Goal: Find contact information: Find contact information

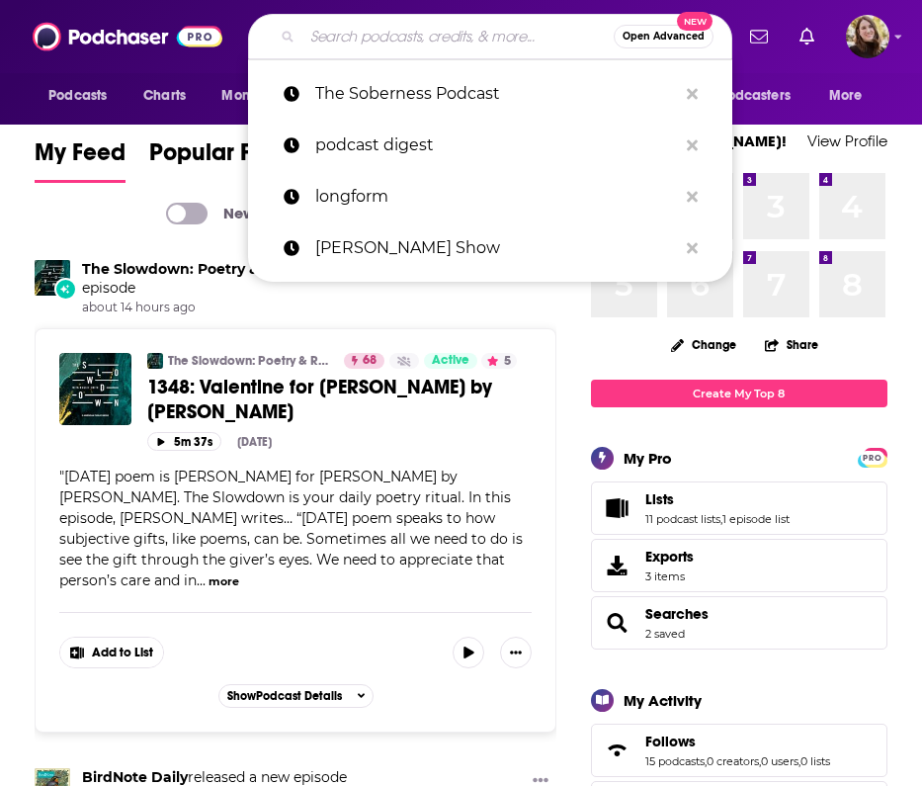
click at [414, 43] on input "Search podcasts, credits, & more..." at bounding box center [457, 37] width 311 height 32
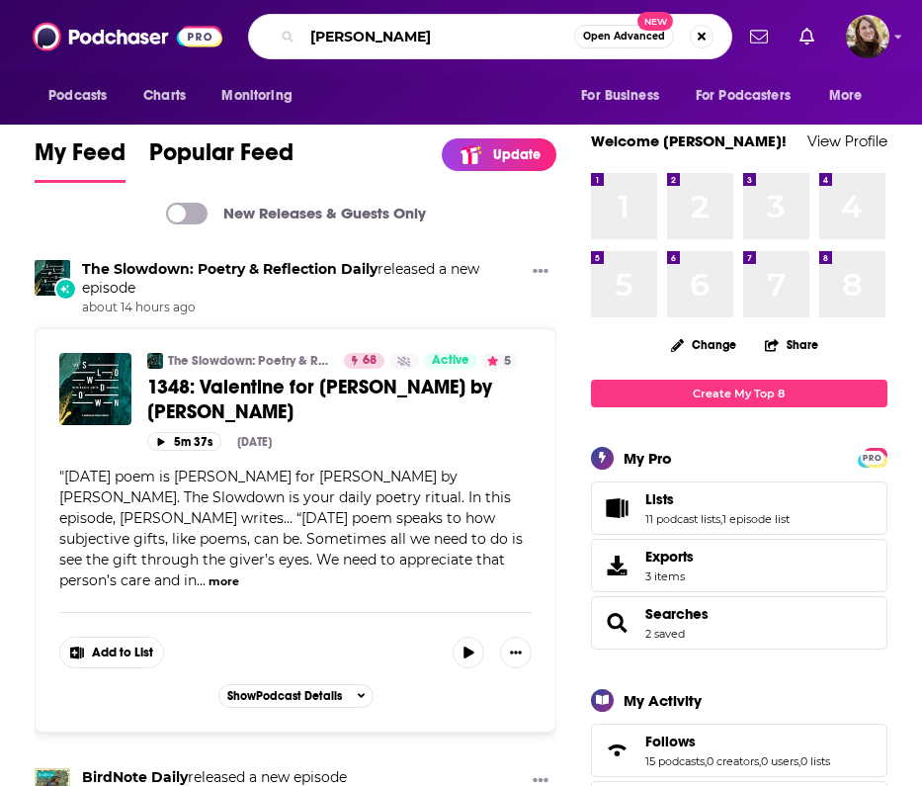
type input "michael lewis"
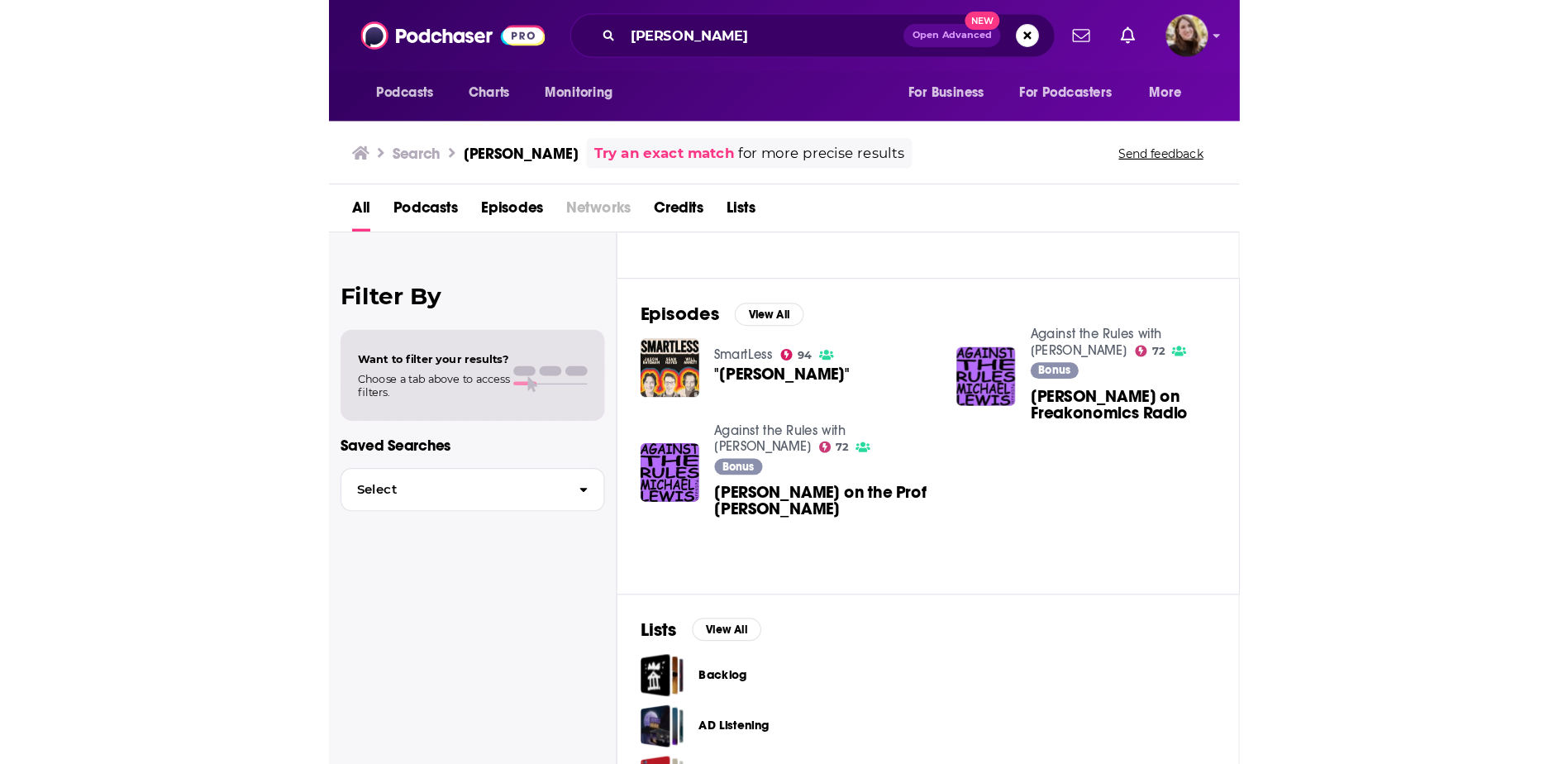
scroll to position [139, 0]
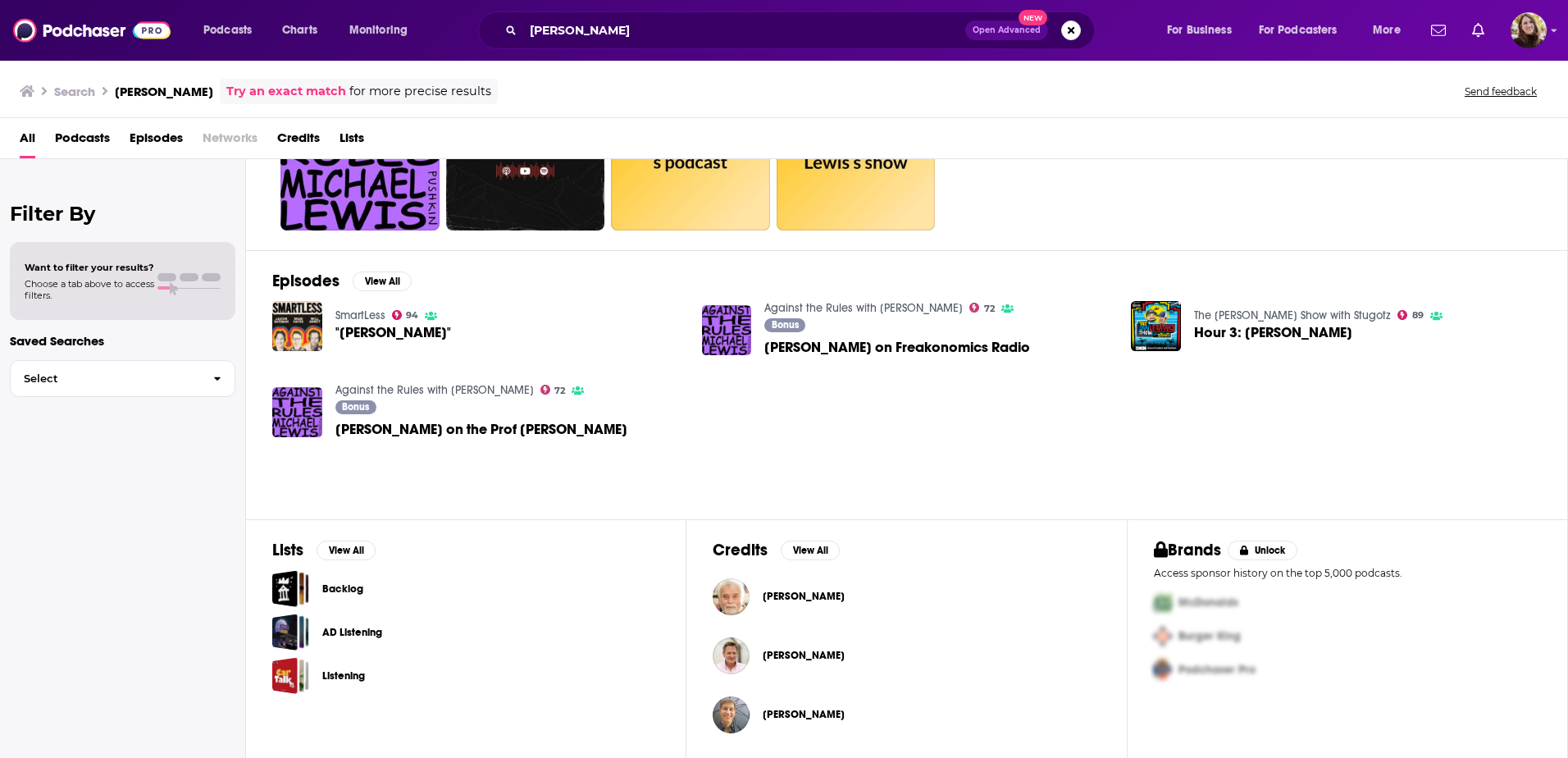
click at [764, 343] on span "Michael Lewis on Freakonomics Radio" at bounding box center [897, 347] width 266 height 14
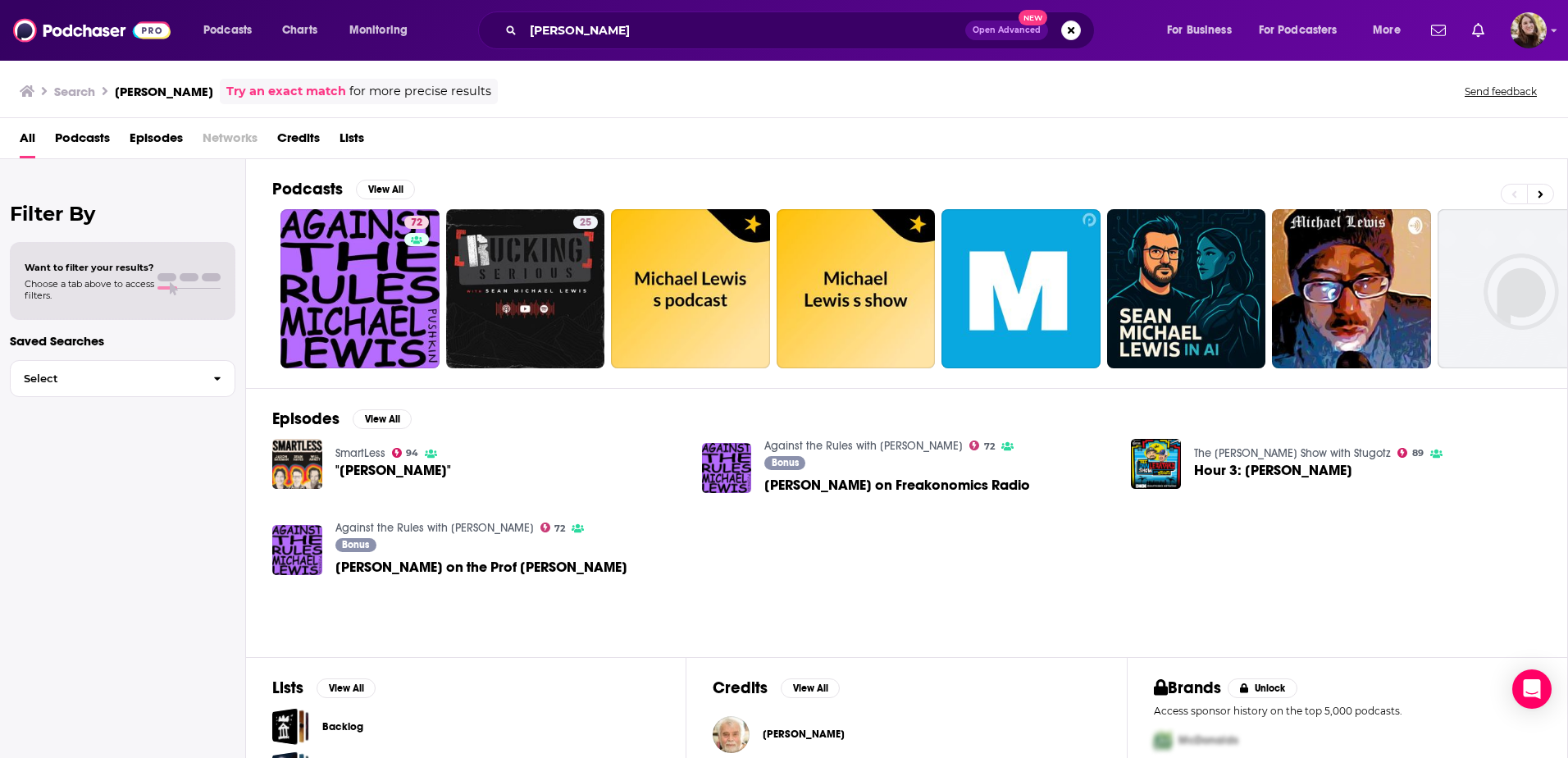
click at [398, 565] on span "Michael Lewis on the Prof G Pod" at bounding box center [481, 567] width 292 height 14
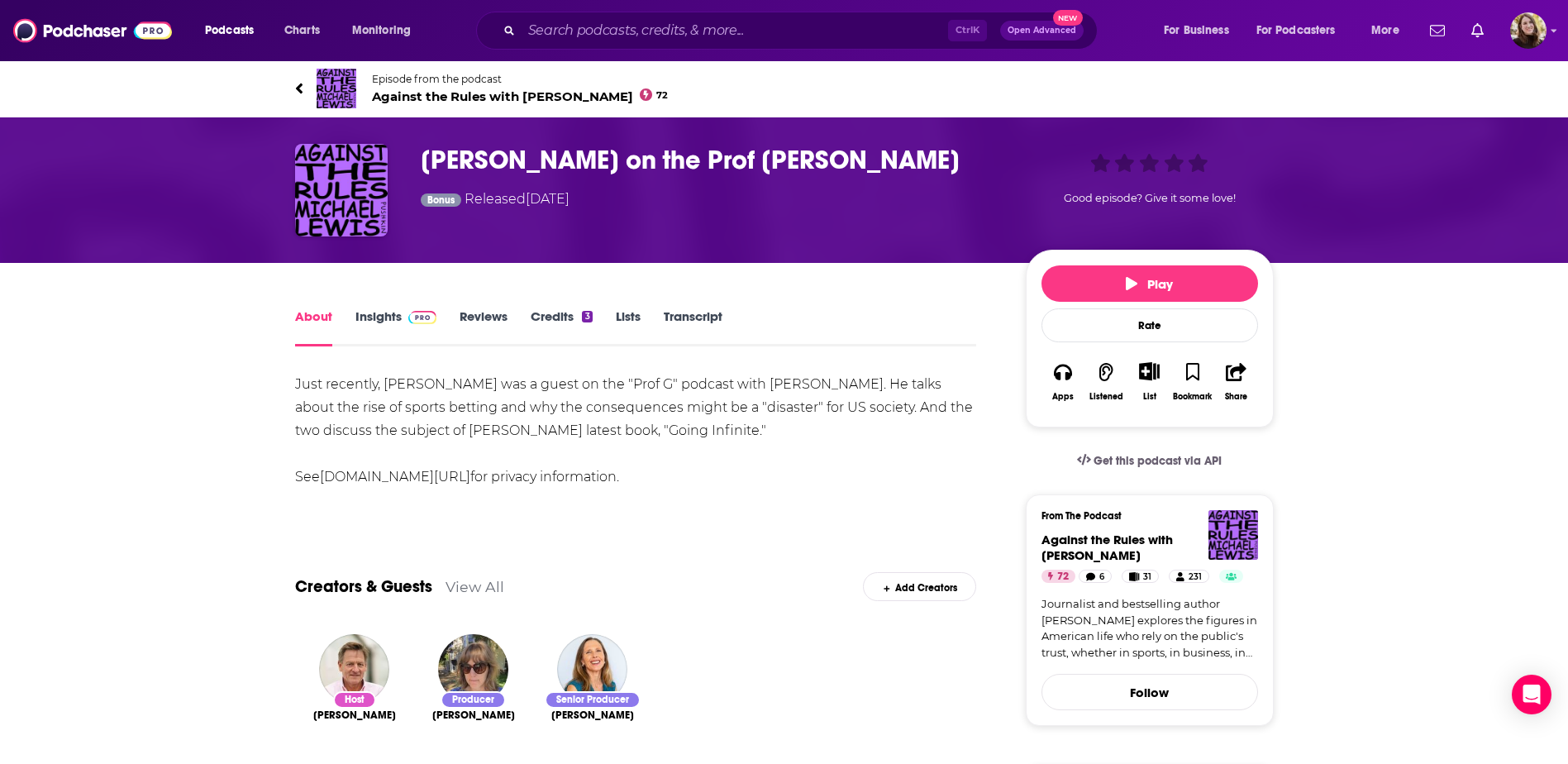
click at [559, 316] on link "Credits 3" at bounding box center [561, 327] width 61 height 38
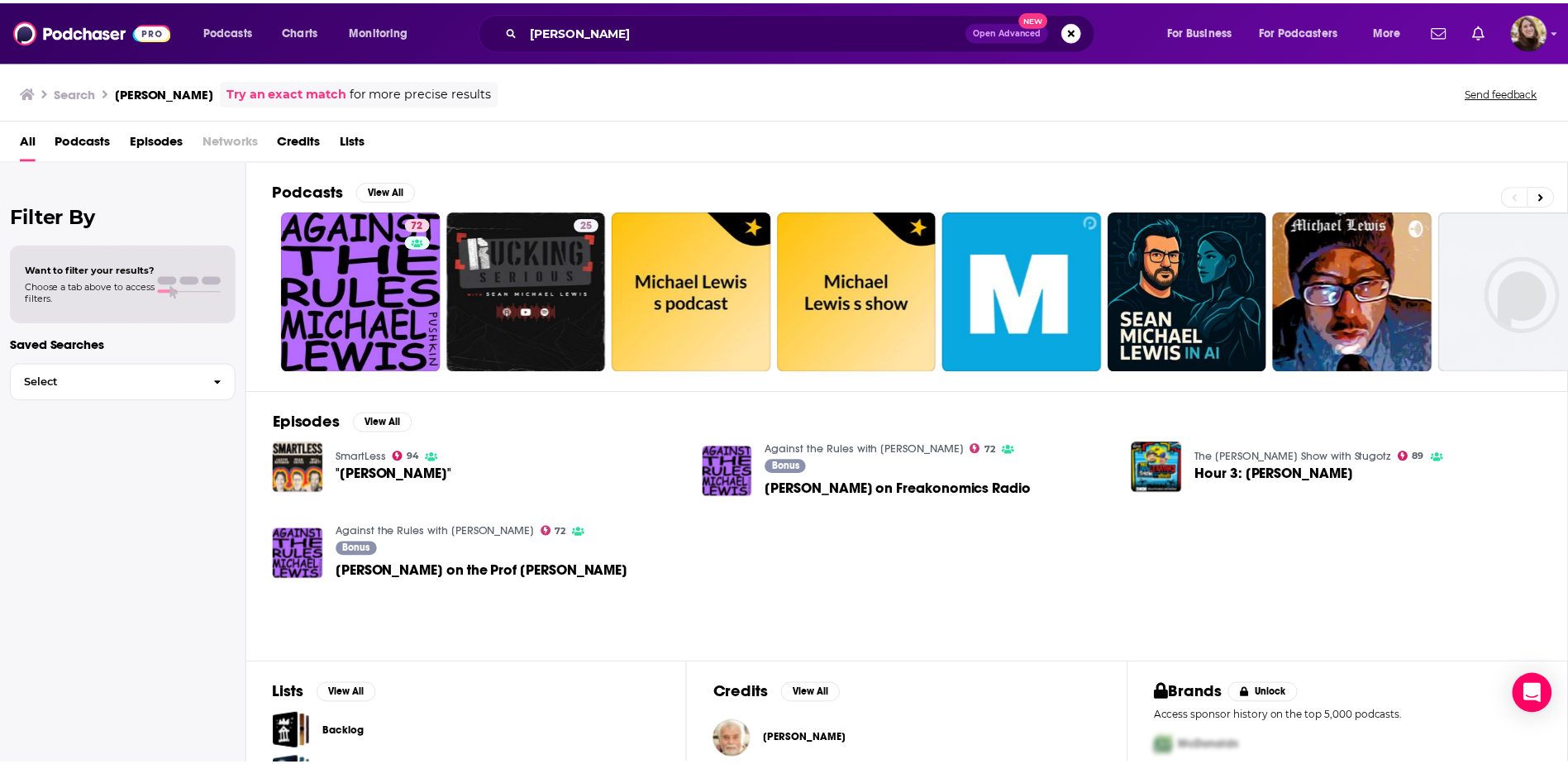
scroll to position [139, 0]
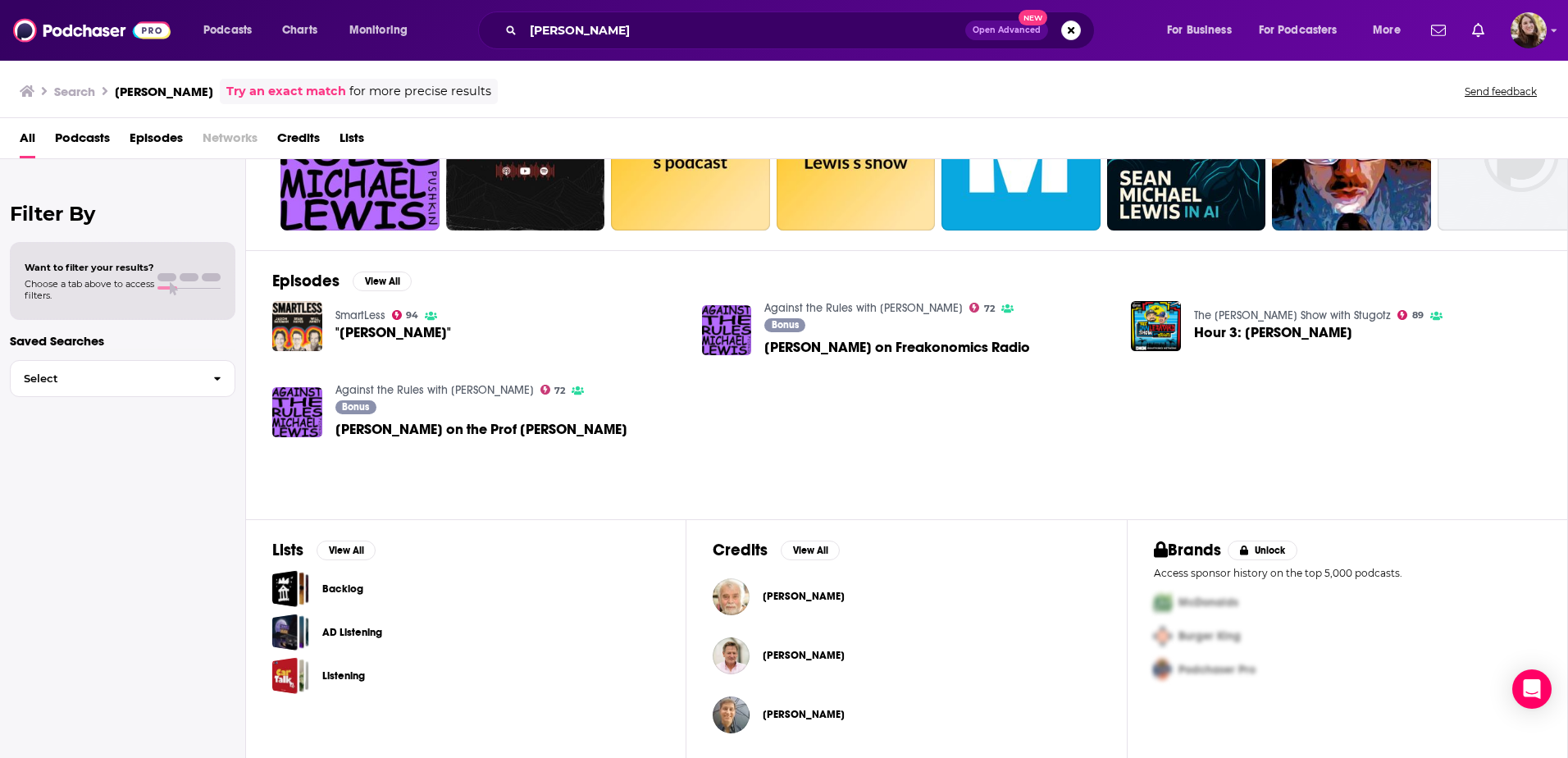
click at [289, 138] on span "Credits" at bounding box center [298, 141] width 42 height 34
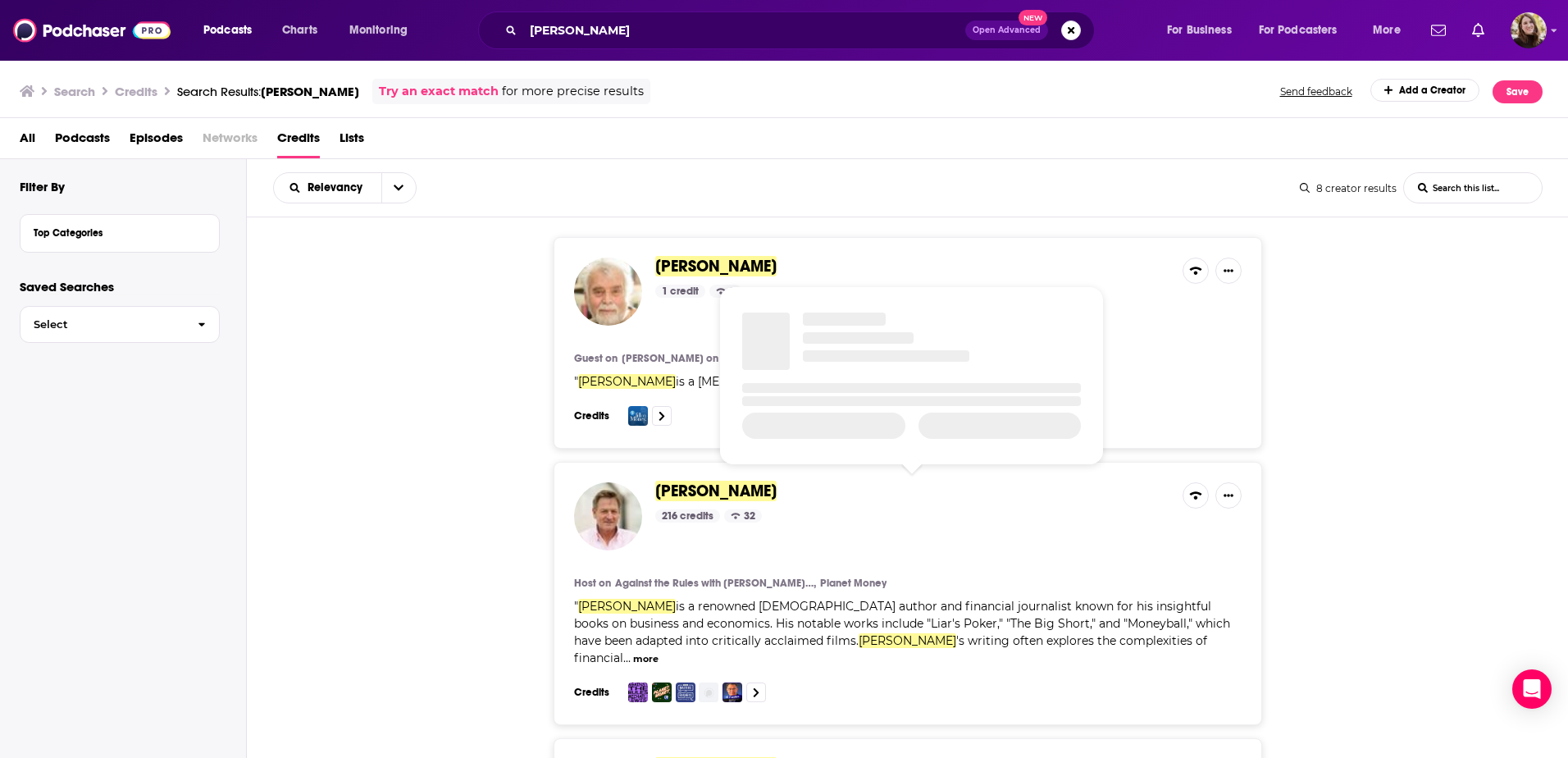
click at [707, 496] on span "Michael Lewis" at bounding box center [716, 491] width 121 height 21
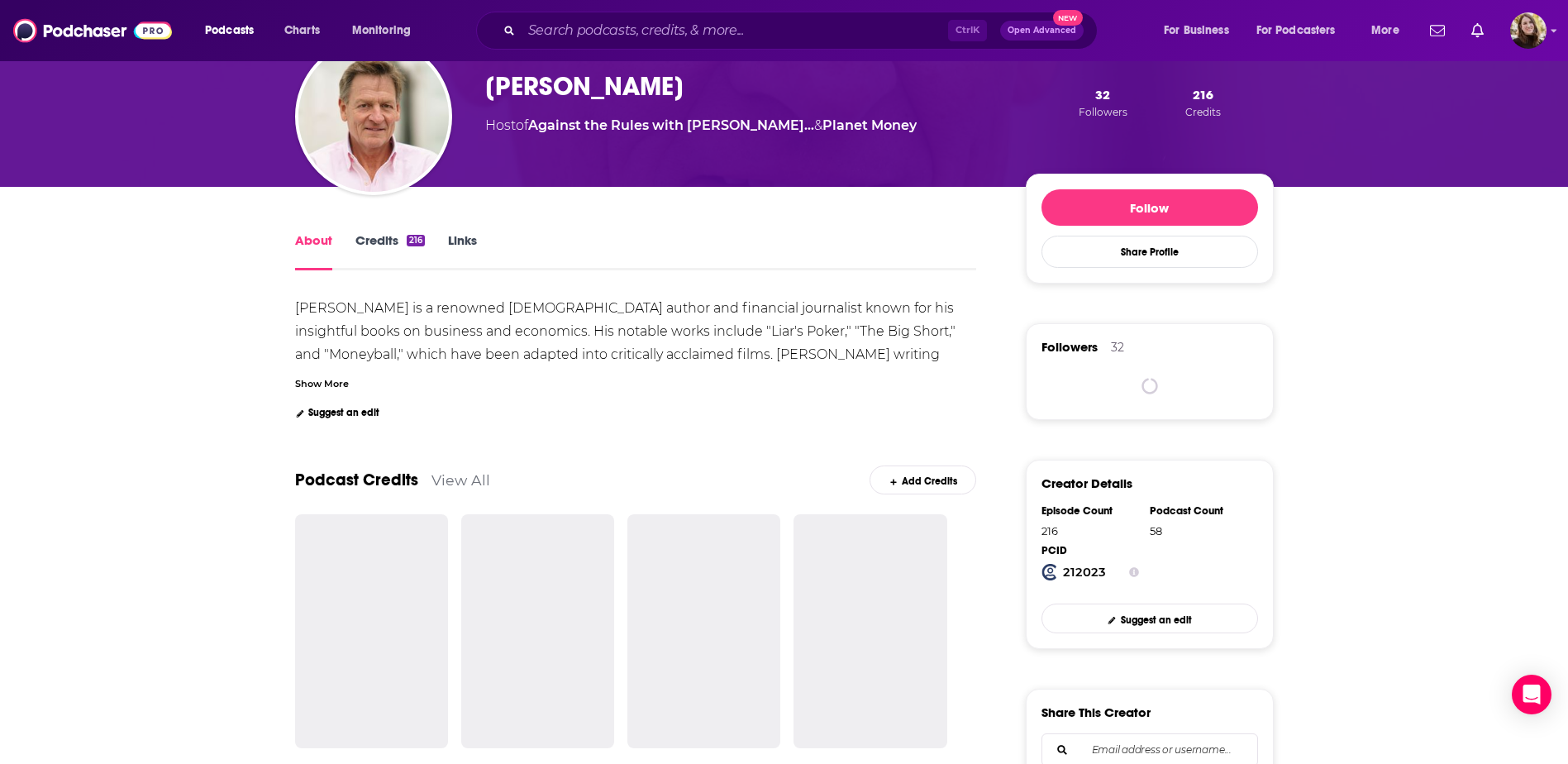
scroll to position [331, 0]
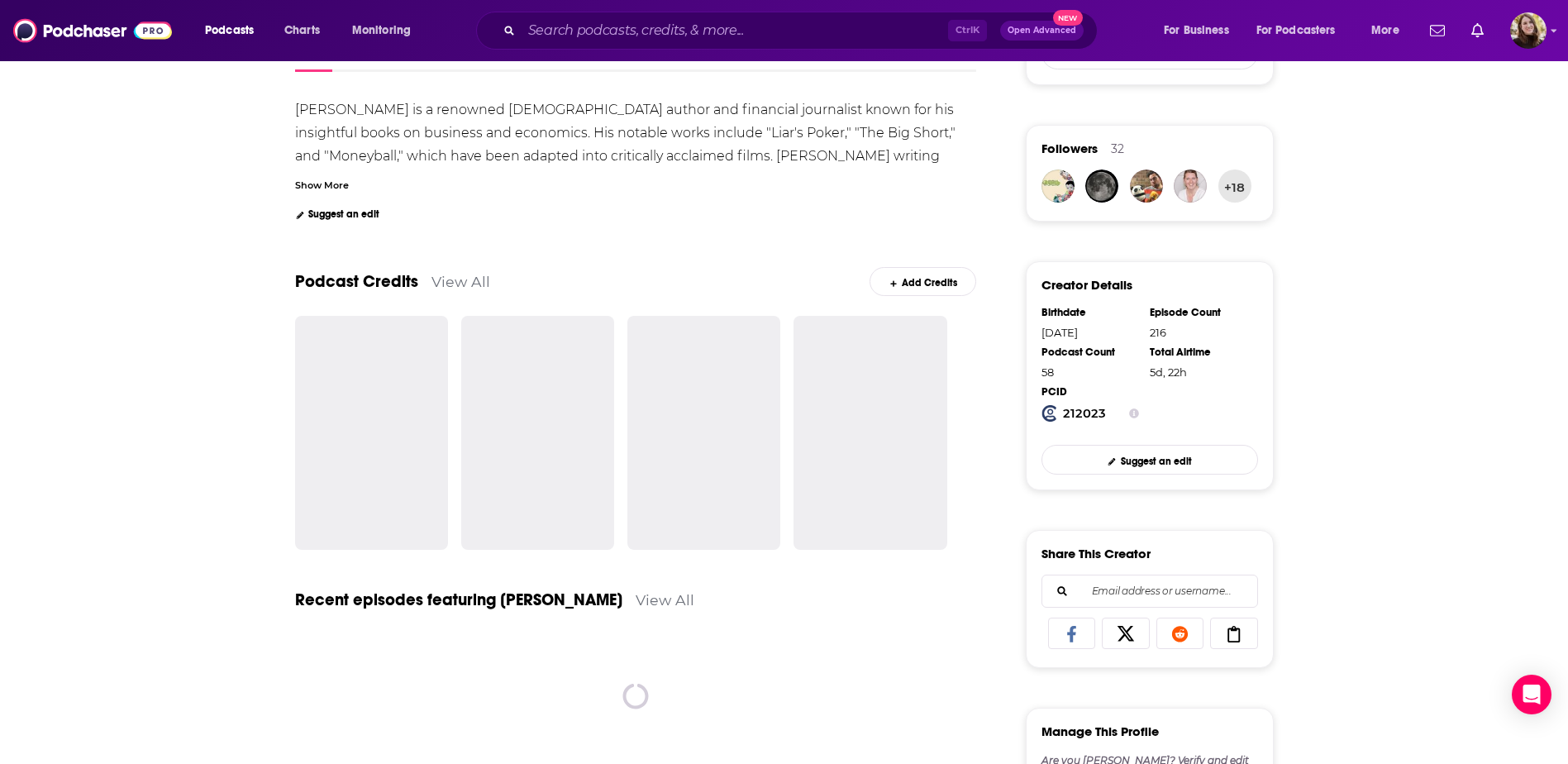
click at [441, 279] on link "View All" at bounding box center [461, 281] width 59 height 18
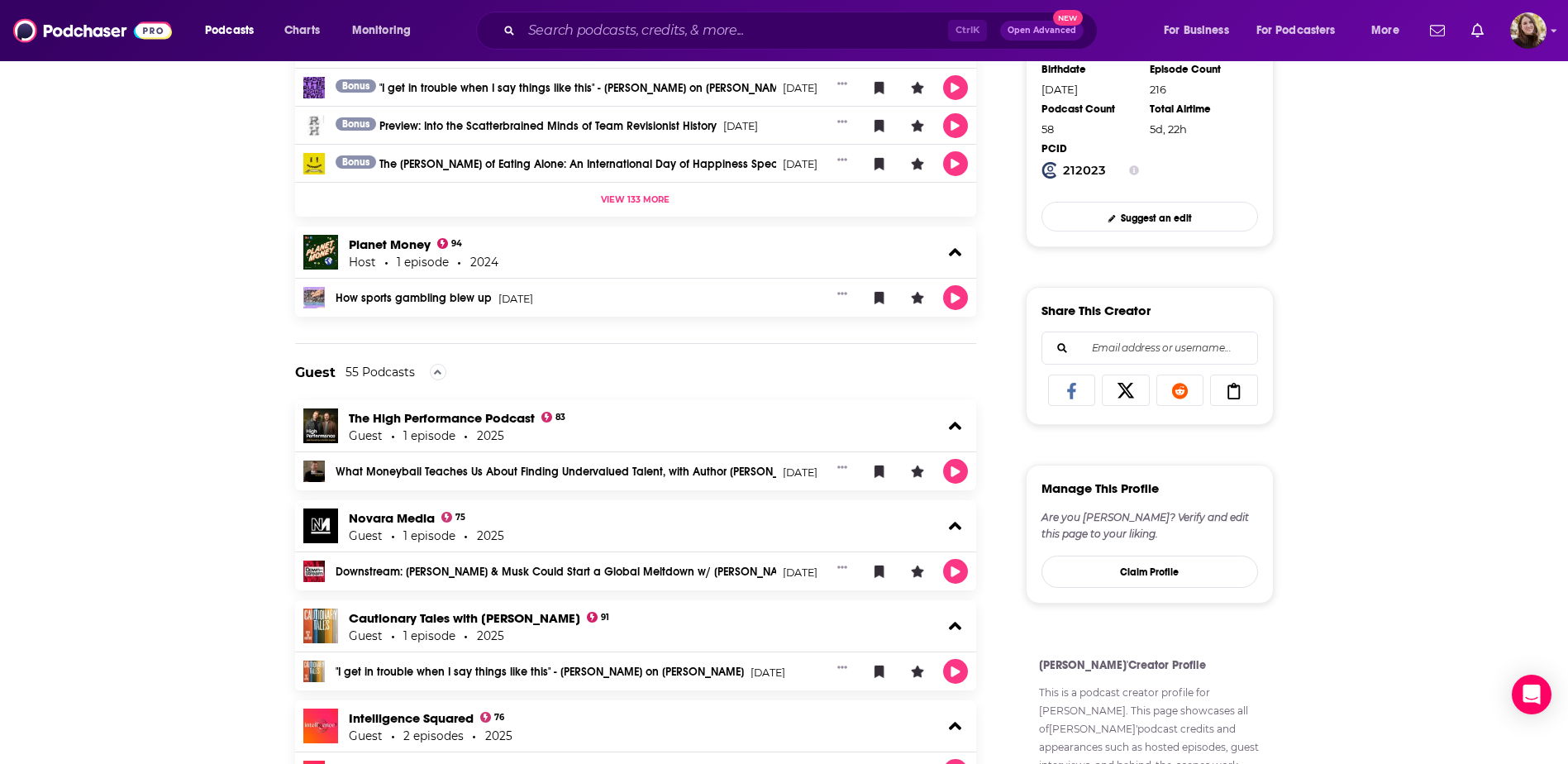
scroll to position [661, 0]
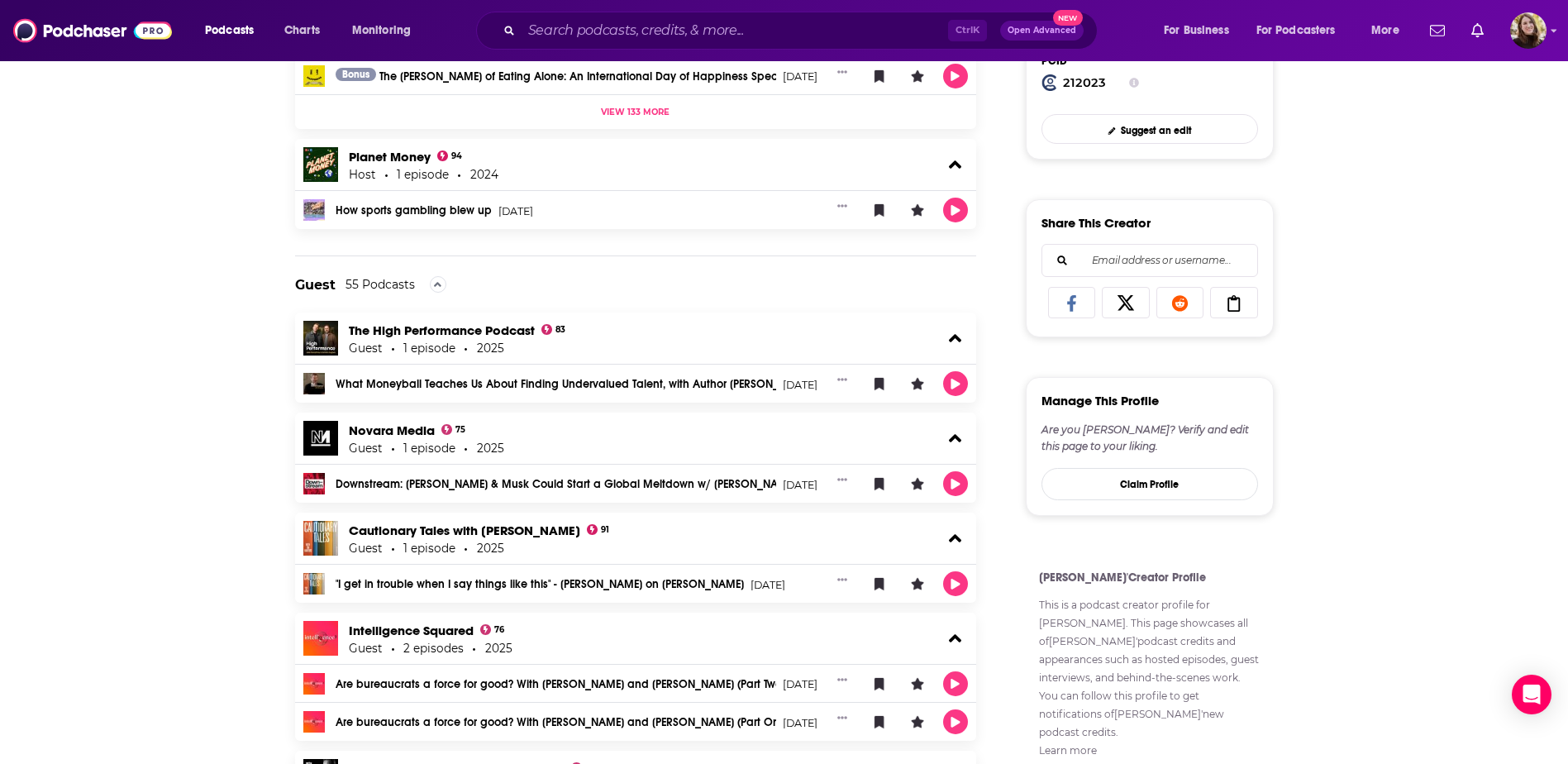
click at [429, 212] on link "How sports gambling blew up" at bounding box center [413, 211] width 156 height 12
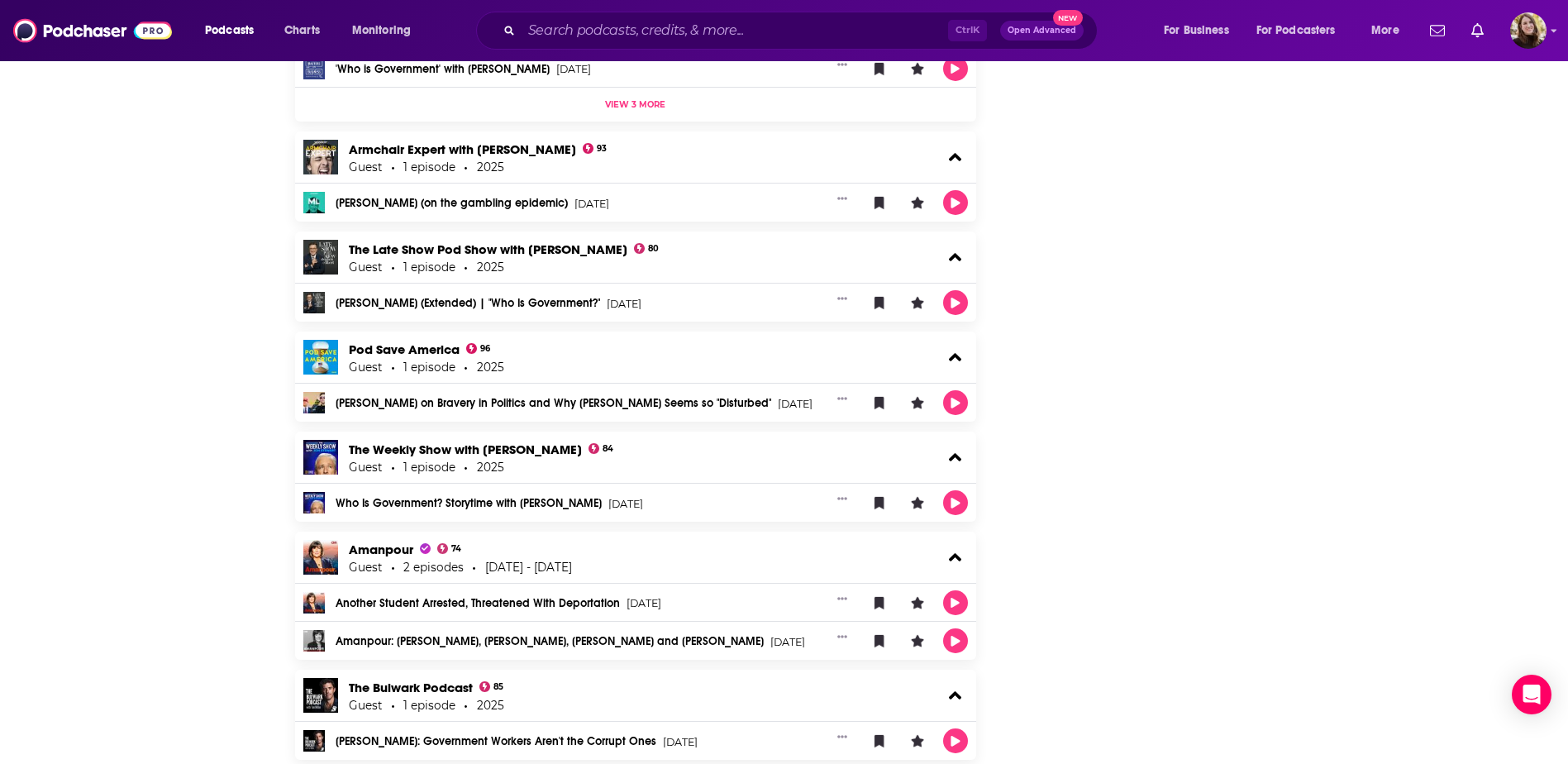
scroll to position [2233, 0]
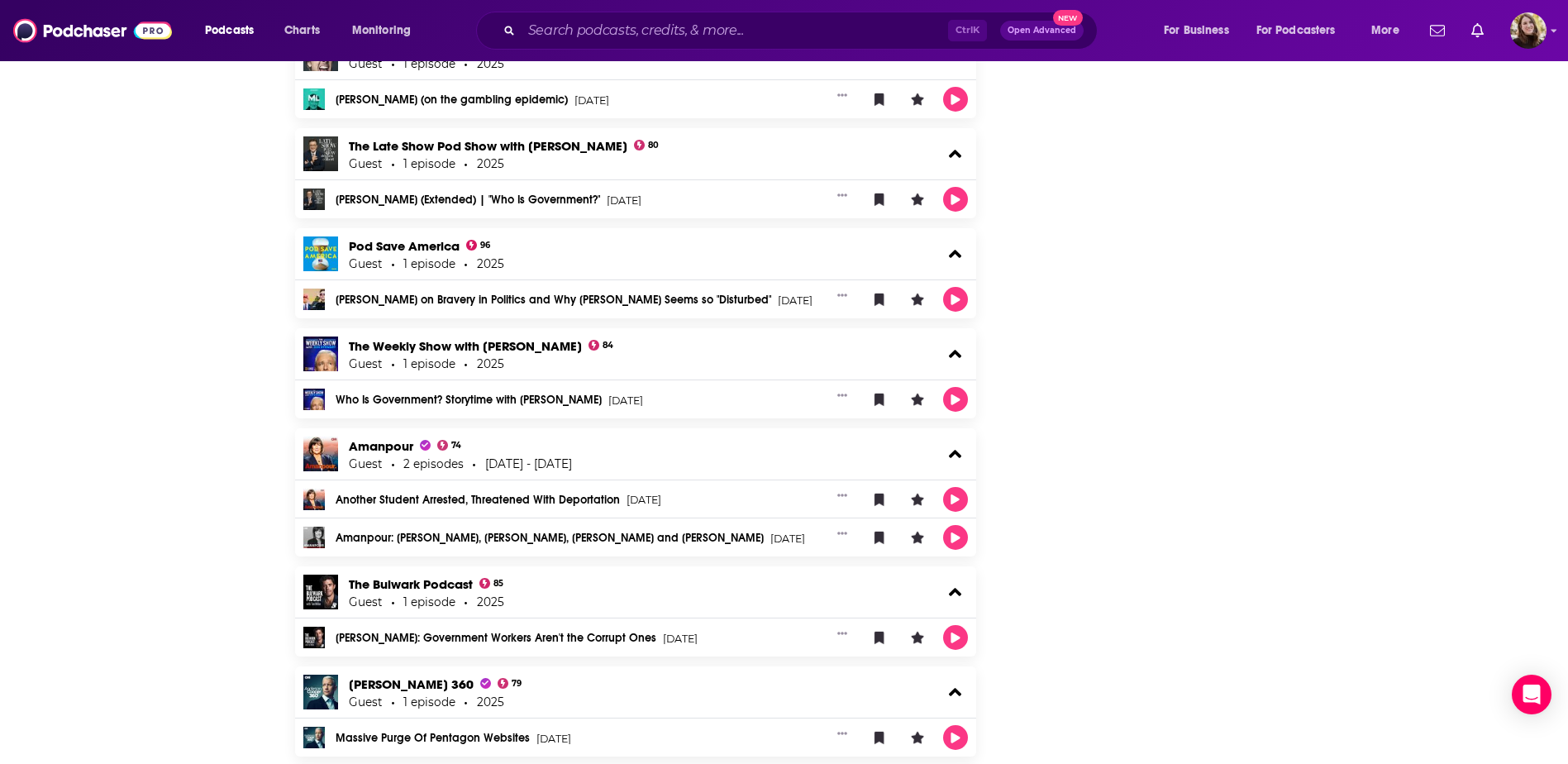
click at [470, 634] on link "Michael Lewis: Government Workers Aren't the Corrupt Ones" at bounding box center [495, 638] width 320 height 12
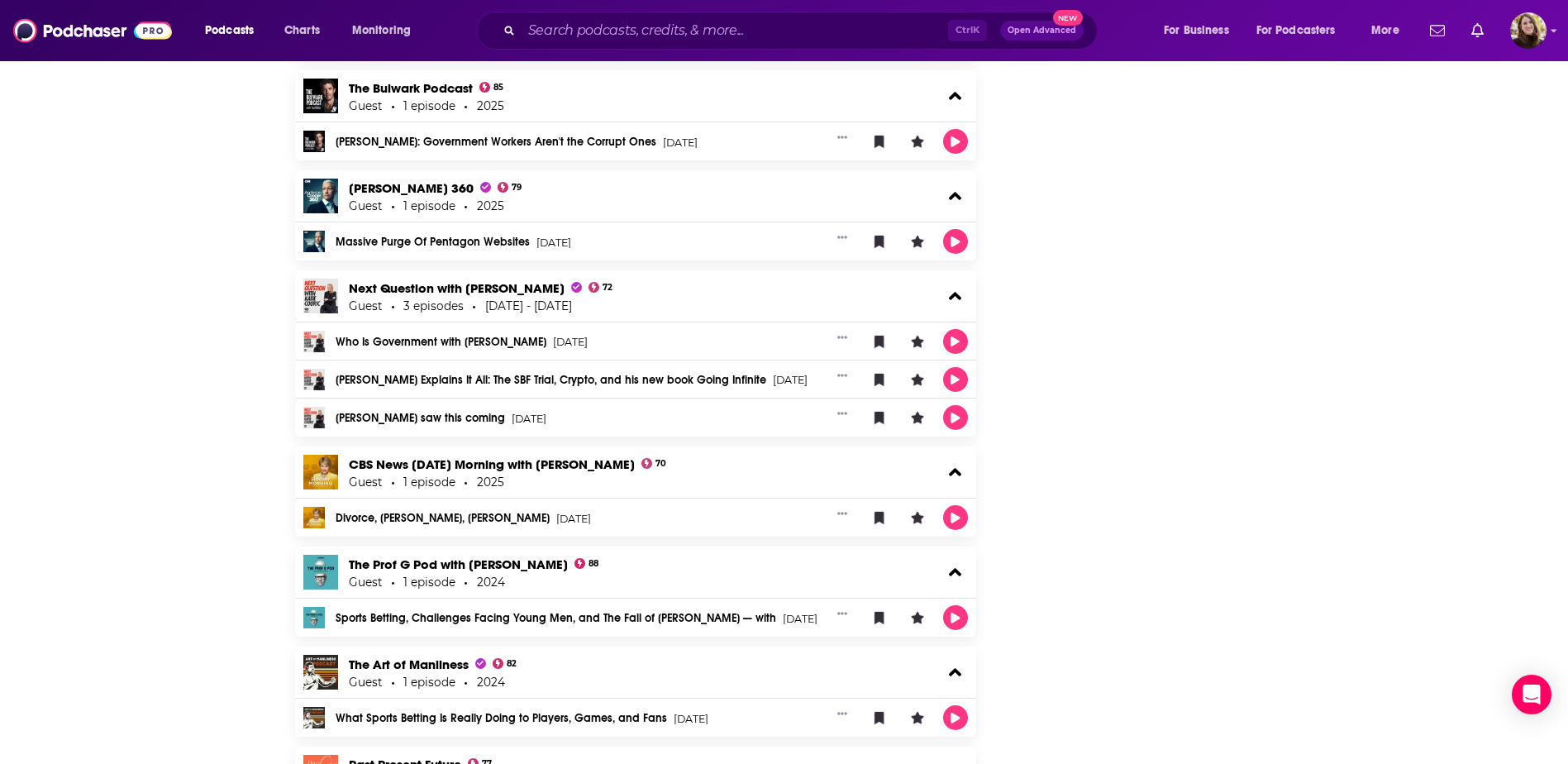
scroll to position [2894, 0]
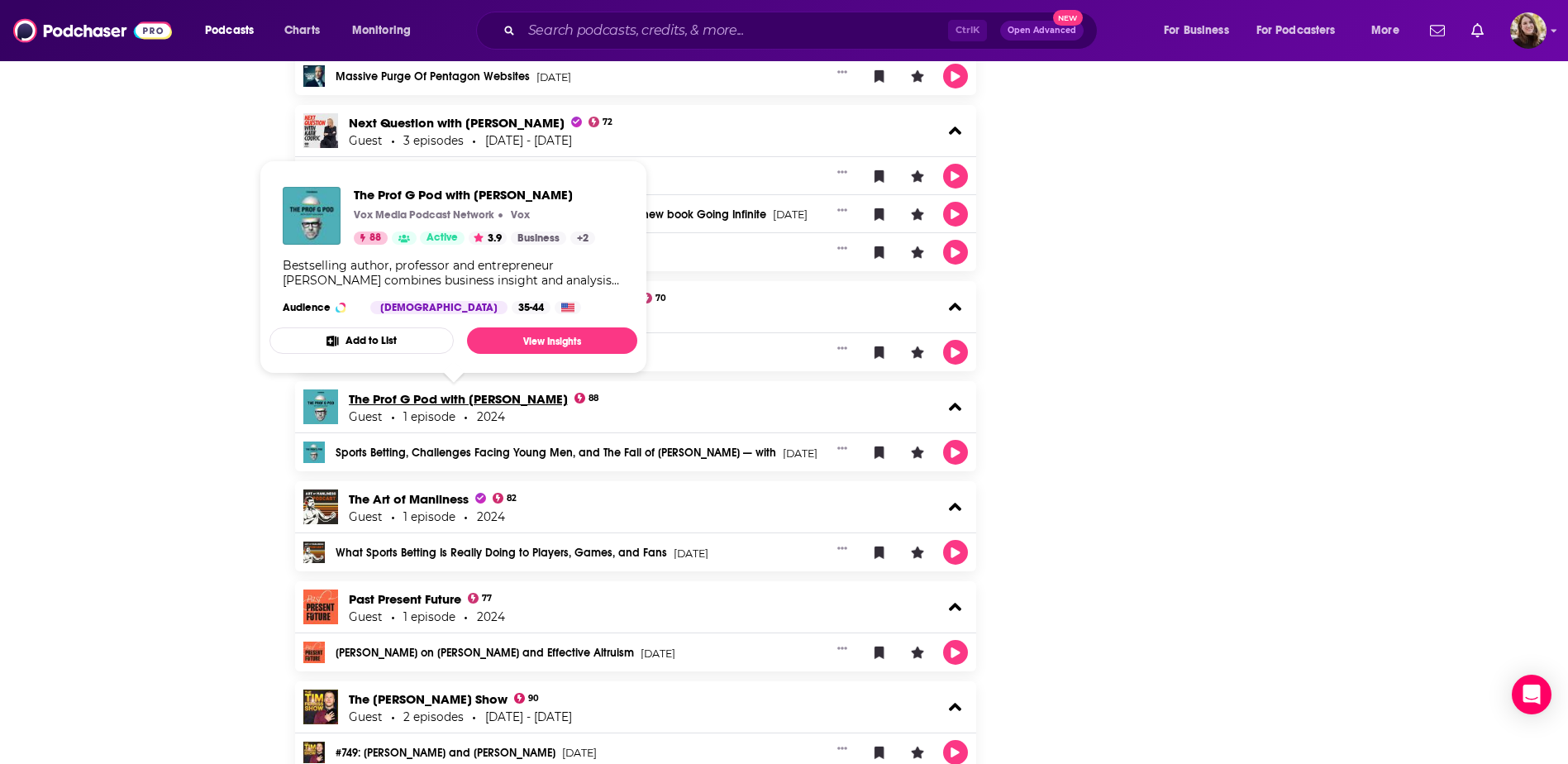
click at [430, 396] on link "The Prof G Pod with Scott Galloway" at bounding box center [459, 398] width 219 height 16
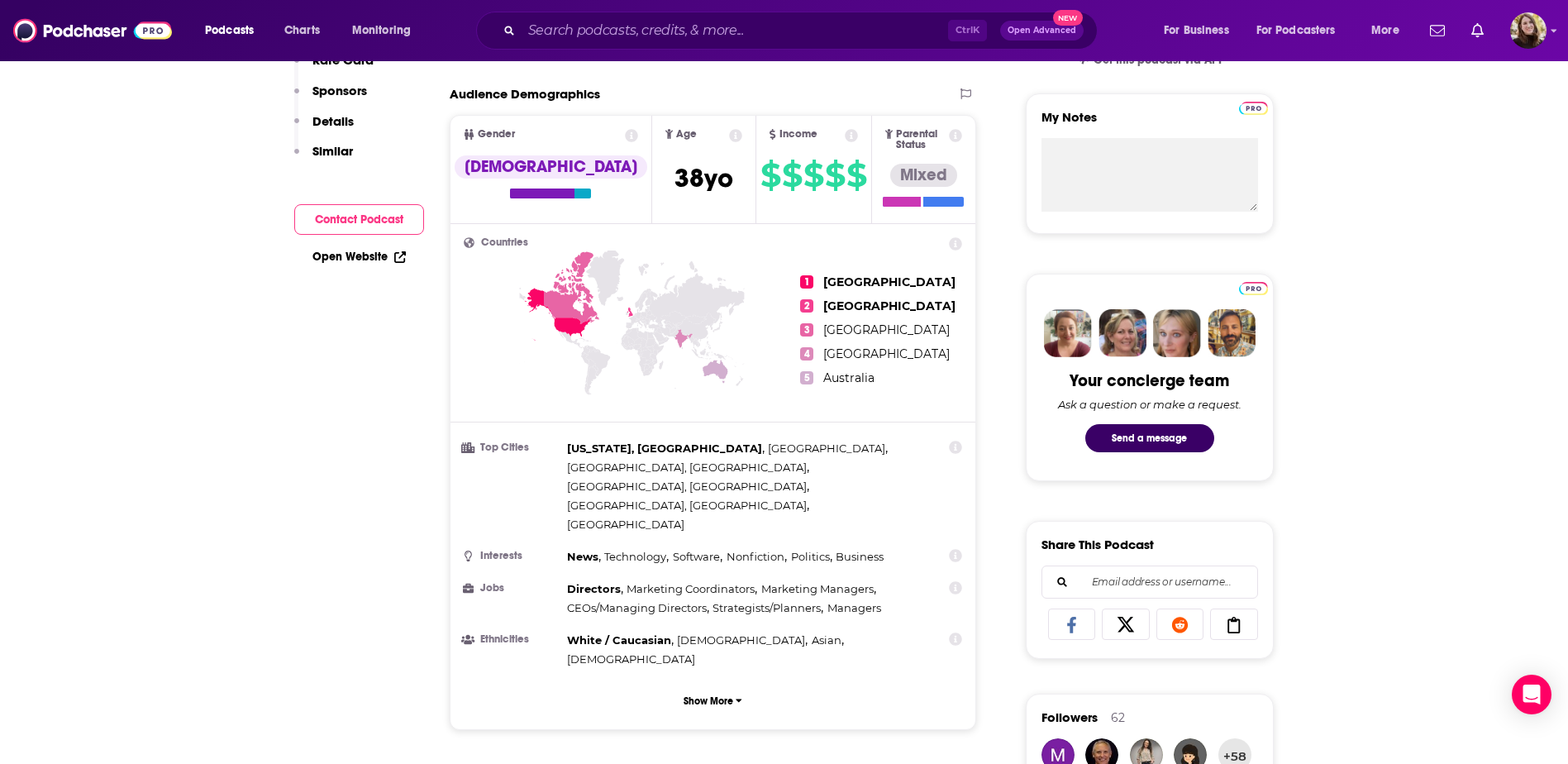
scroll to position [83, 0]
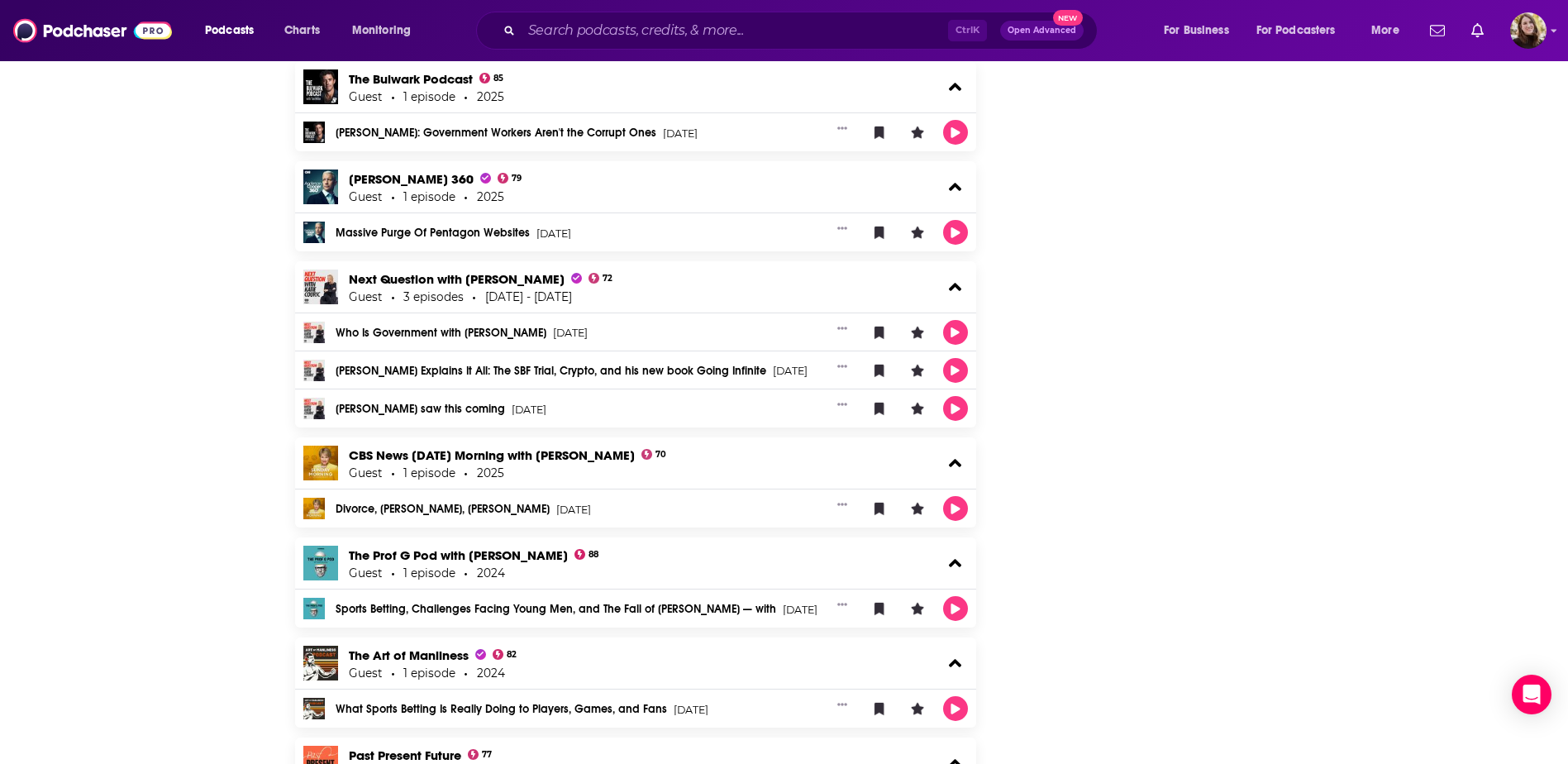
scroll to position [2729, 0]
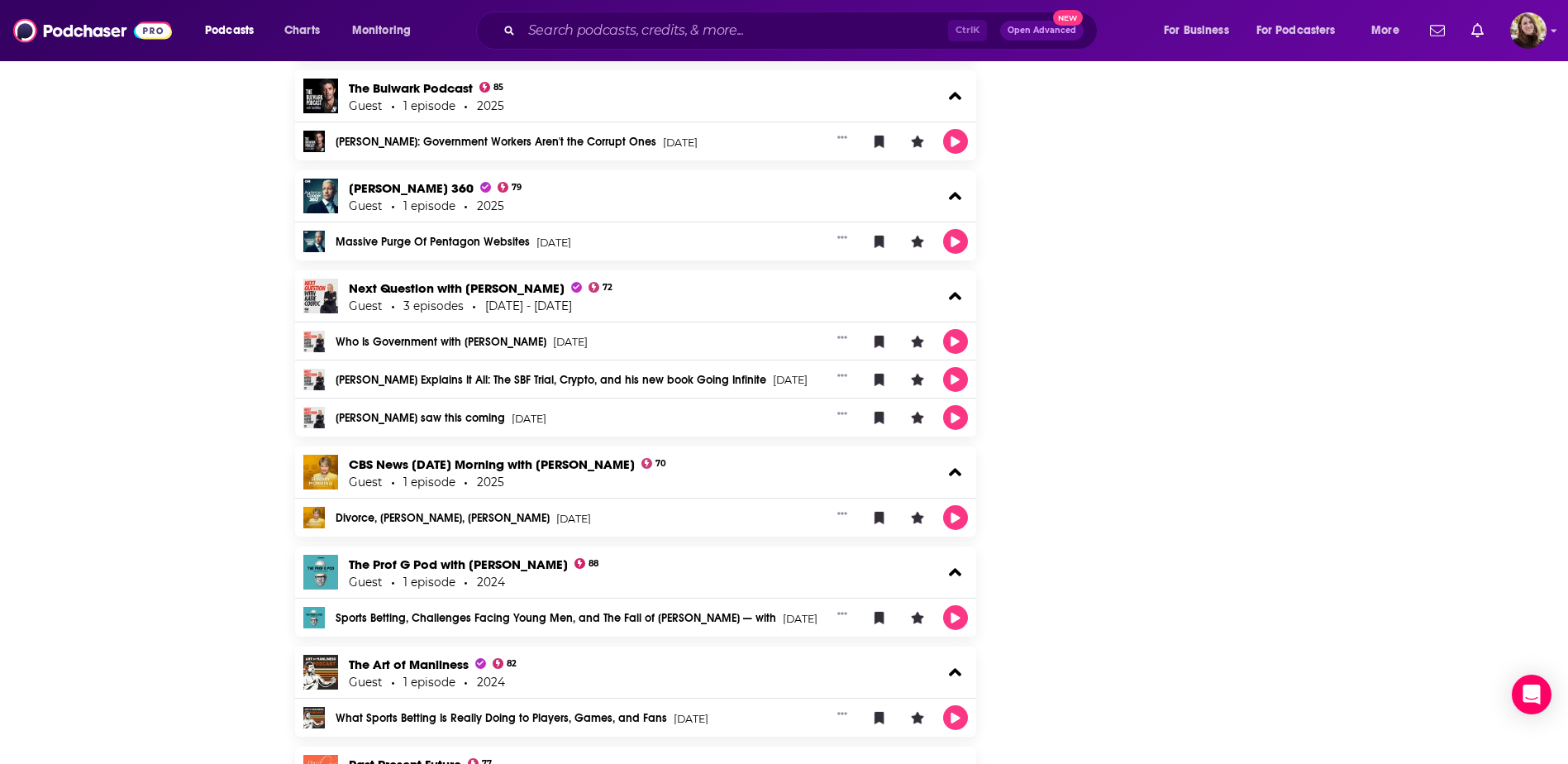
click at [438, 615] on link "Sports Betting, Challenges Facing Young Men, and The Fall of Sam Bankman-Fried …" at bounding box center [556, 618] width 442 height 12
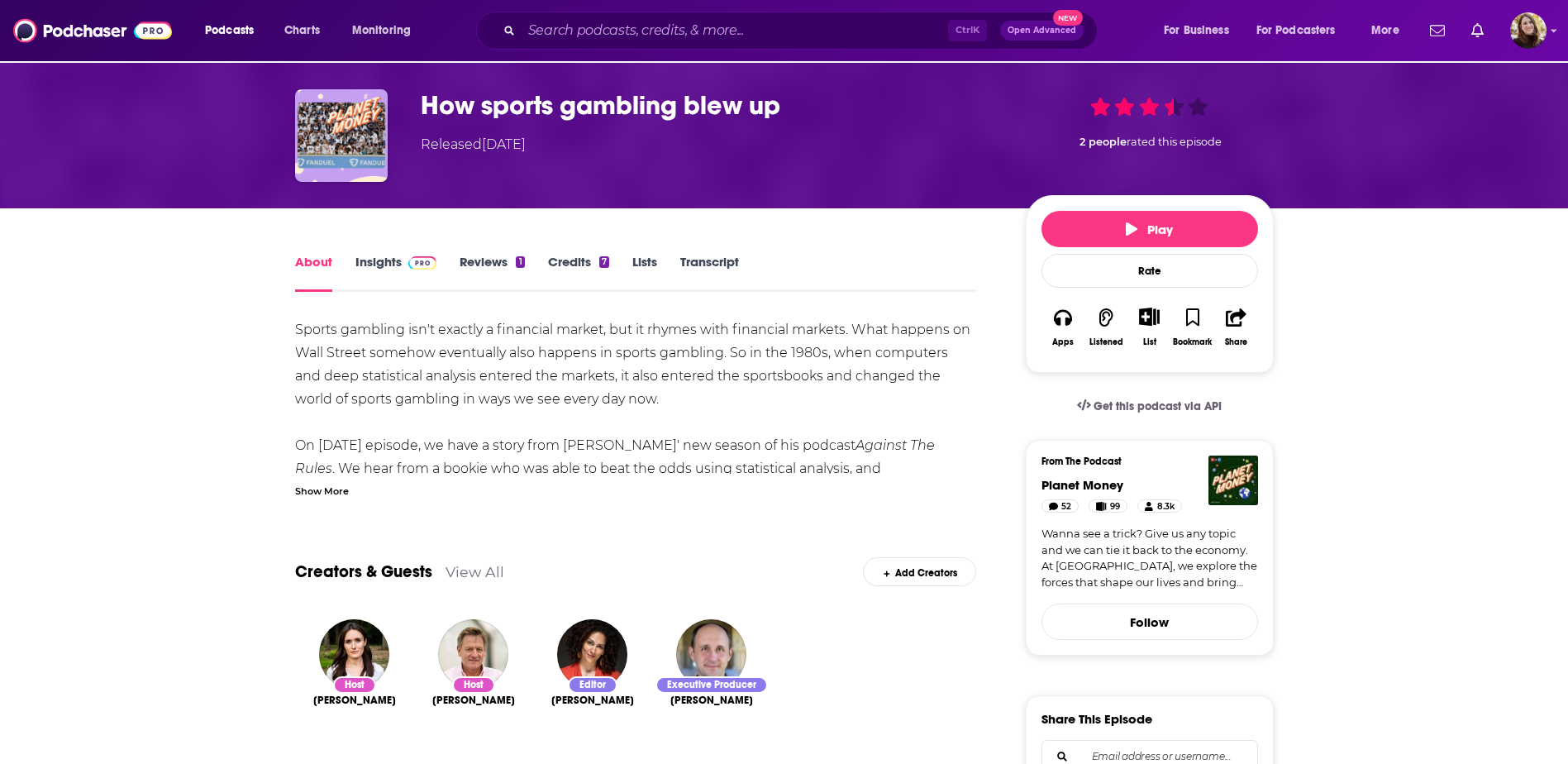
scroll to position [83, 0]
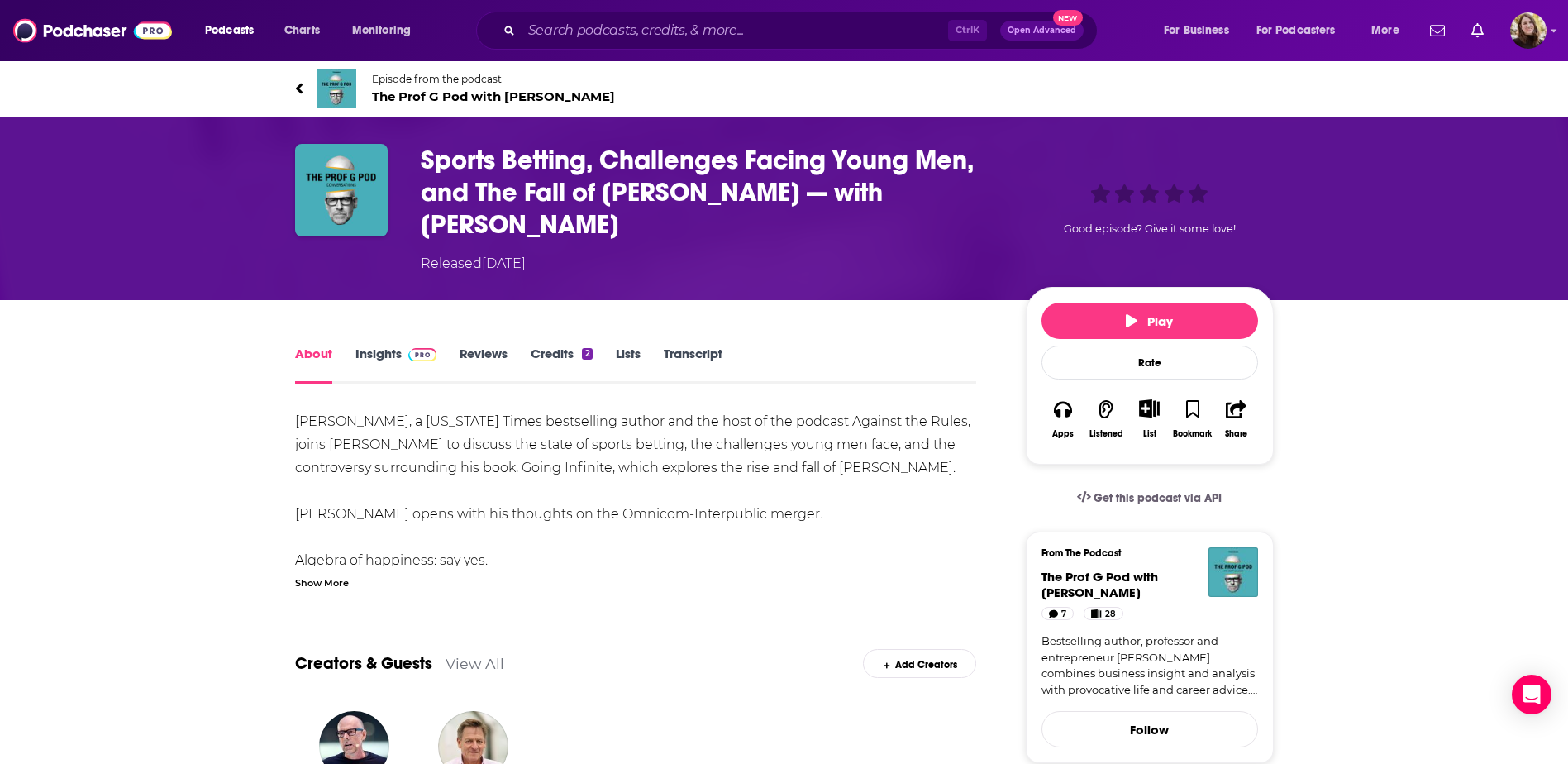
click at [384, 354] on link "Insights" at bounding box center [397, 364] width 82 height 38
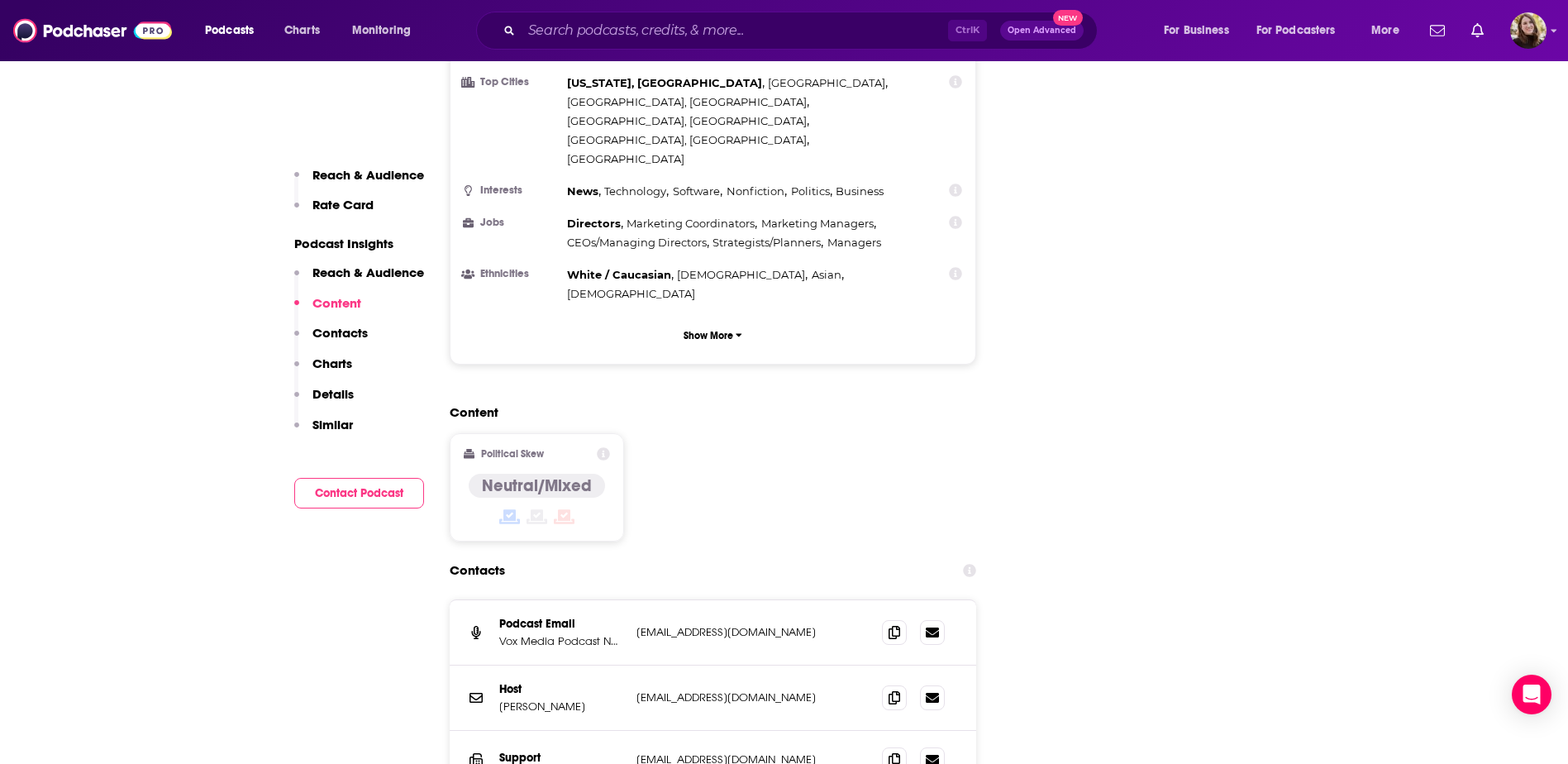
scroll to position [1819, 0]
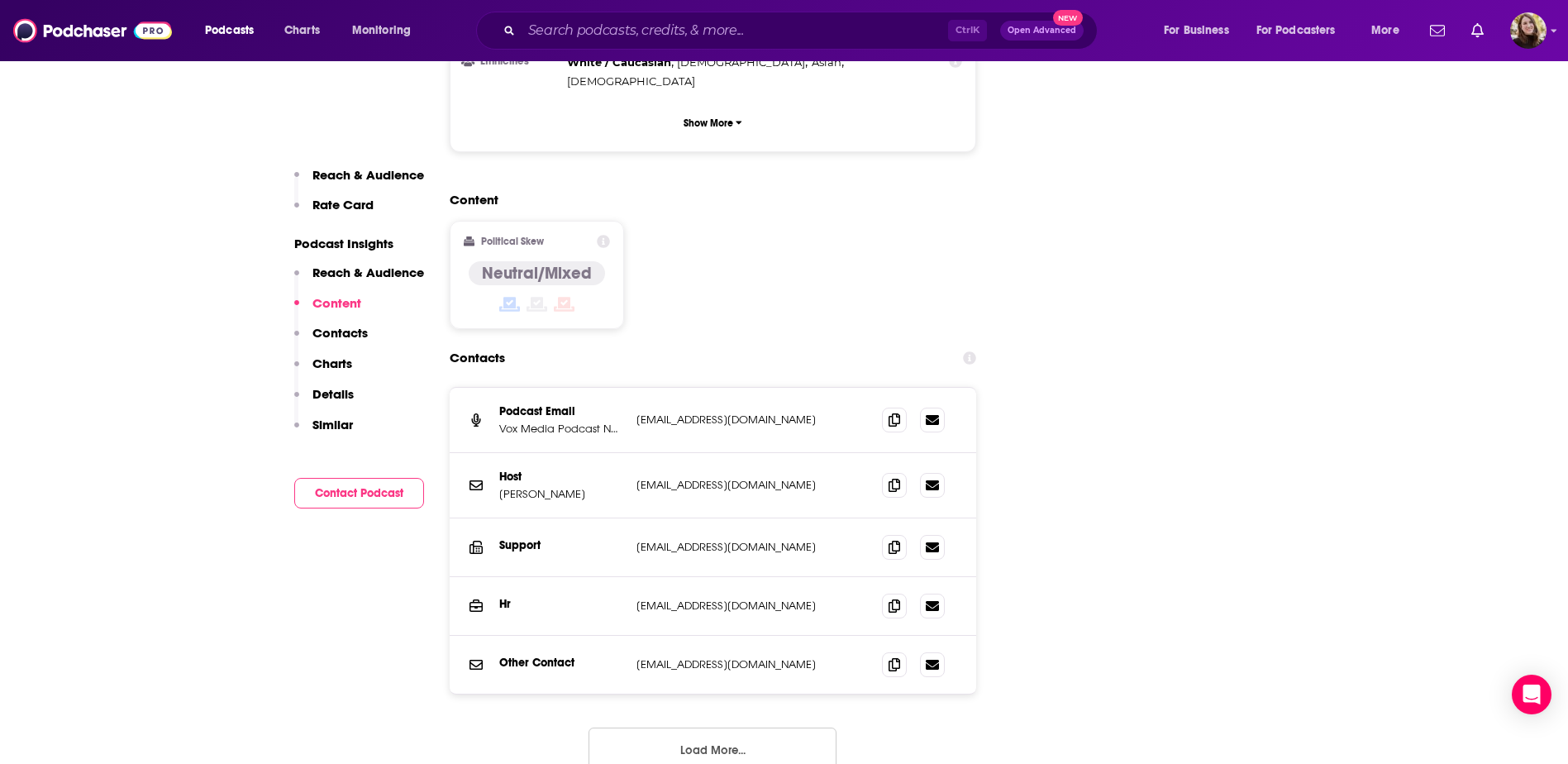
click at [699, 633] on div "Podcast Email Vox Media Podcast Network podcasting@voxmedia.com podcasting@voxm…" at bounding box center [714, 592] width 527 height 412
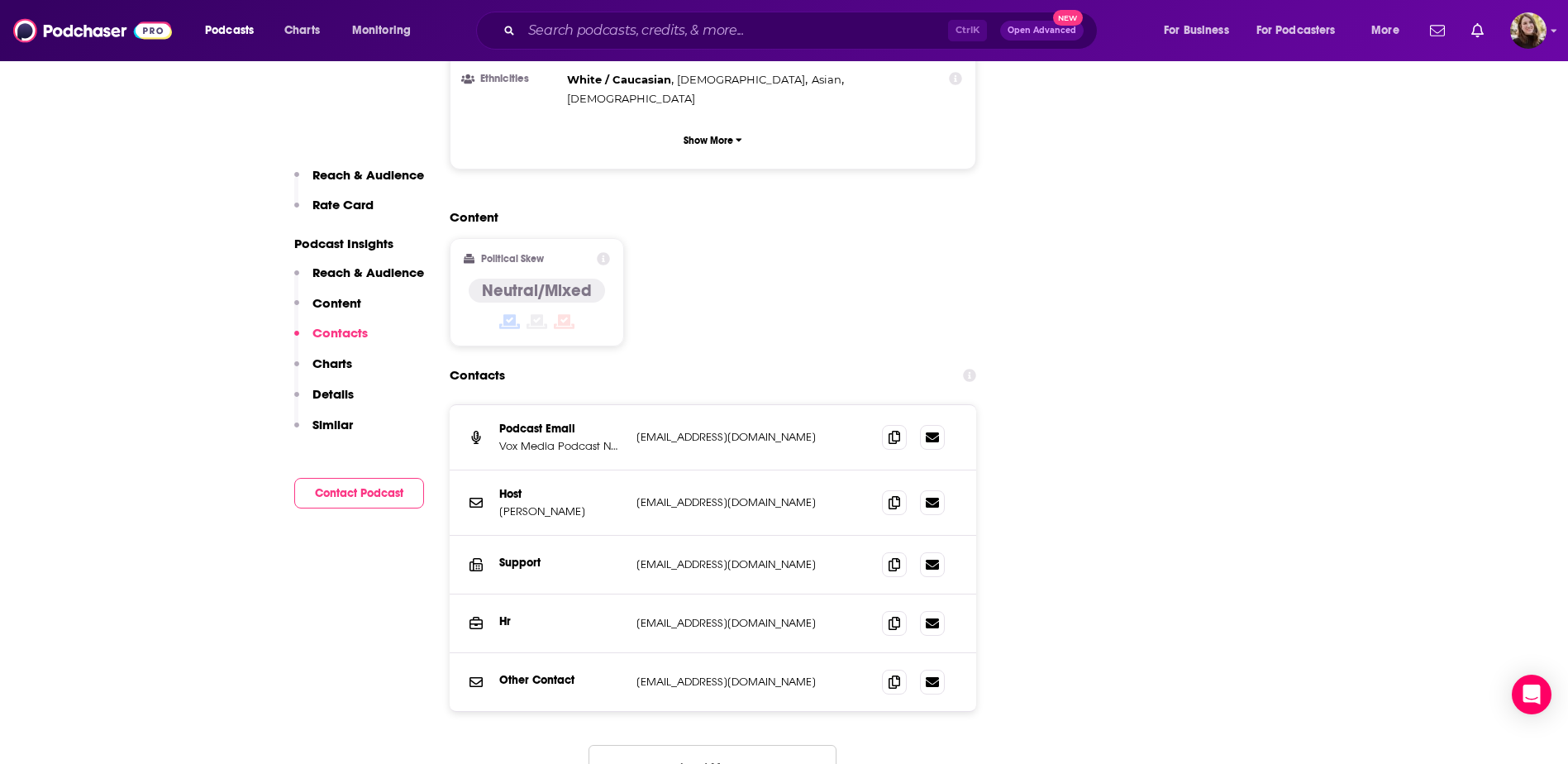
scroll to position [1736, 0]
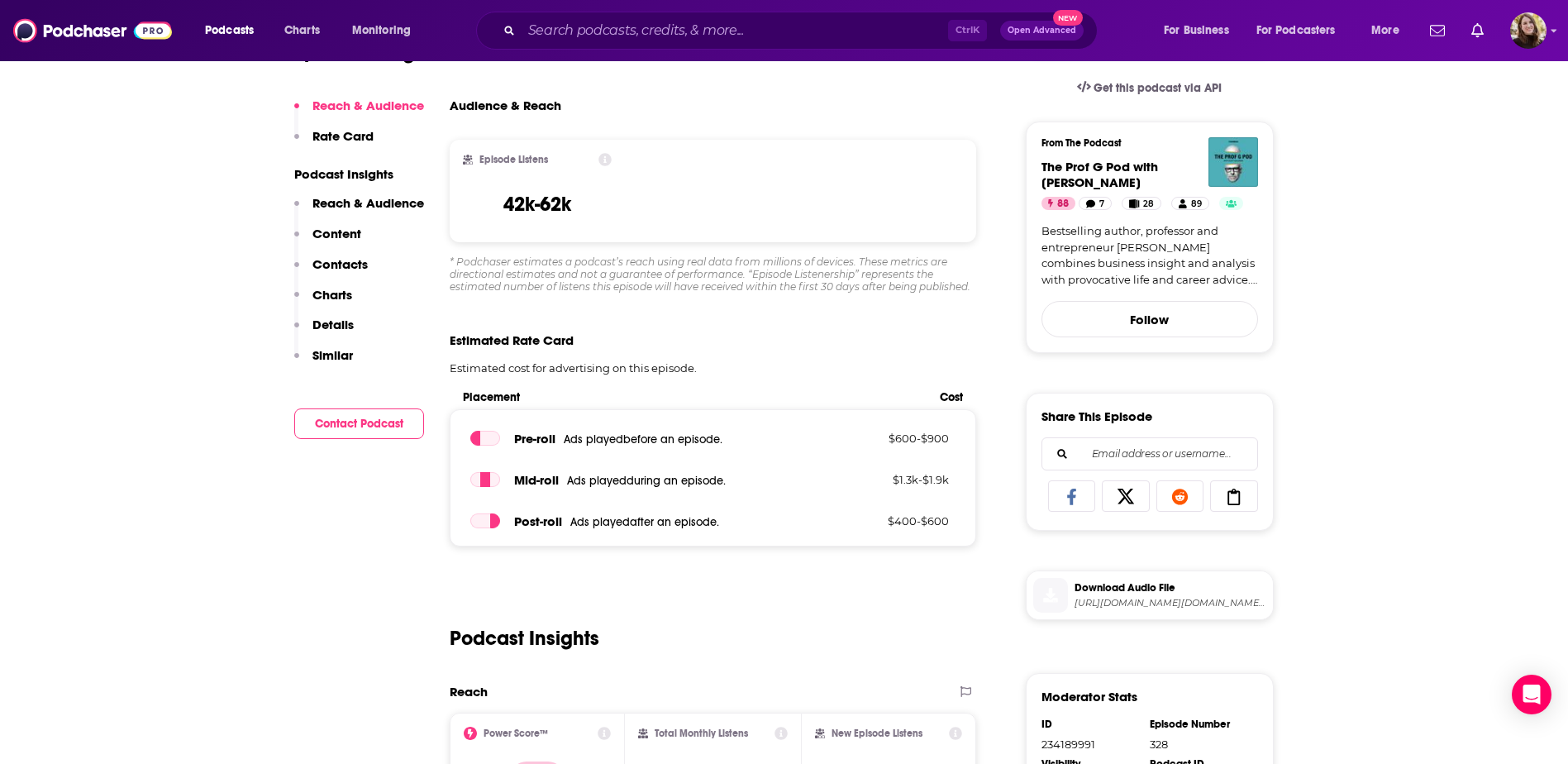
scroll to position [0, 0]
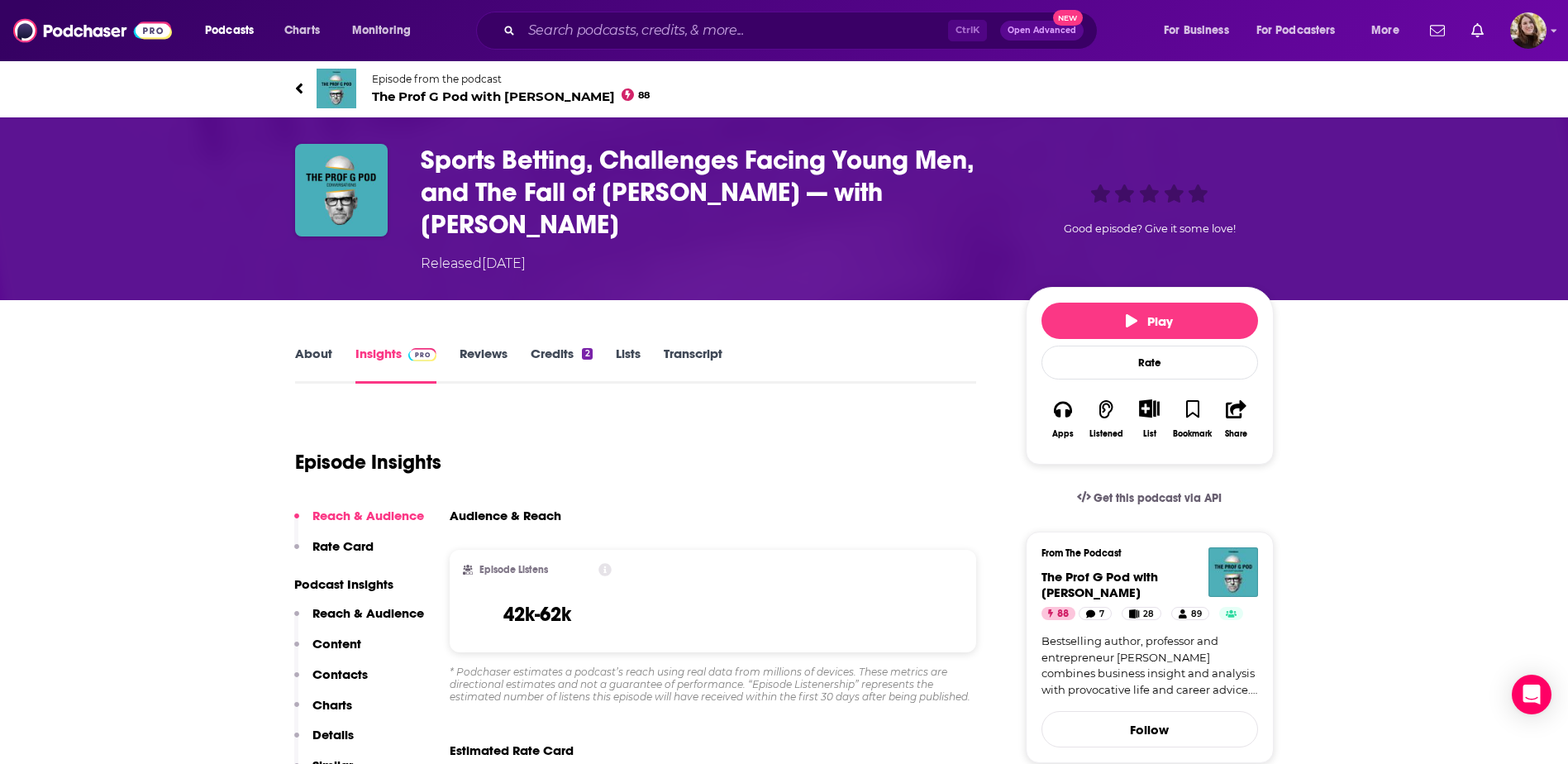
click at [310, 353] on link "About" at bounding box center [314, 364] width 37 height 38
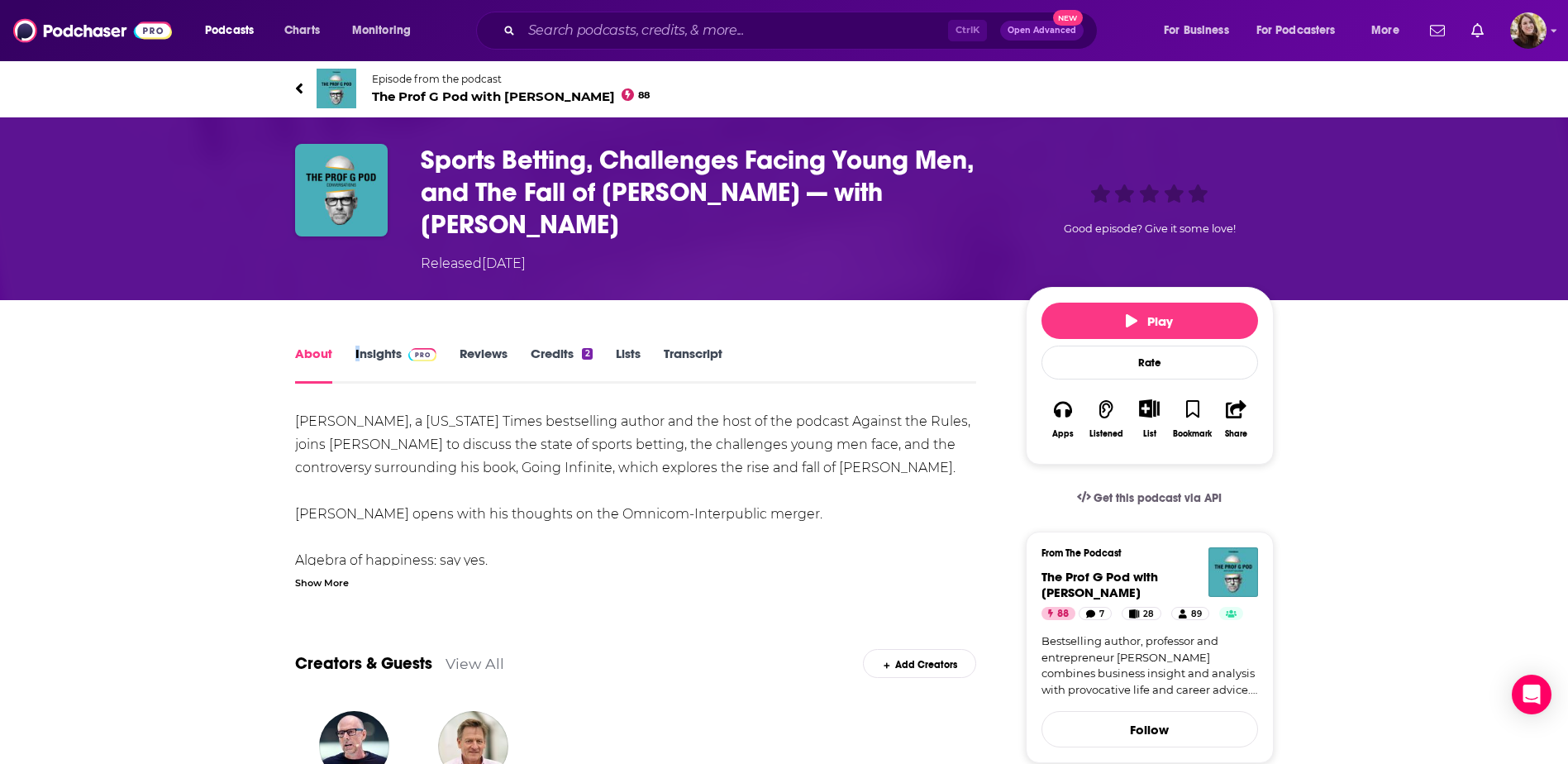
click at [365, 348] on link "Insights" at bounding box center [397, 364] width 82 height 38
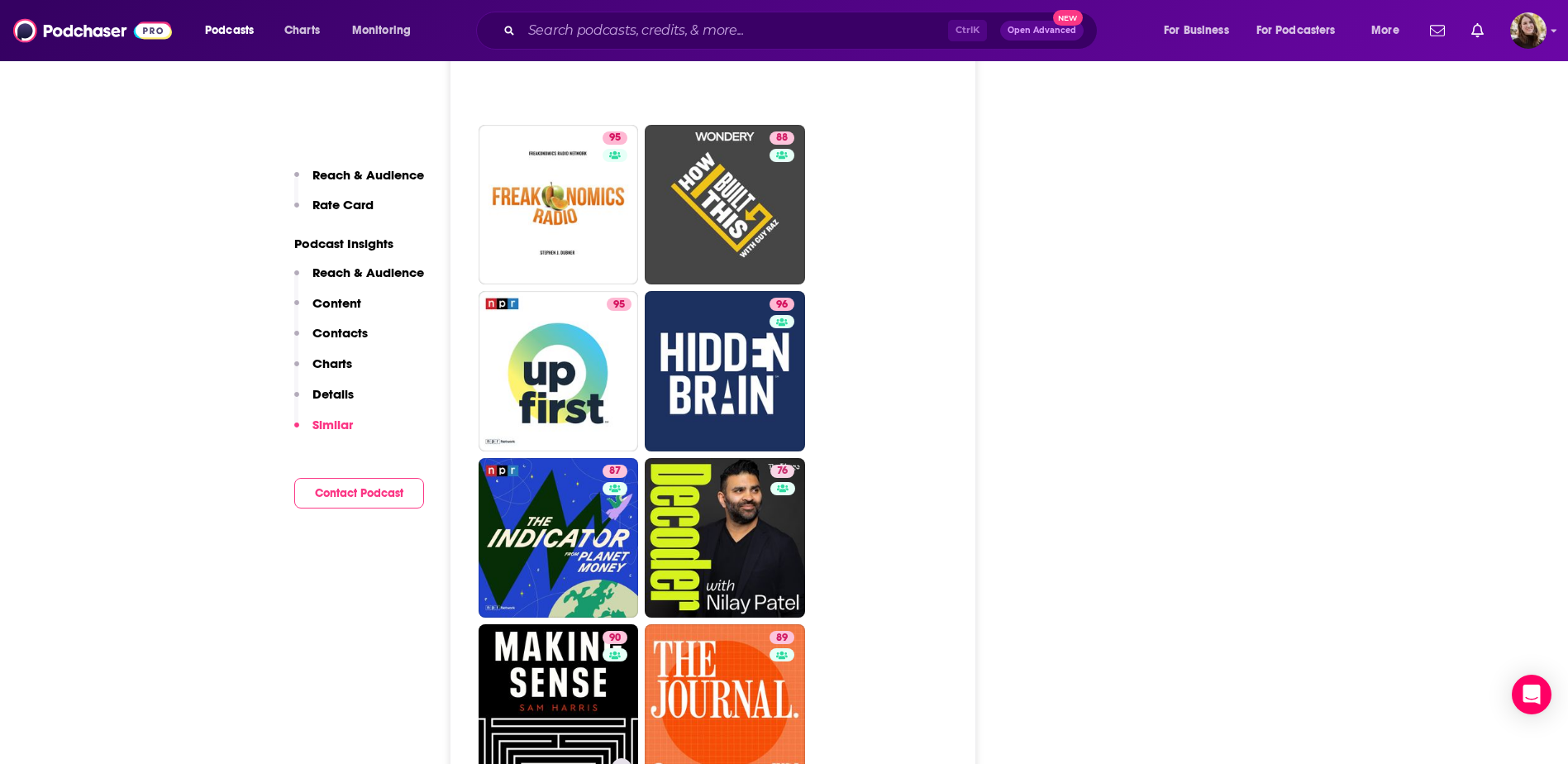
scroll to position [3969, 0]
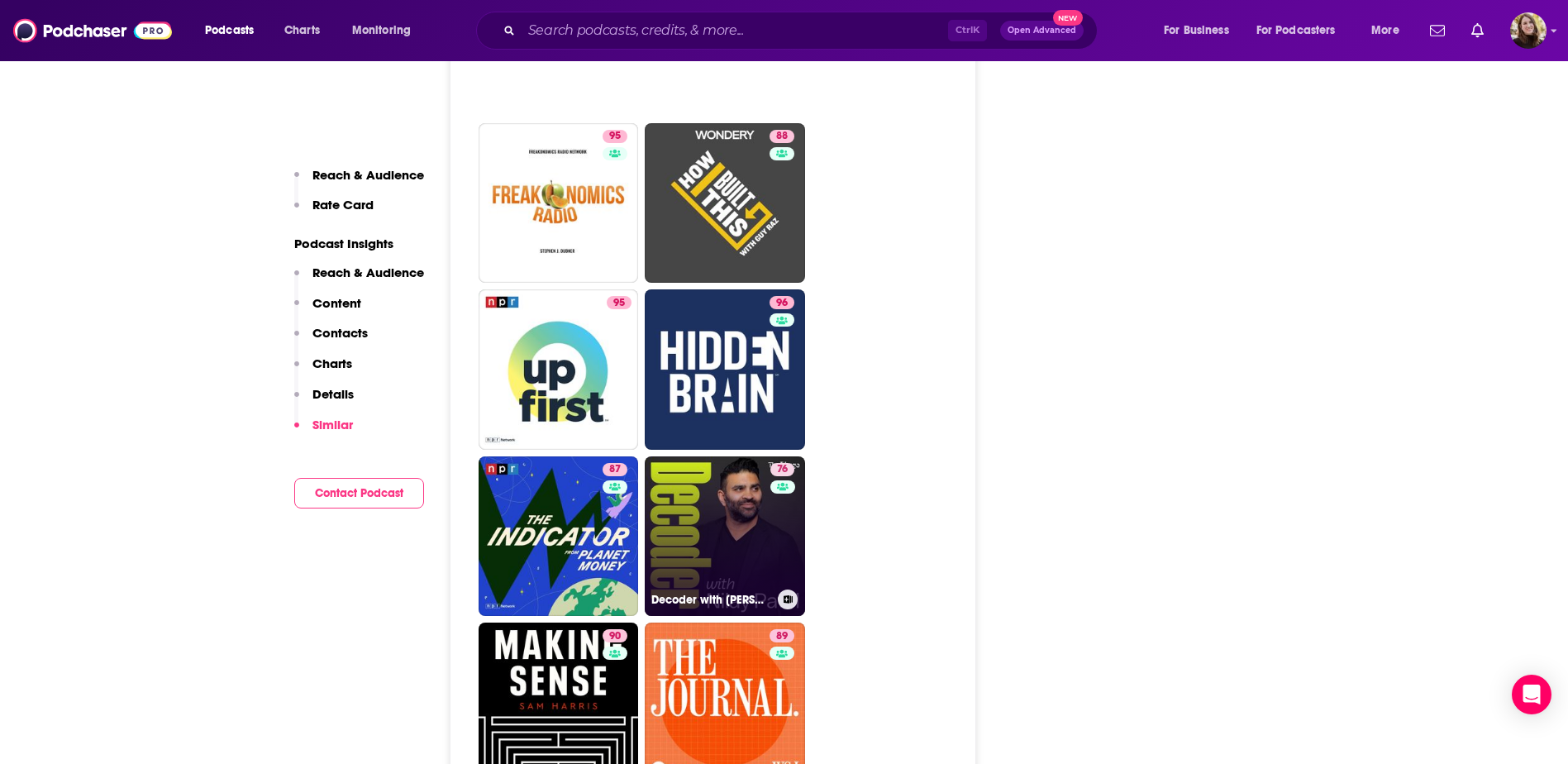
click at [700, 456] on link "76 Decoder with Nilay Patel" at bounding box center [725, 536] width 161 height 161
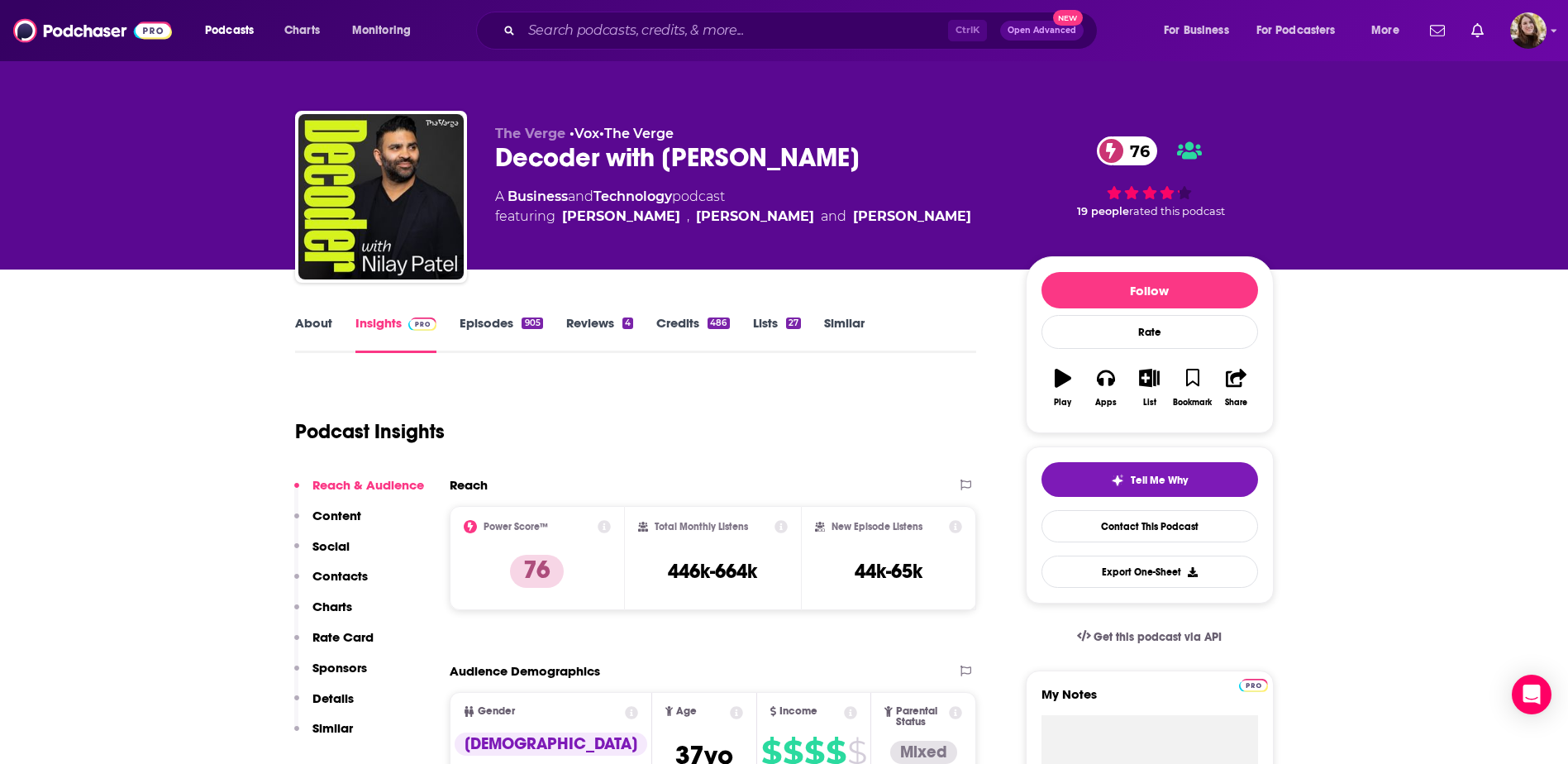
click at [476, 322] on link "Episodes 905" at bounding box center [500, 333] width 83 height 38
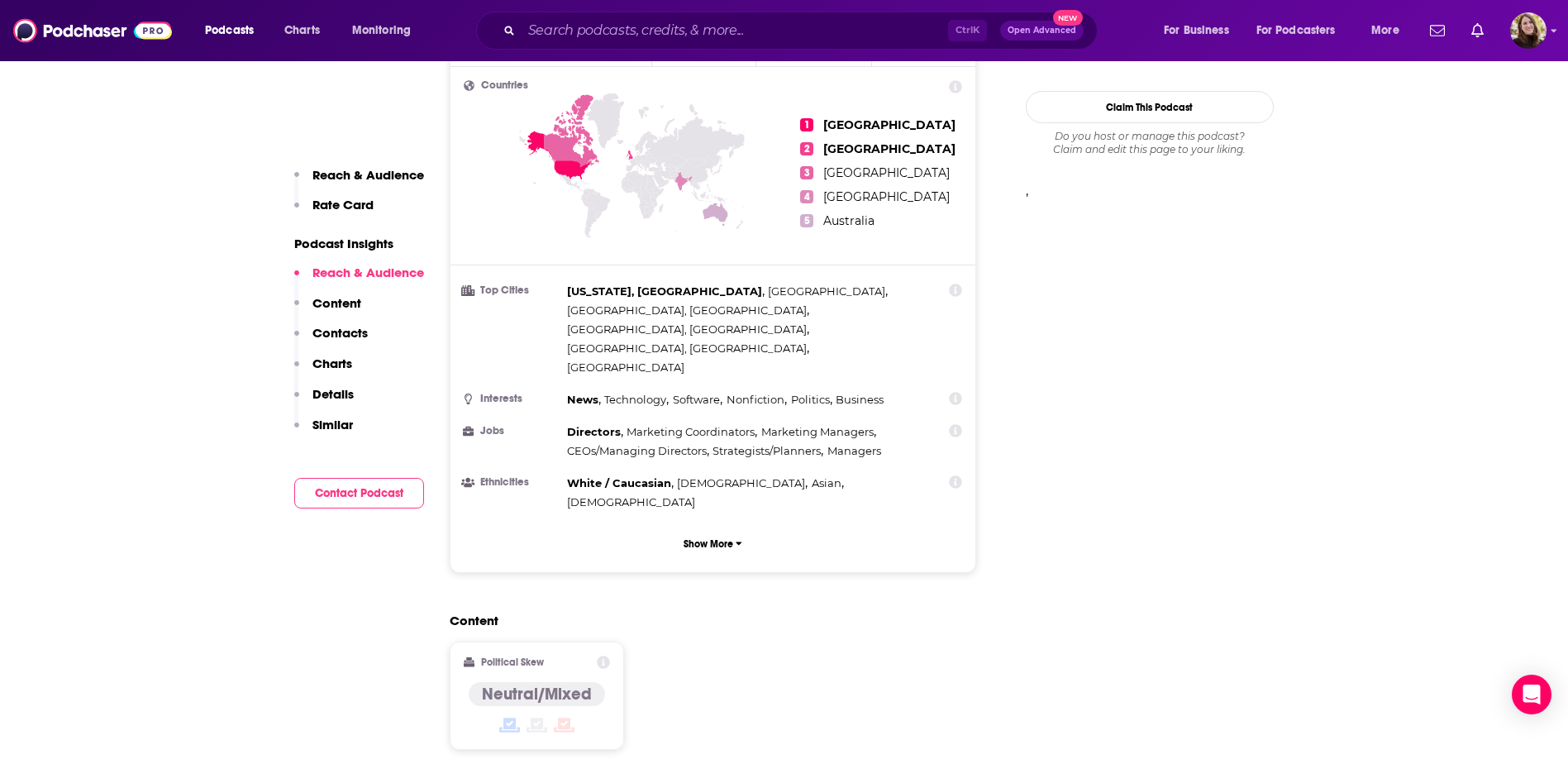
scroll to position [1323, 0]
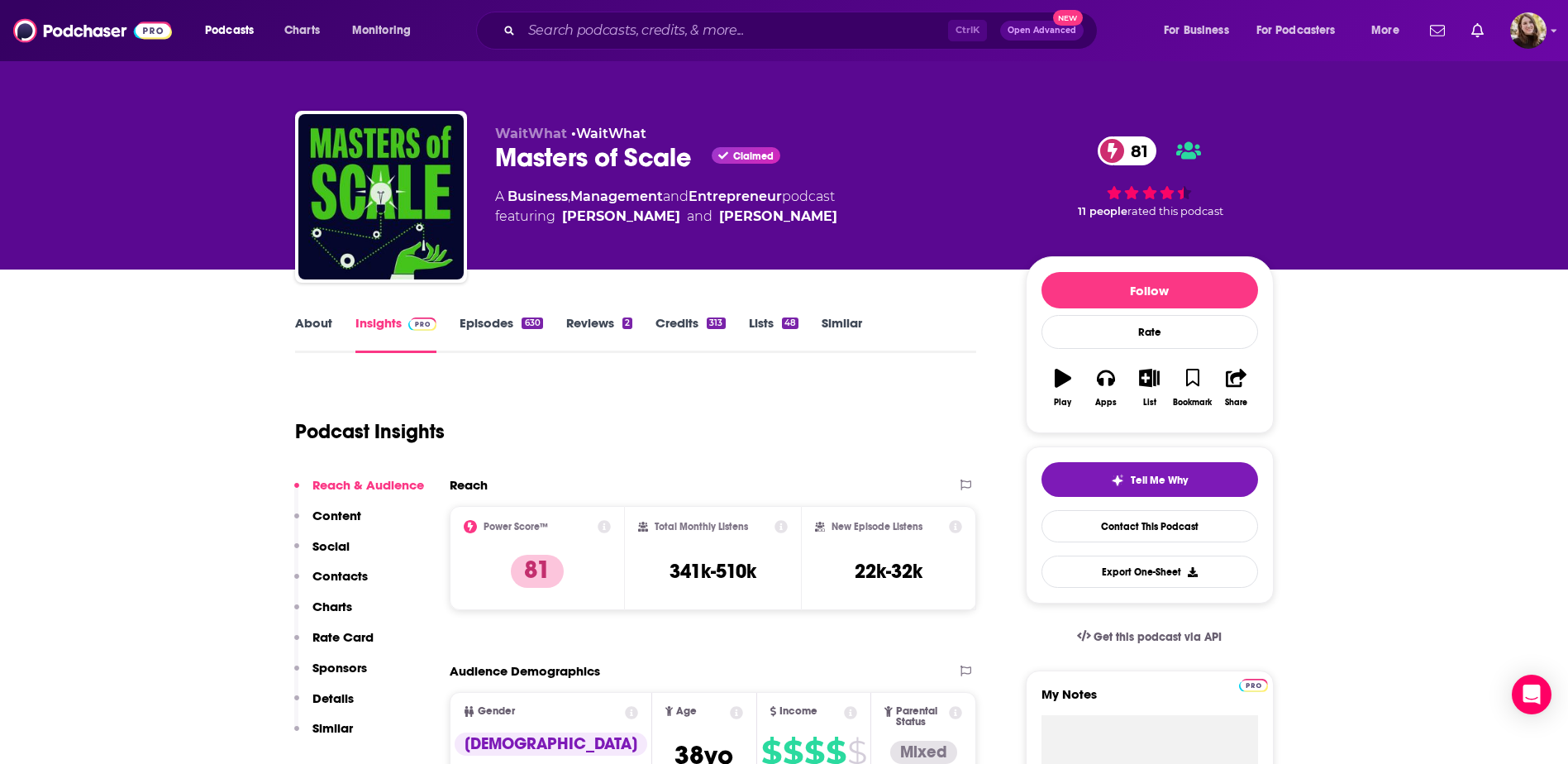
click at [495, 319] on link "Episodes 630" at bounding box center [500, 333] width 83 height 38
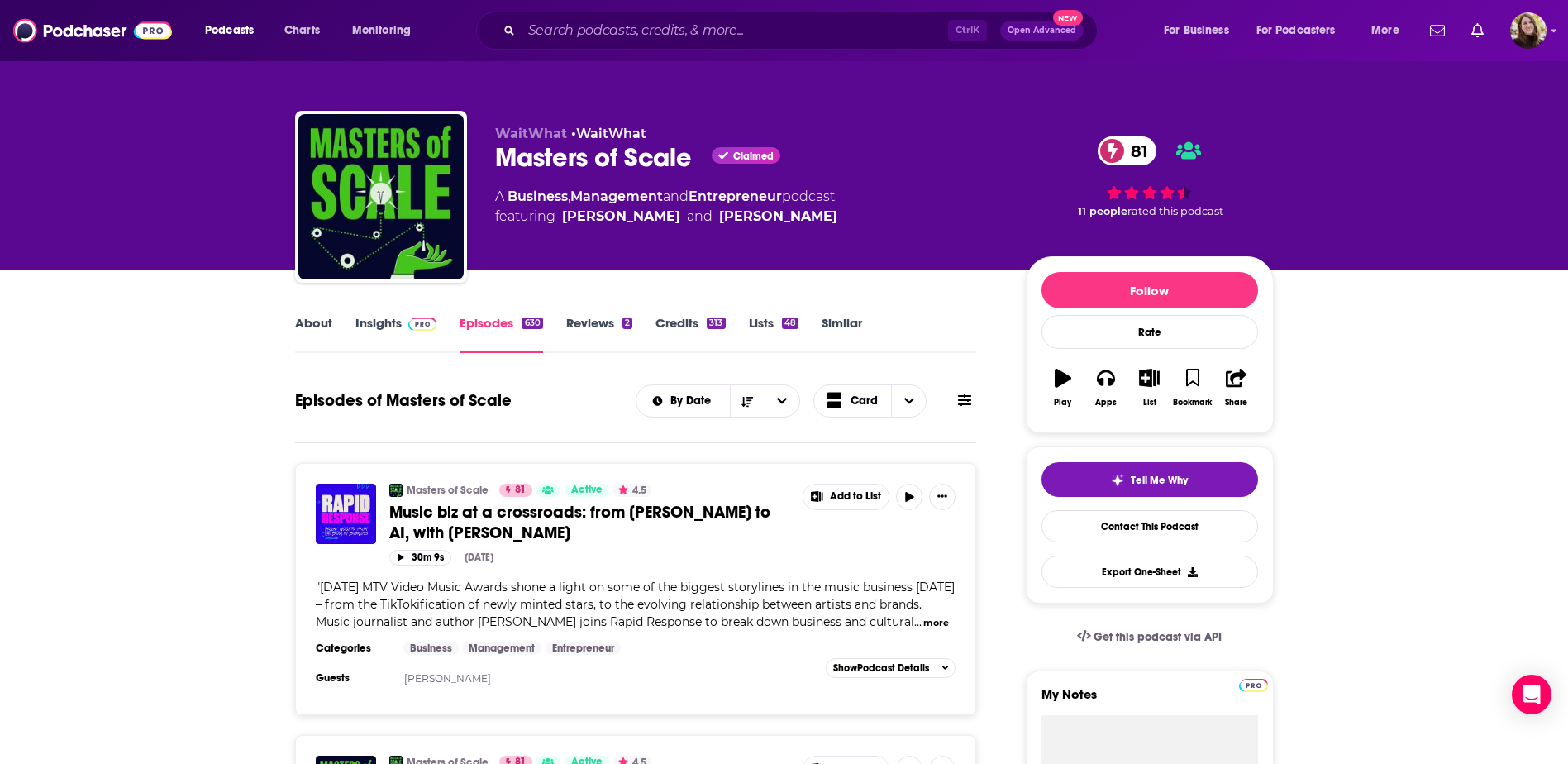
click at [376, 328] on link "Insights" at bounding box center [397, 333] width 82 height 38
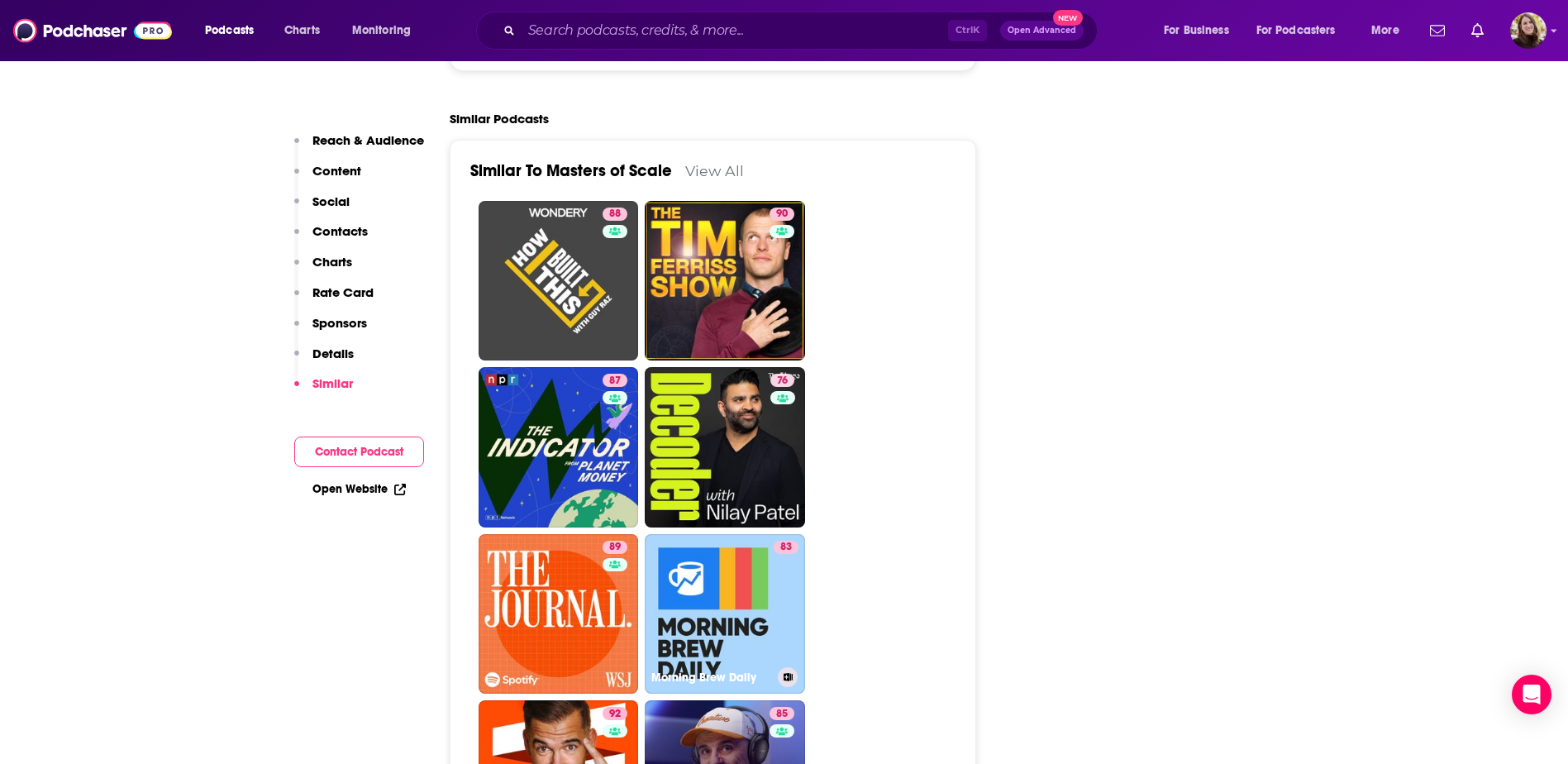
scroll to position [4217, 0]
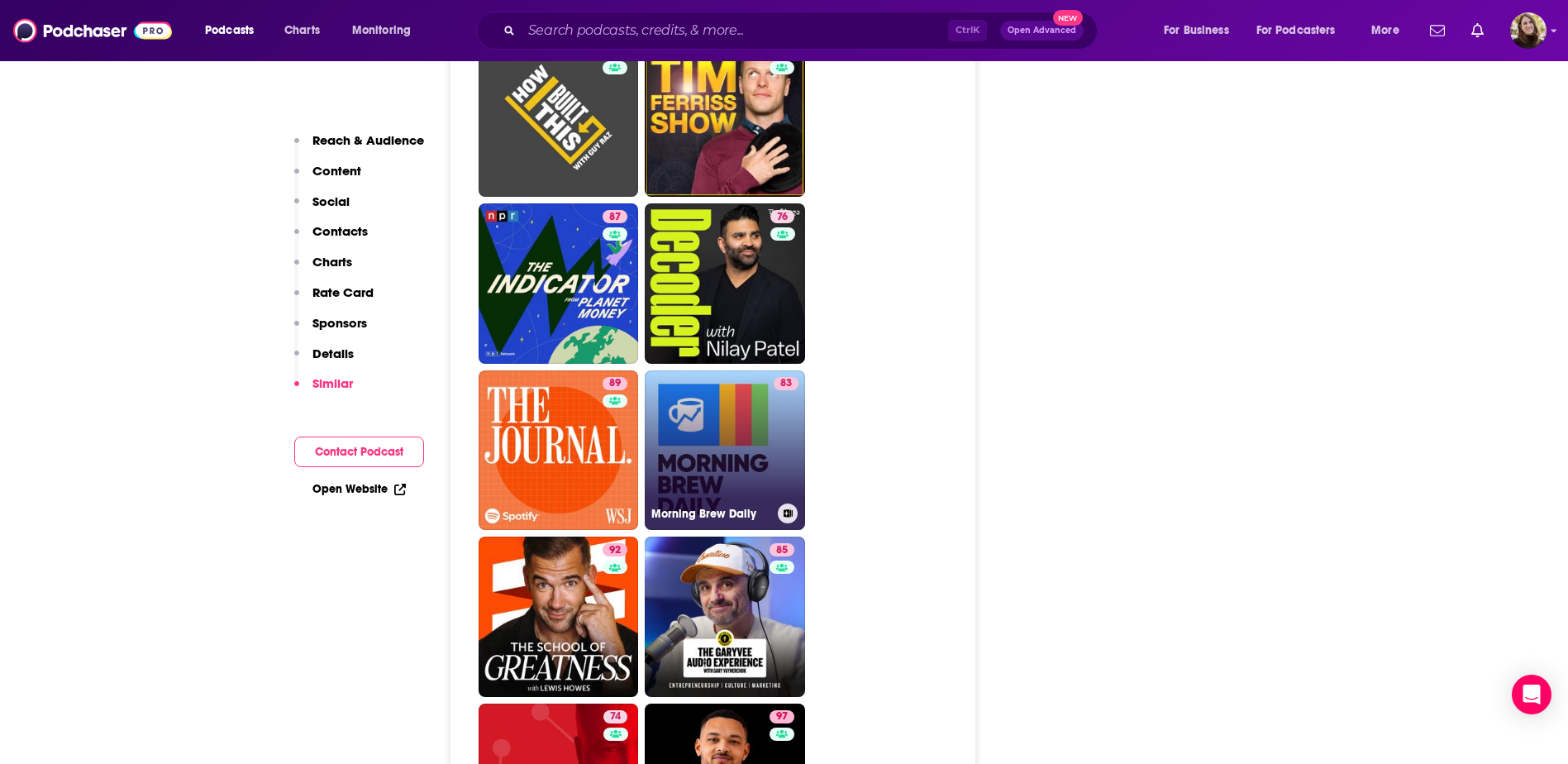
click at [690, 411] on link "83 Morning Brew Daily" at bounding box center [725, 451] width 161 height 161
type input "https://www.podchaser.com/podcasts/morning-brew-daily-915631"
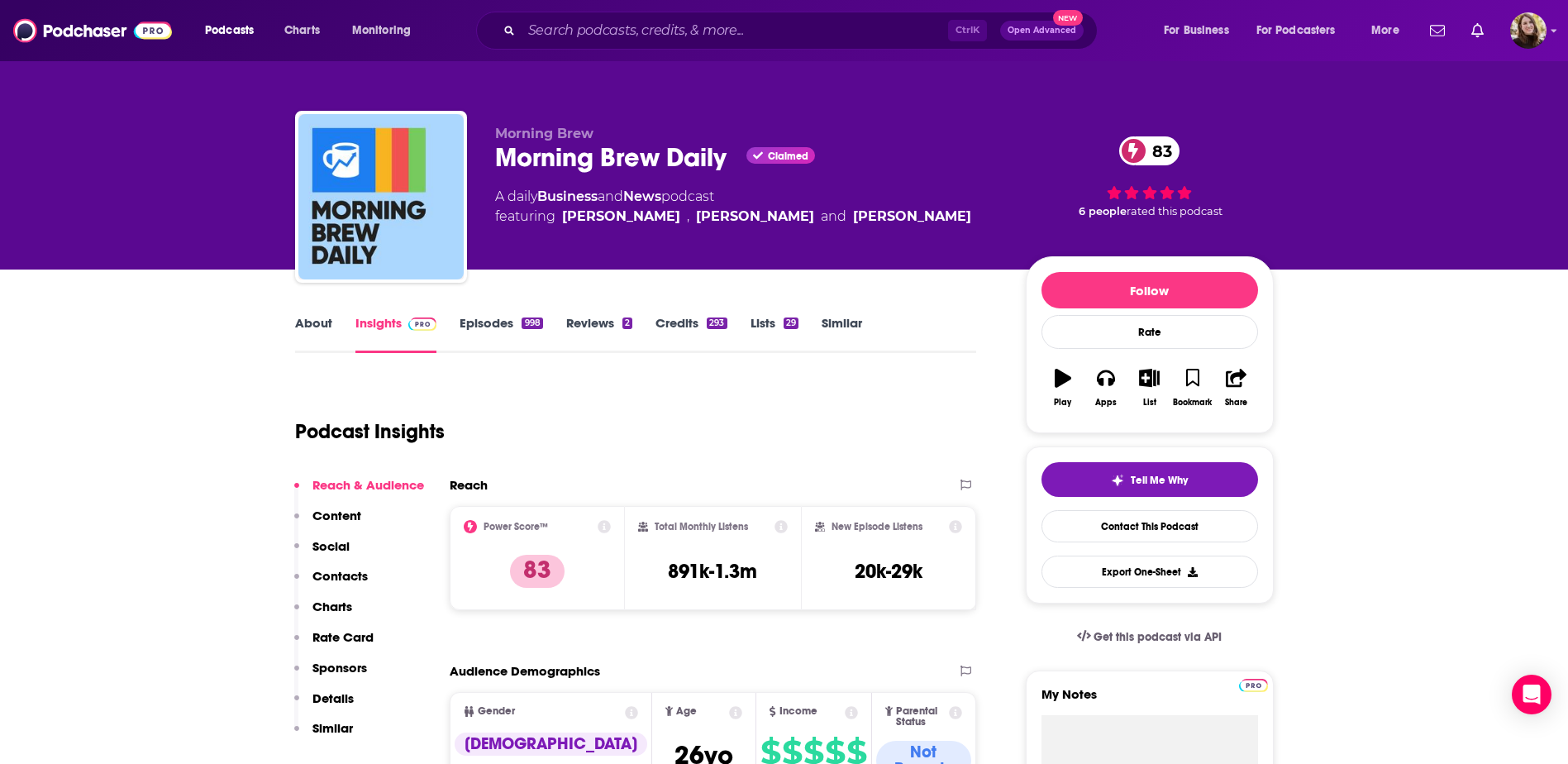
click at [489, 320] on link "Episodes 998" at bounding box center [500, 333] width 83 height 38
type input "https://www.podchaser.com/podcasts/masters-of-scale-521055"
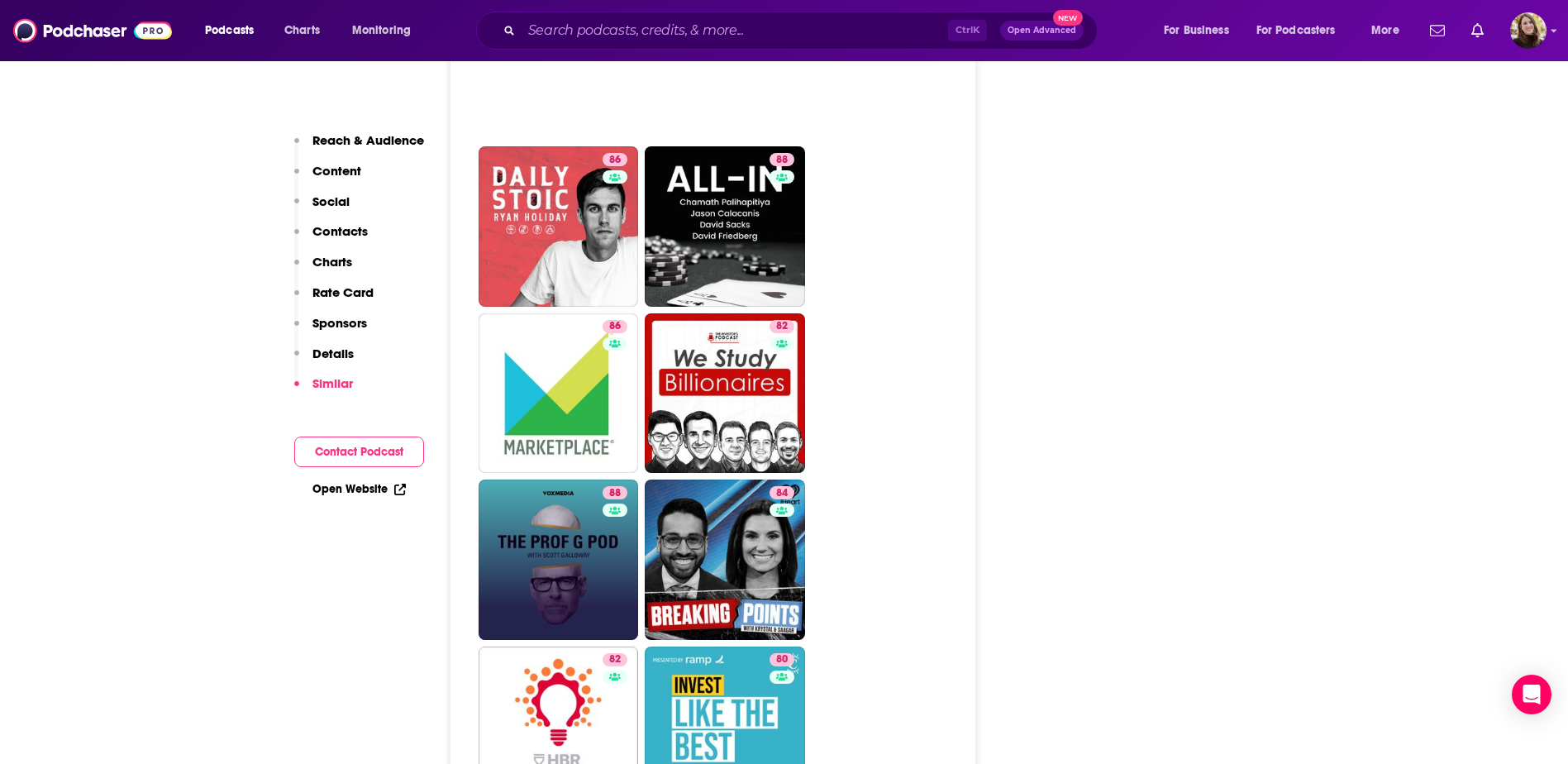
scroll to position [5540, 0]
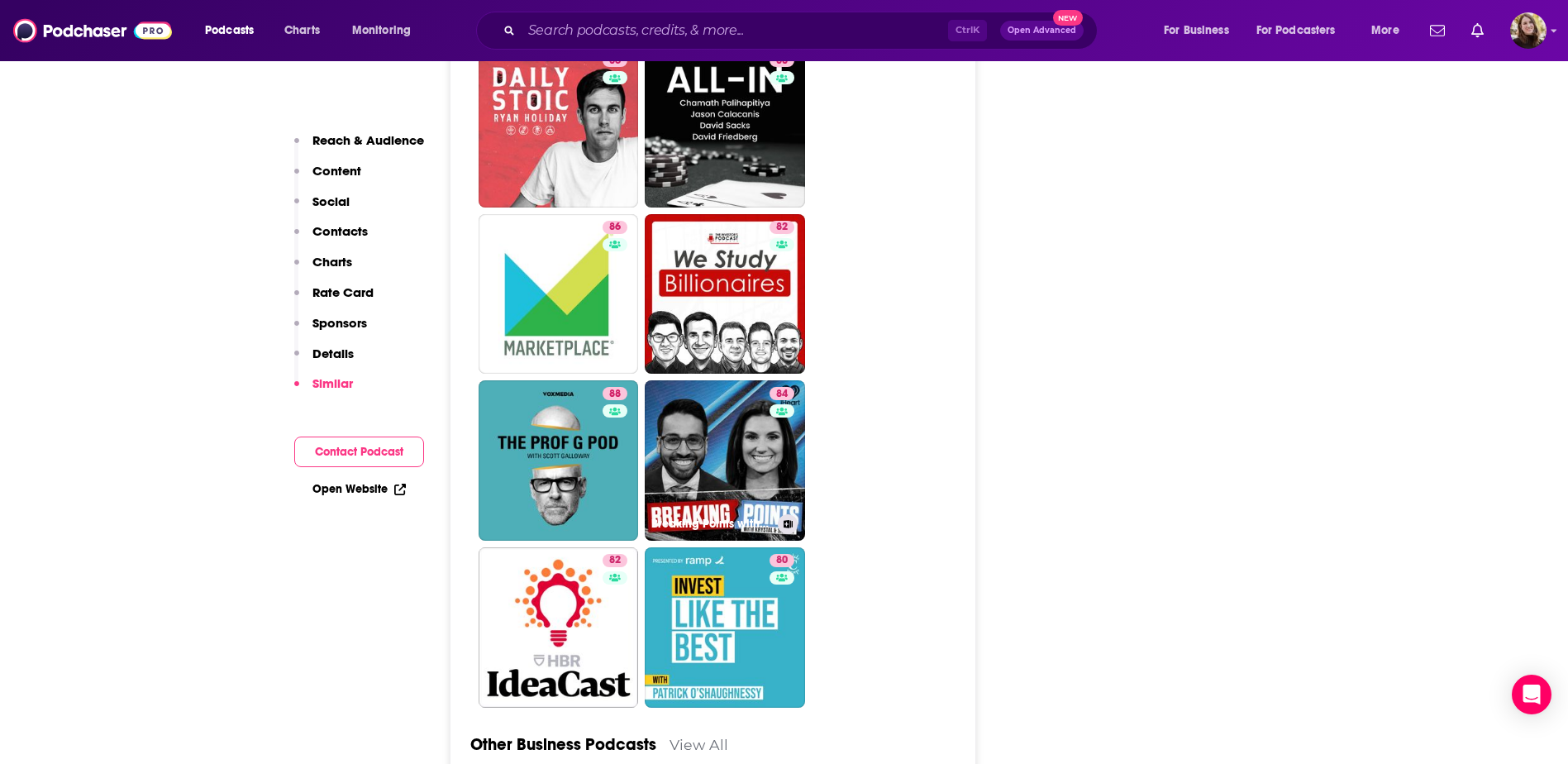
drag, startPoint x: 696, startPoint y: 391, endPoint x: 869, endPoint y: 336, distance: 181.5
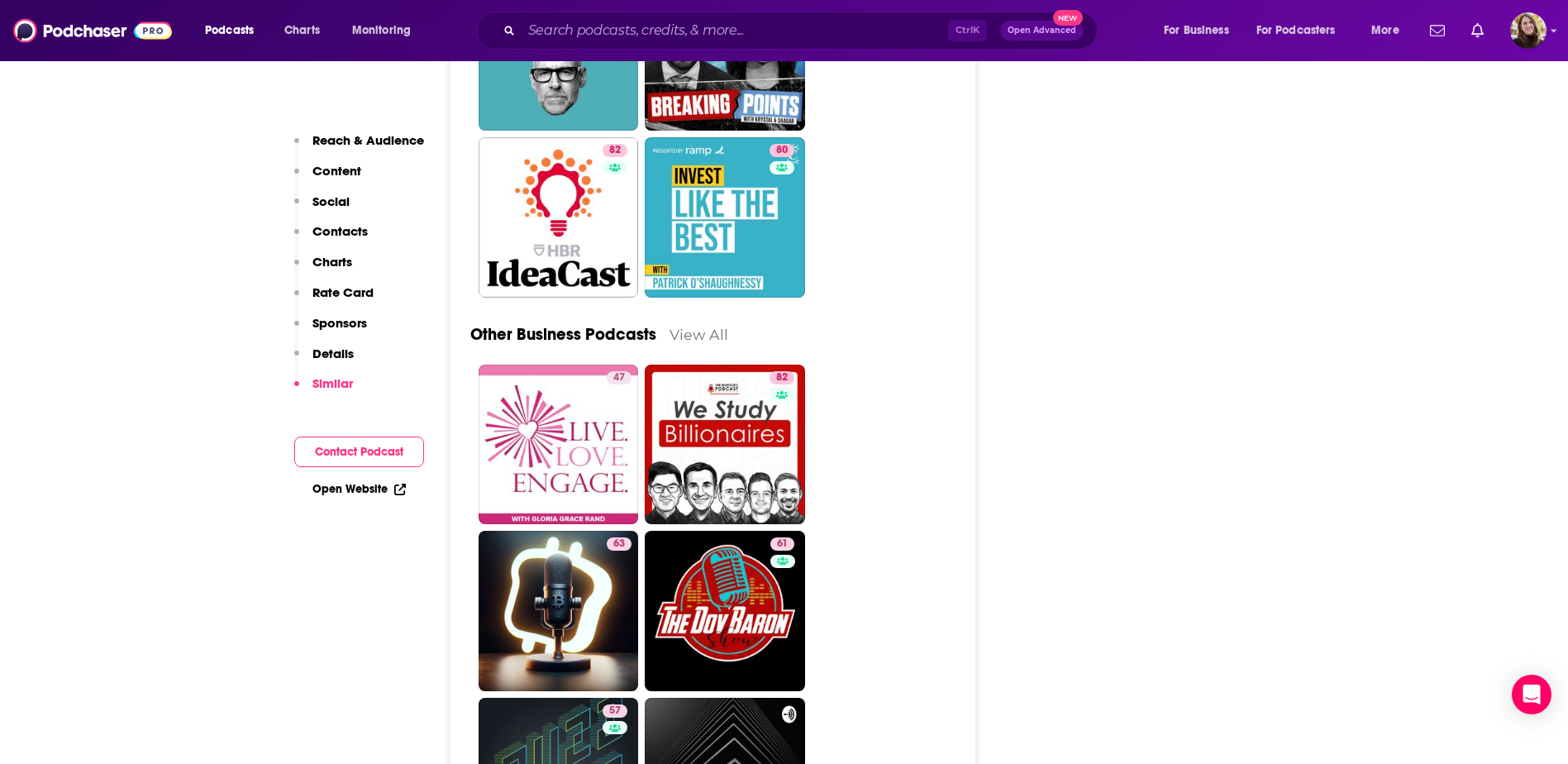
scroll to position [5953, 0]
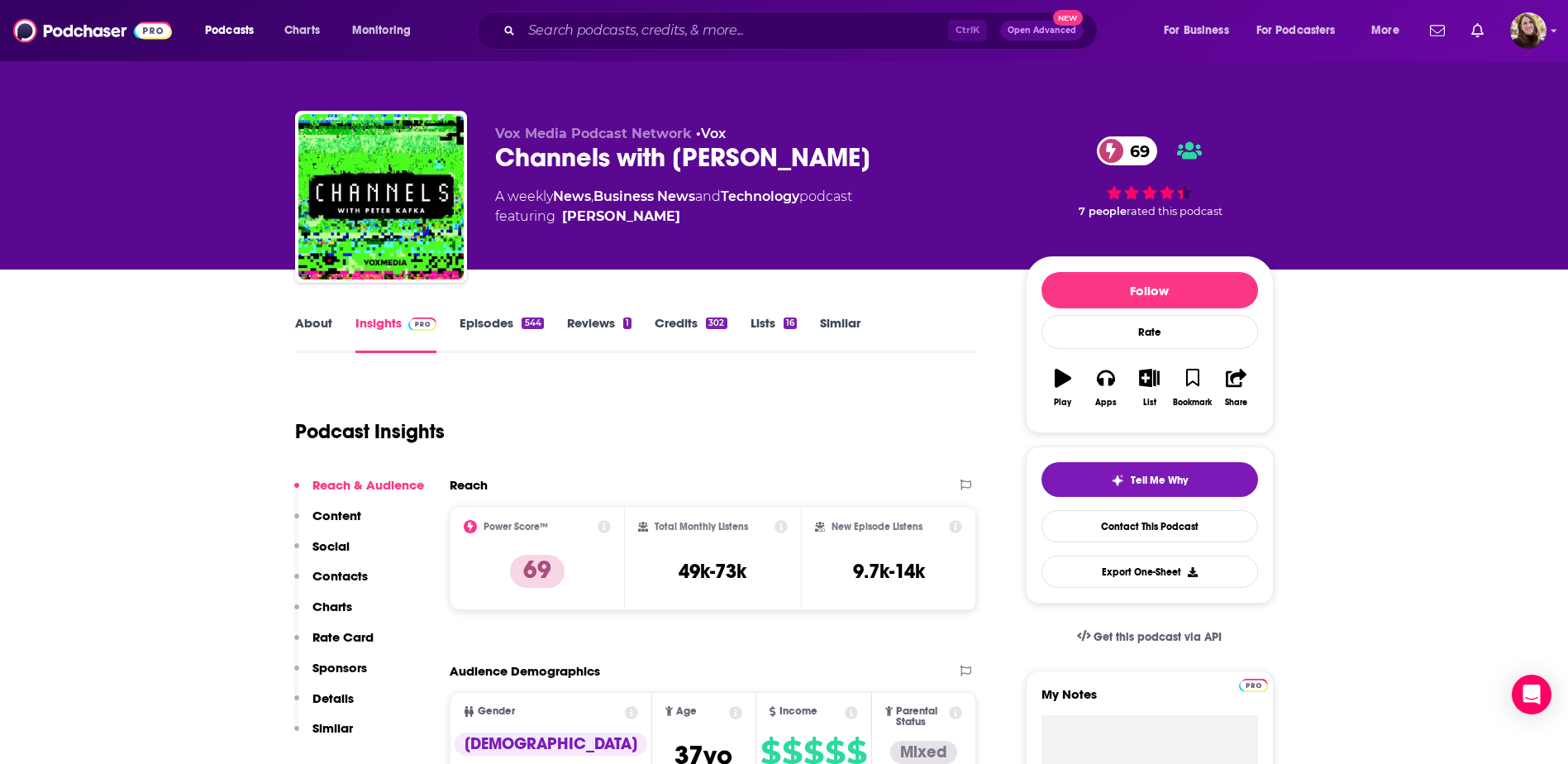
click at [489, 321] on link "Episodes 544" at bounding box center [501, 333] width 84 height 38
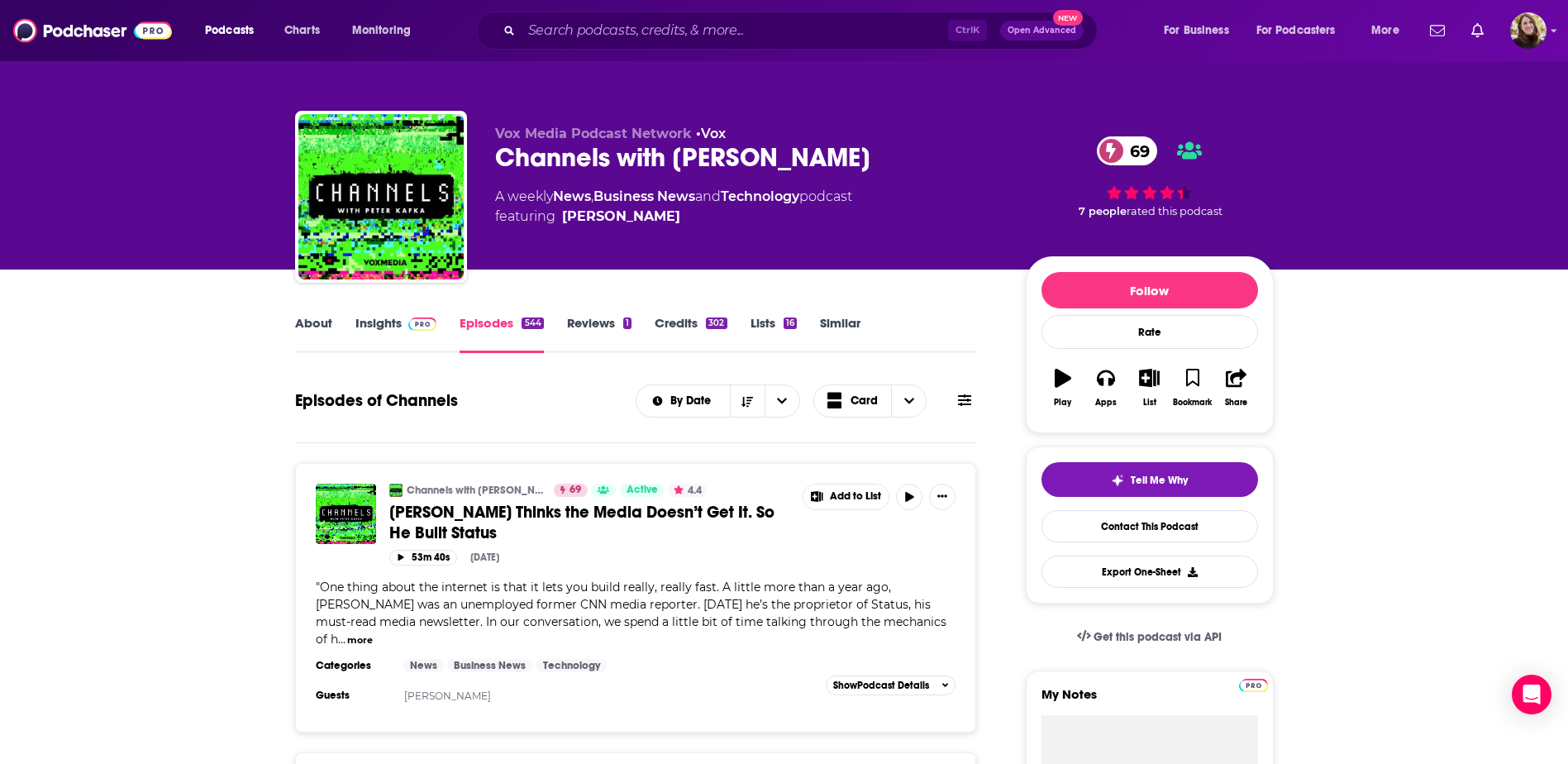
click at [372, 317] on link "Insights" at bounding box center [397, 333] width 82 height 38
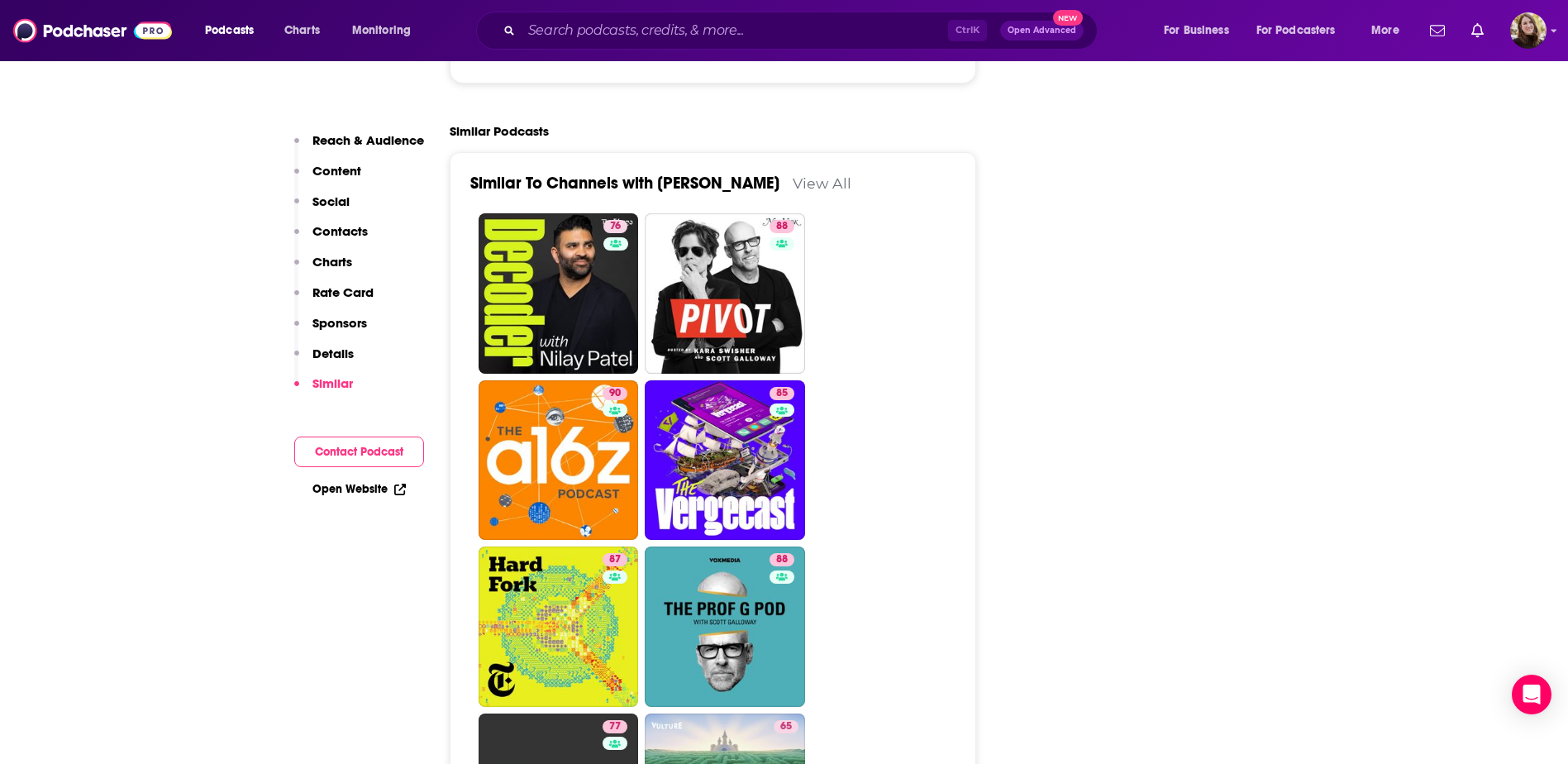
scroll to position [4052, 0]
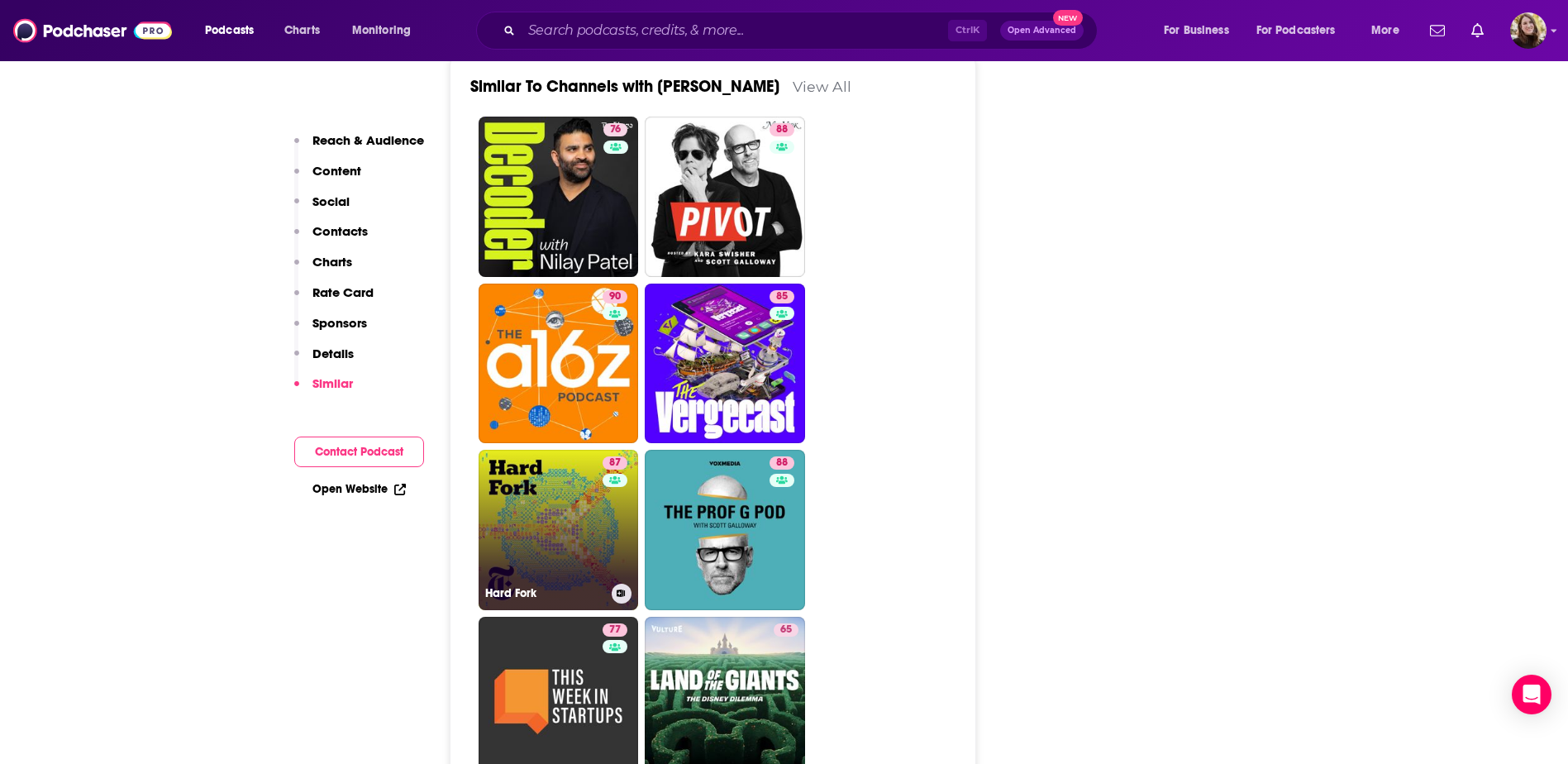
click at [540, 489] on link "87 Hard Fork" at bounding box center [559, 531] width 161 height 161
type input "[URL][DOMAIN_NAME]"
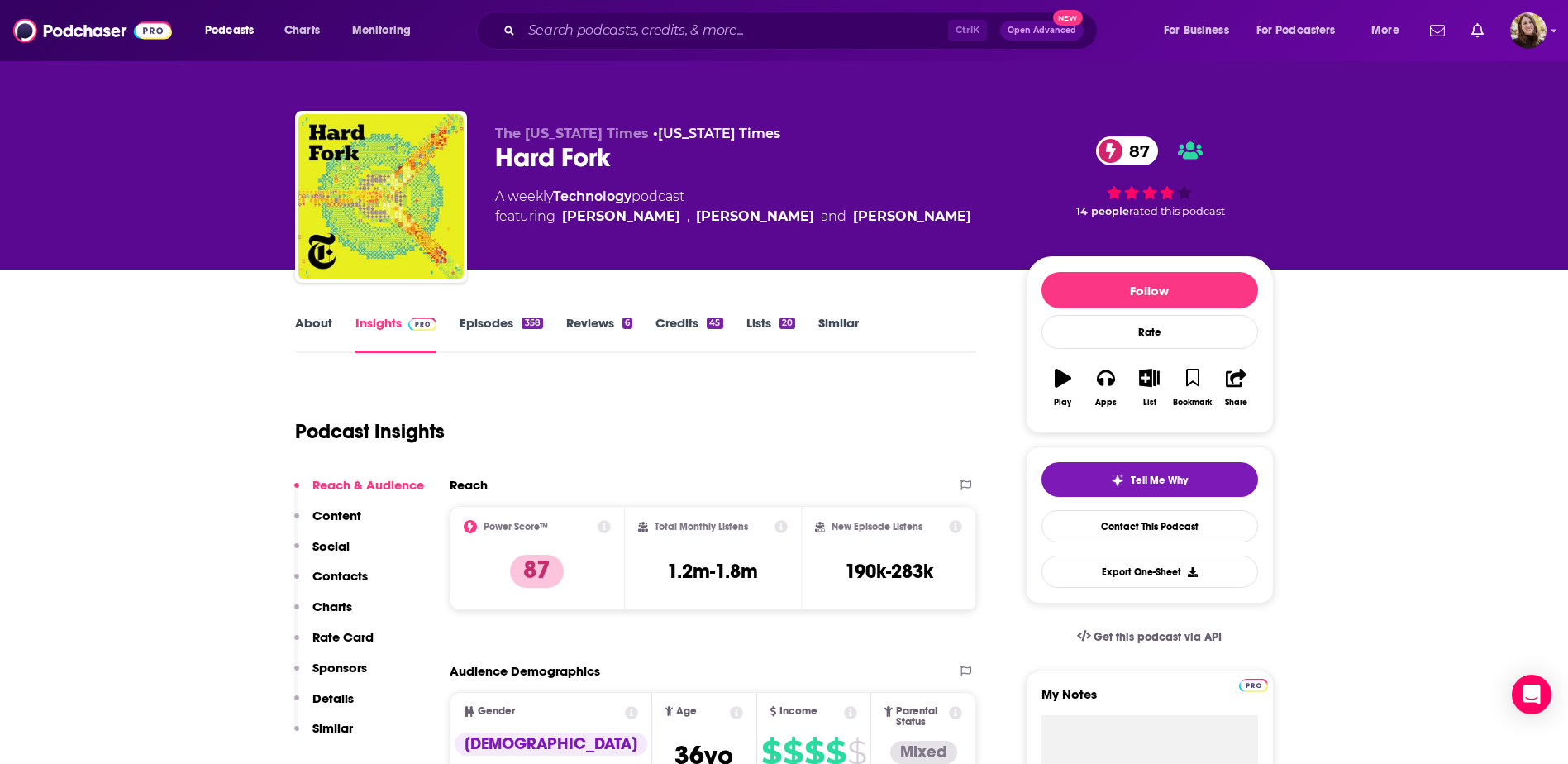
click at [491, 319] on link "Episodes 358" at bounding box center [500, 333] width 83 height 38
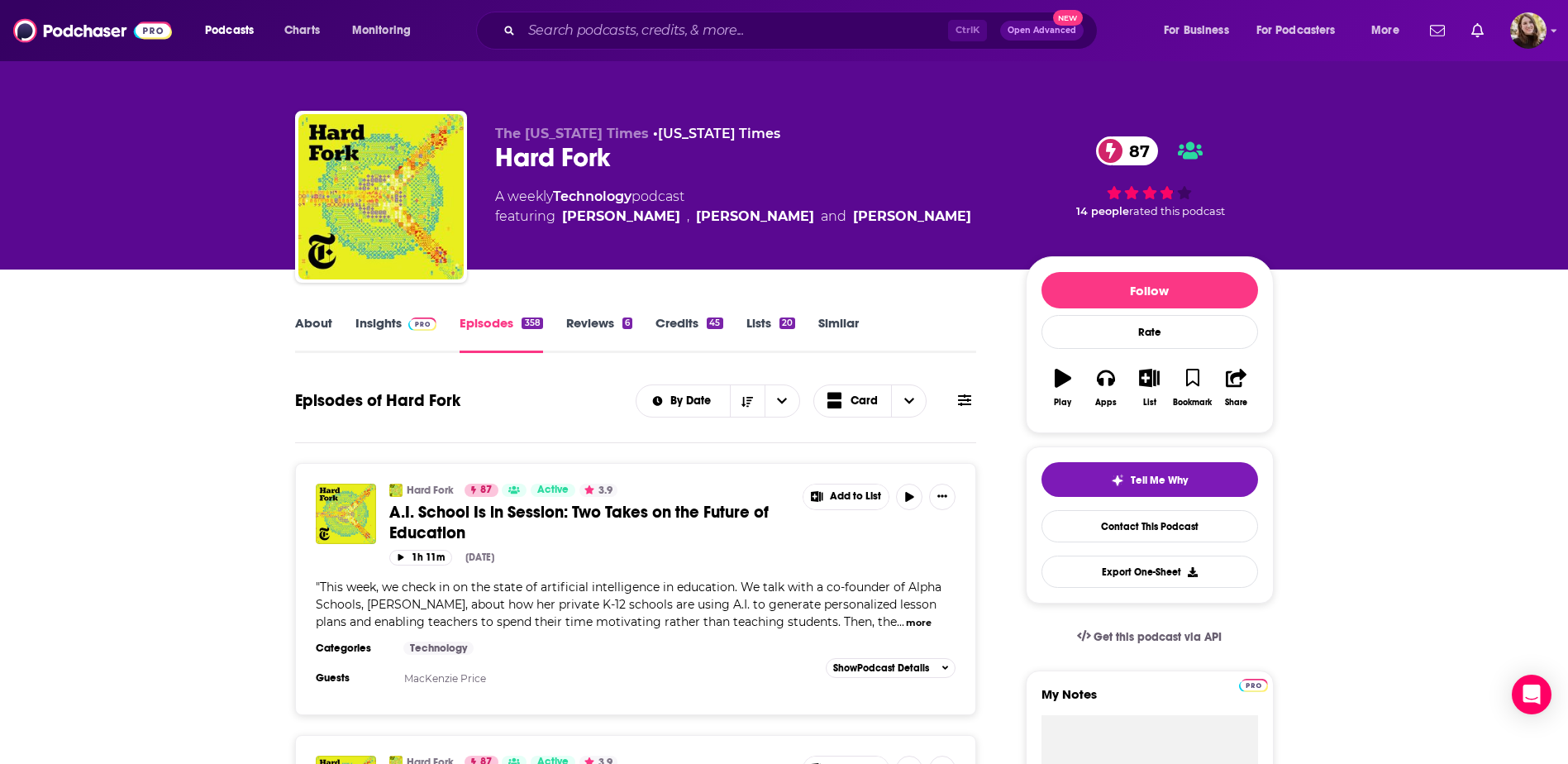
click at [301, 335] on link "About" at bounding box center [314, 333] width 37 height 38
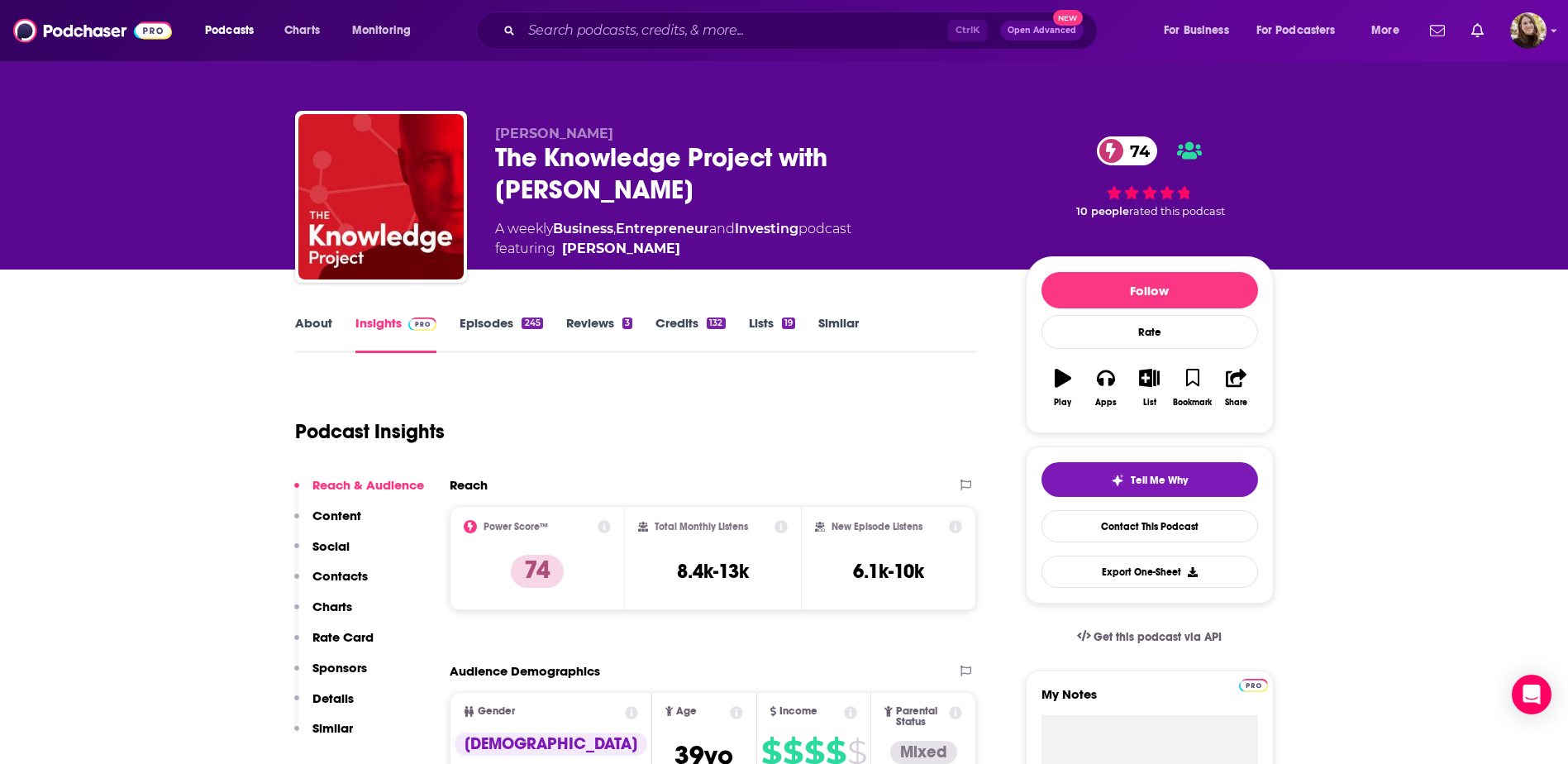
click at [498, 320] on link "Episodes 245" at bounding box center [500, 333] width 83 height 38
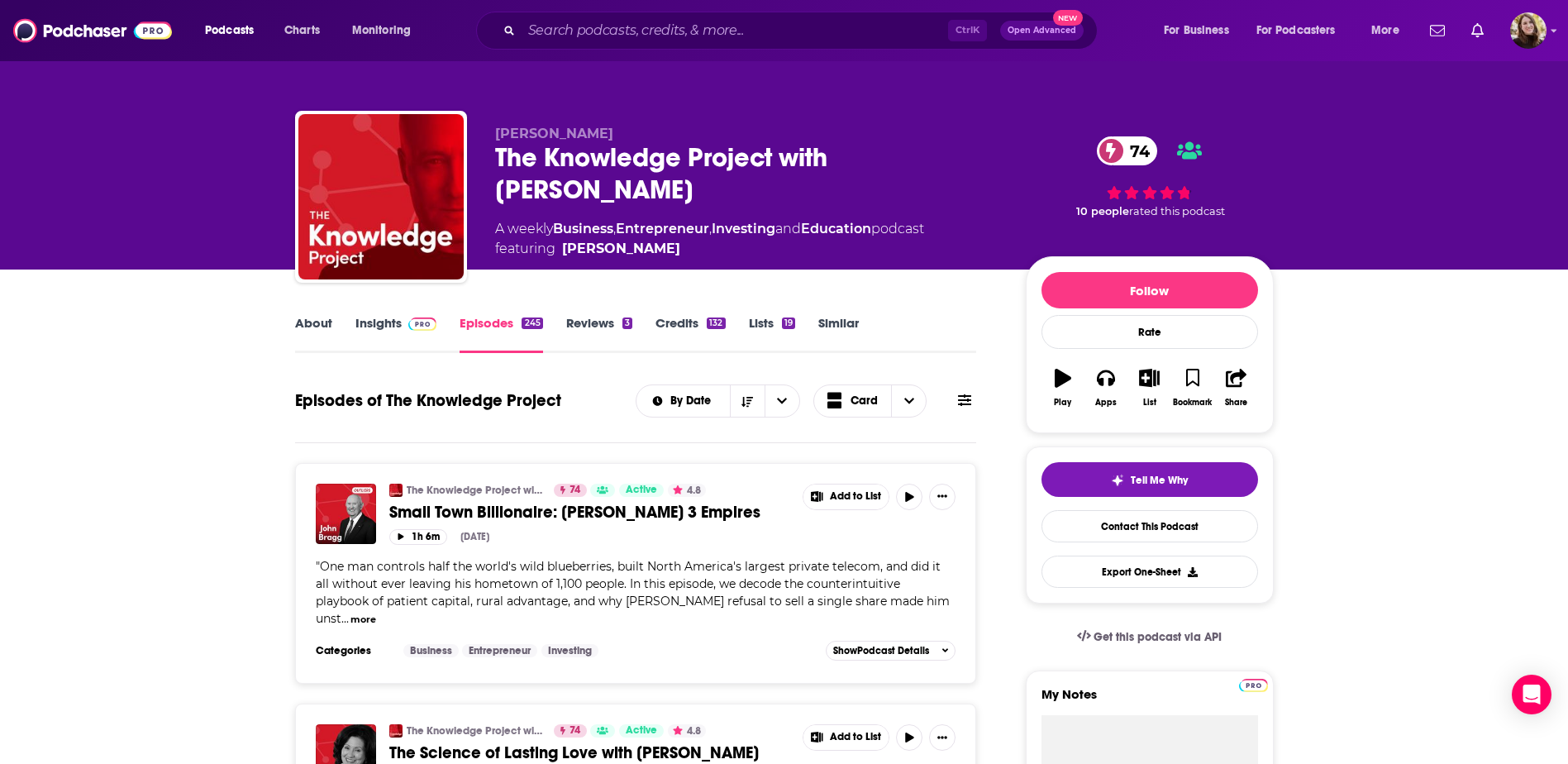
click at [373, 325] on link "Insights" at bounding box center [397, 333] width 82 height 38
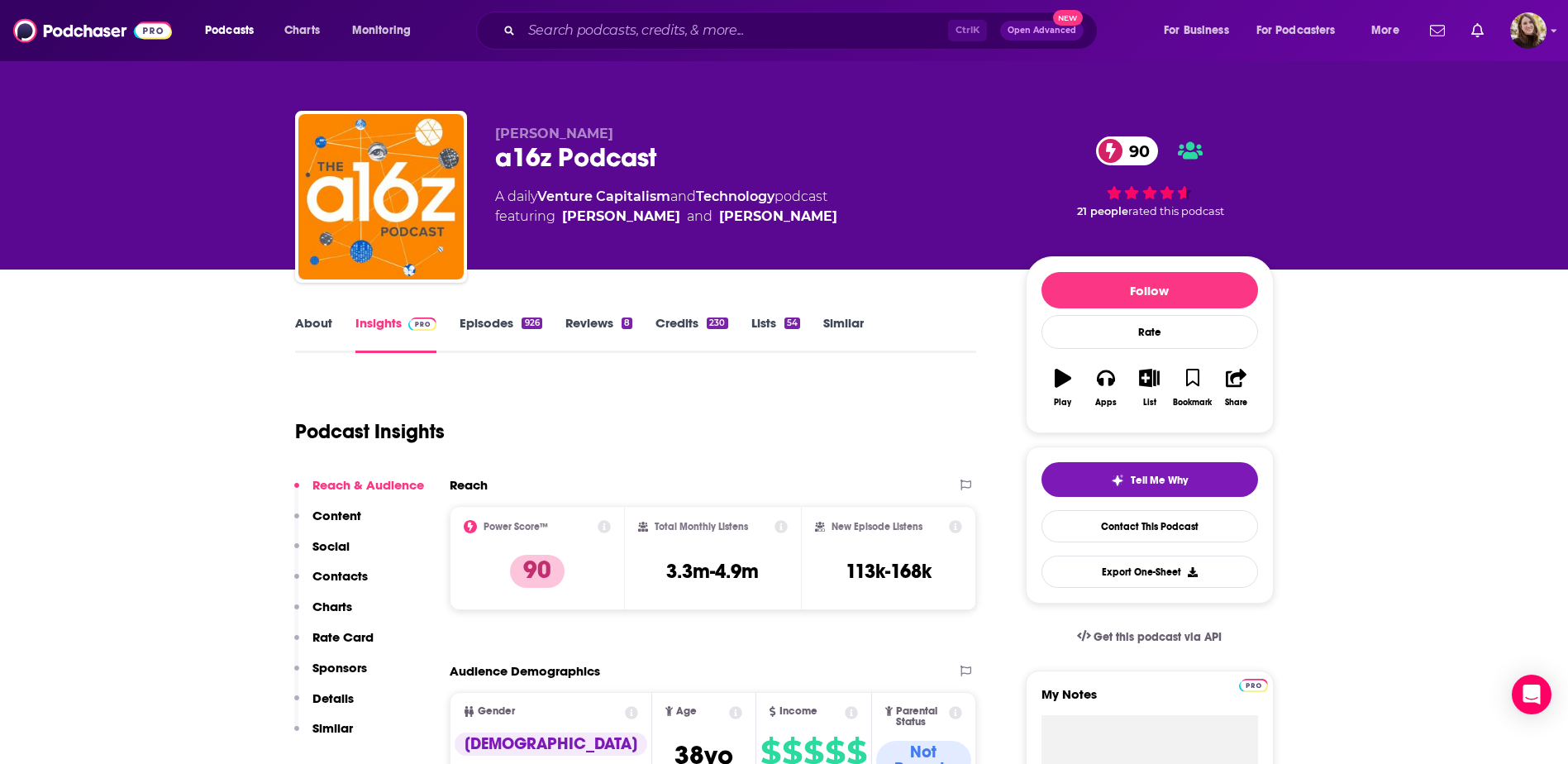
click at [489, 321] on link "Episodes 926" at bounding box center [500, 333] width 82 height 38
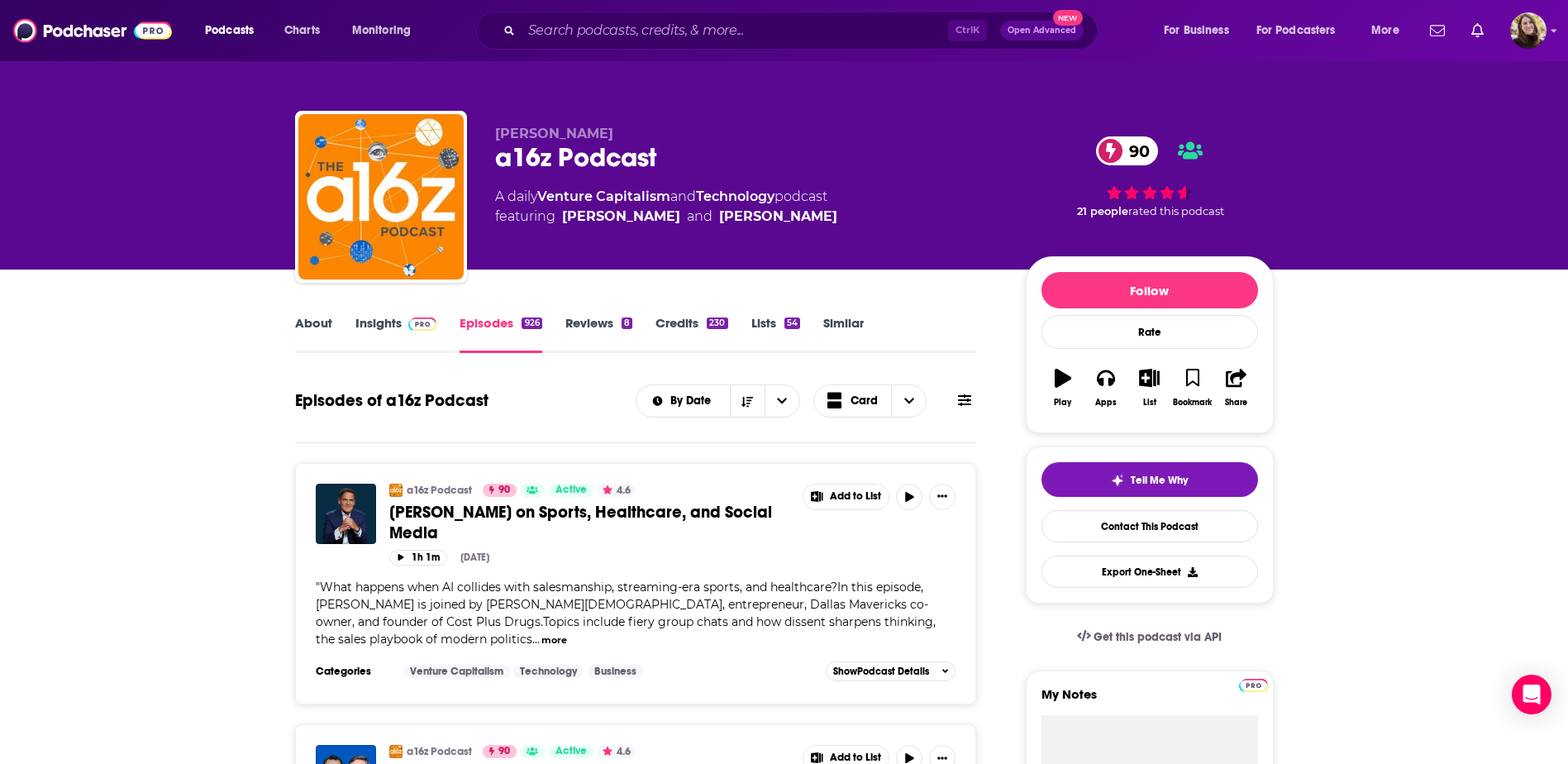
click at [680, 320] on link "Credits 230" at bounding box center [692, 333] width 72 height 38
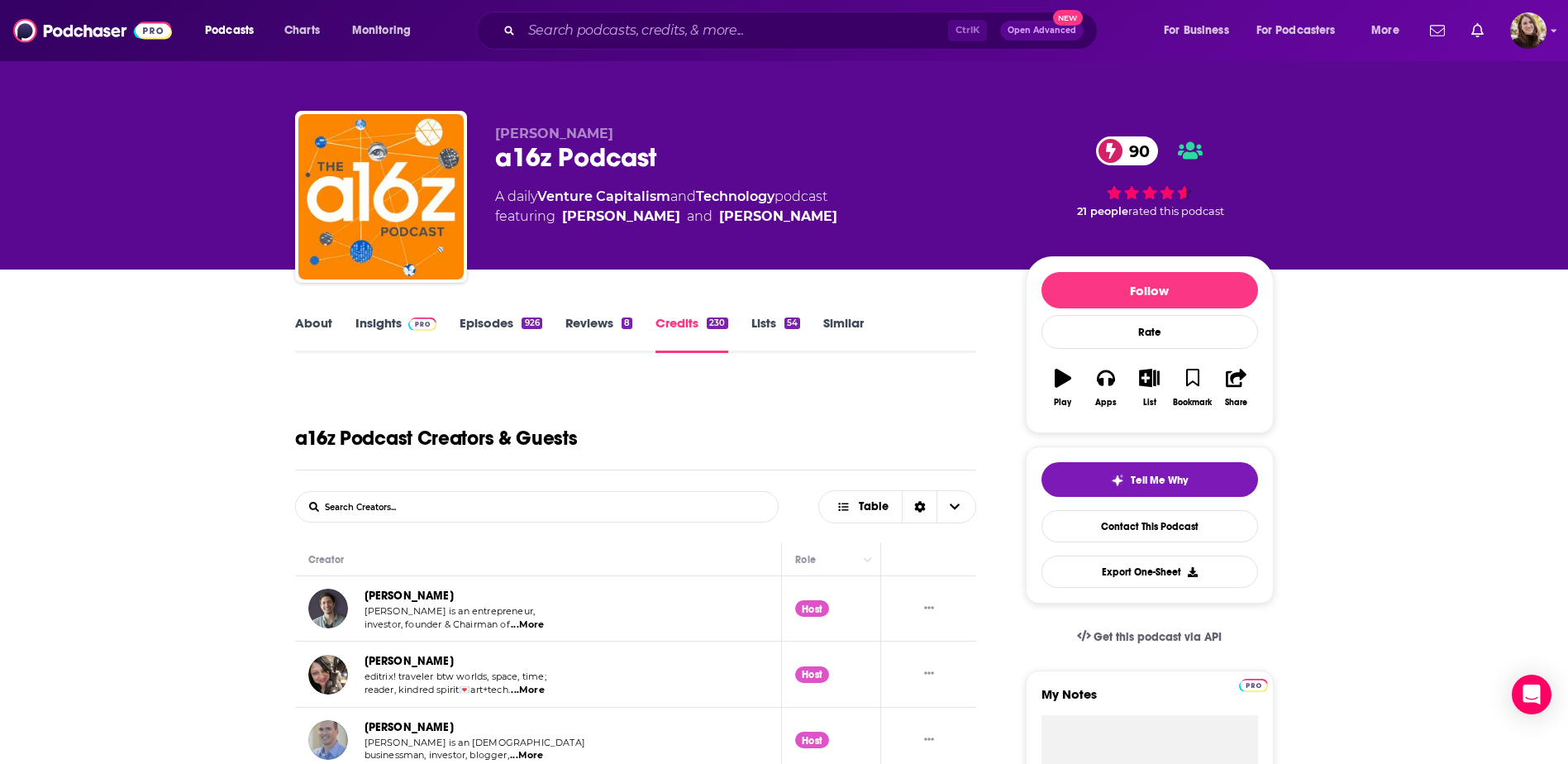
click at [379, 323] on link "Insights" at bounding box center [397, 333] width 82 height 38
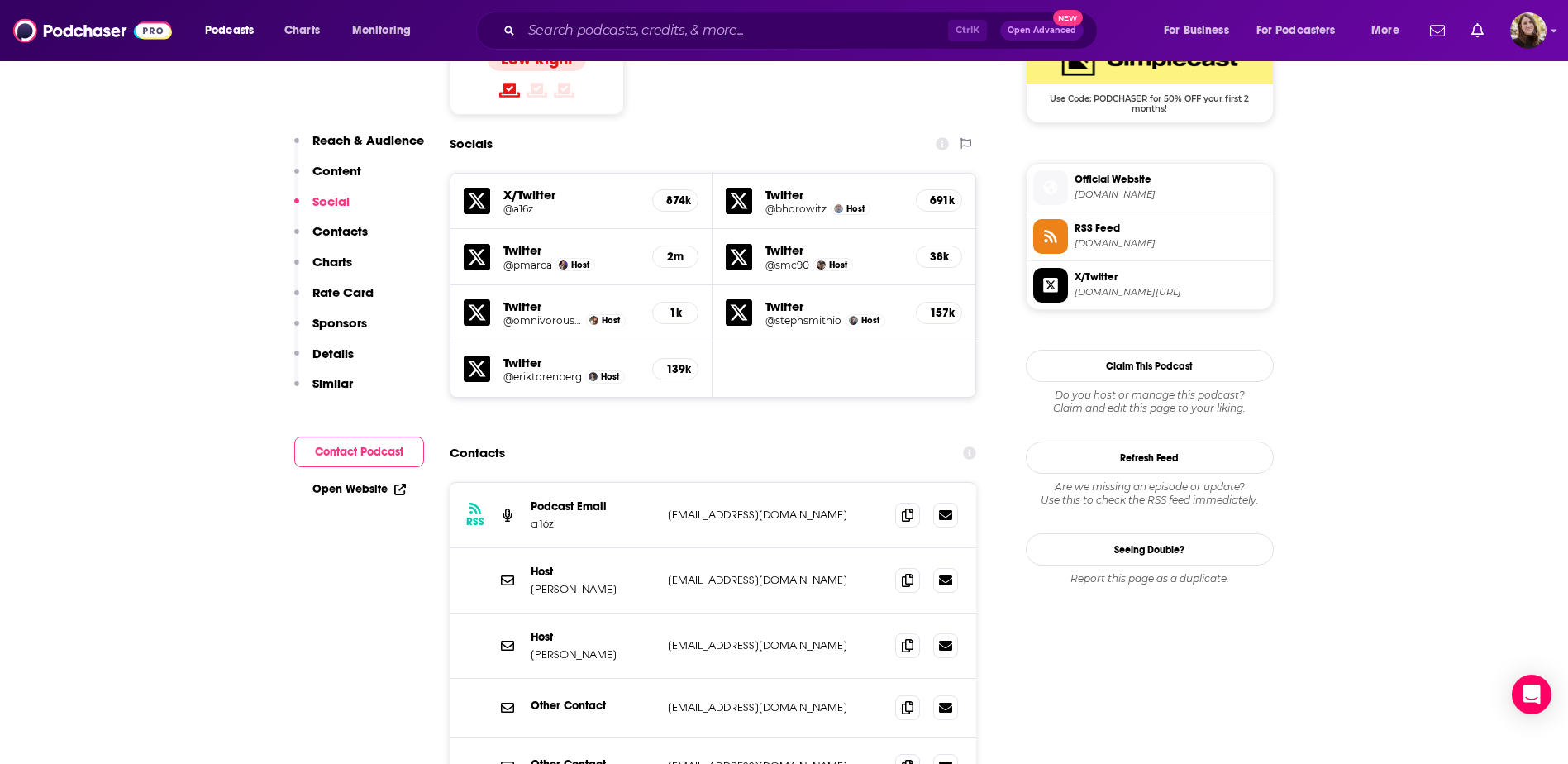
scroll to position [1406, 0]
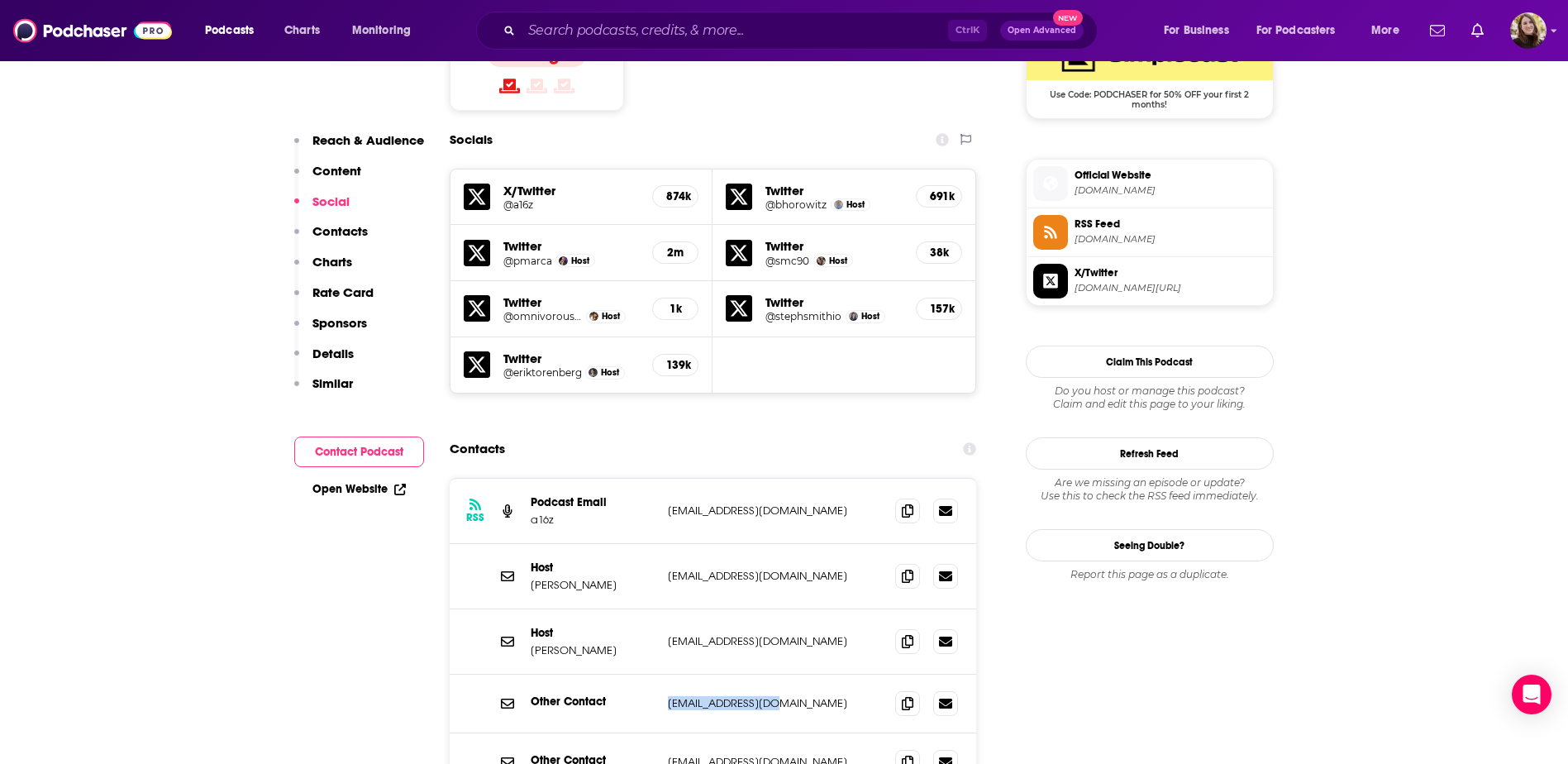
drag, startPoint x: 800, startPoint y: 608, endPoint x: 667, endPoint y: 610, distance: 133.0
click at [668, 696] on p "elazzarin@a16z.com" at bounding box center [775, 703] width 215 height 14
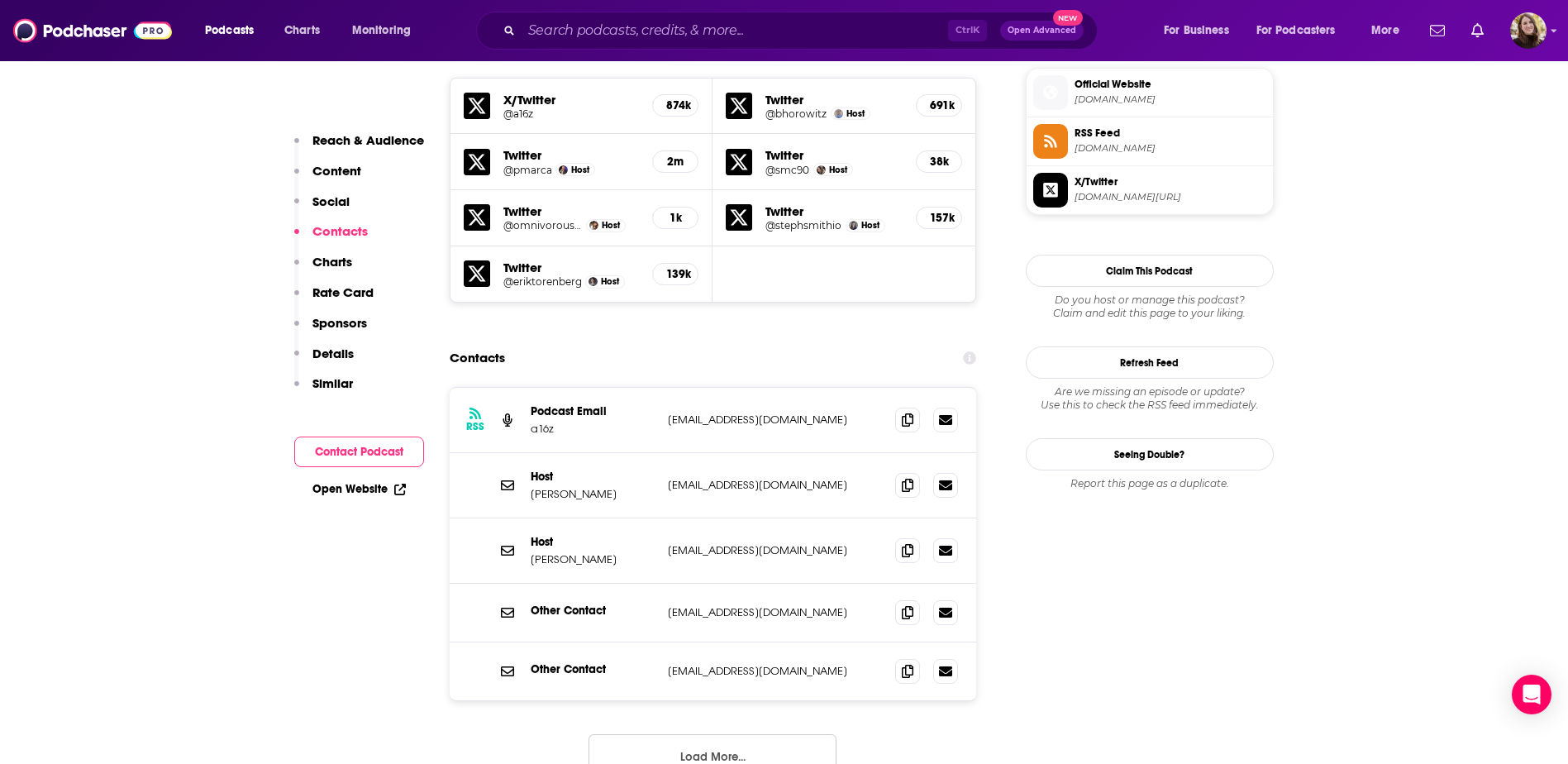
scroll to position [1571, 0]
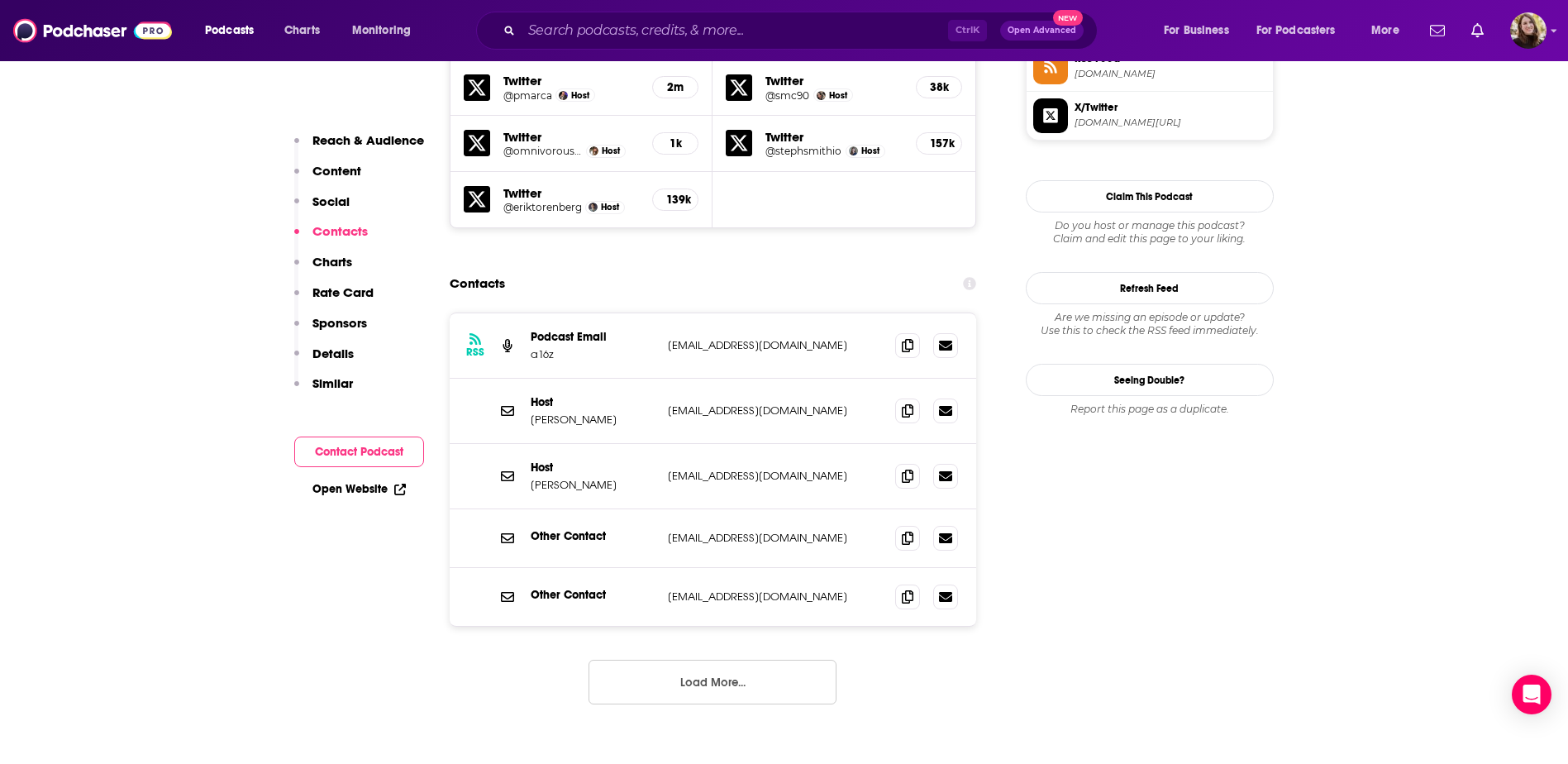
click at [705, 660] on button "Load More..." at bounding box center [713, 682] width 248 height 44
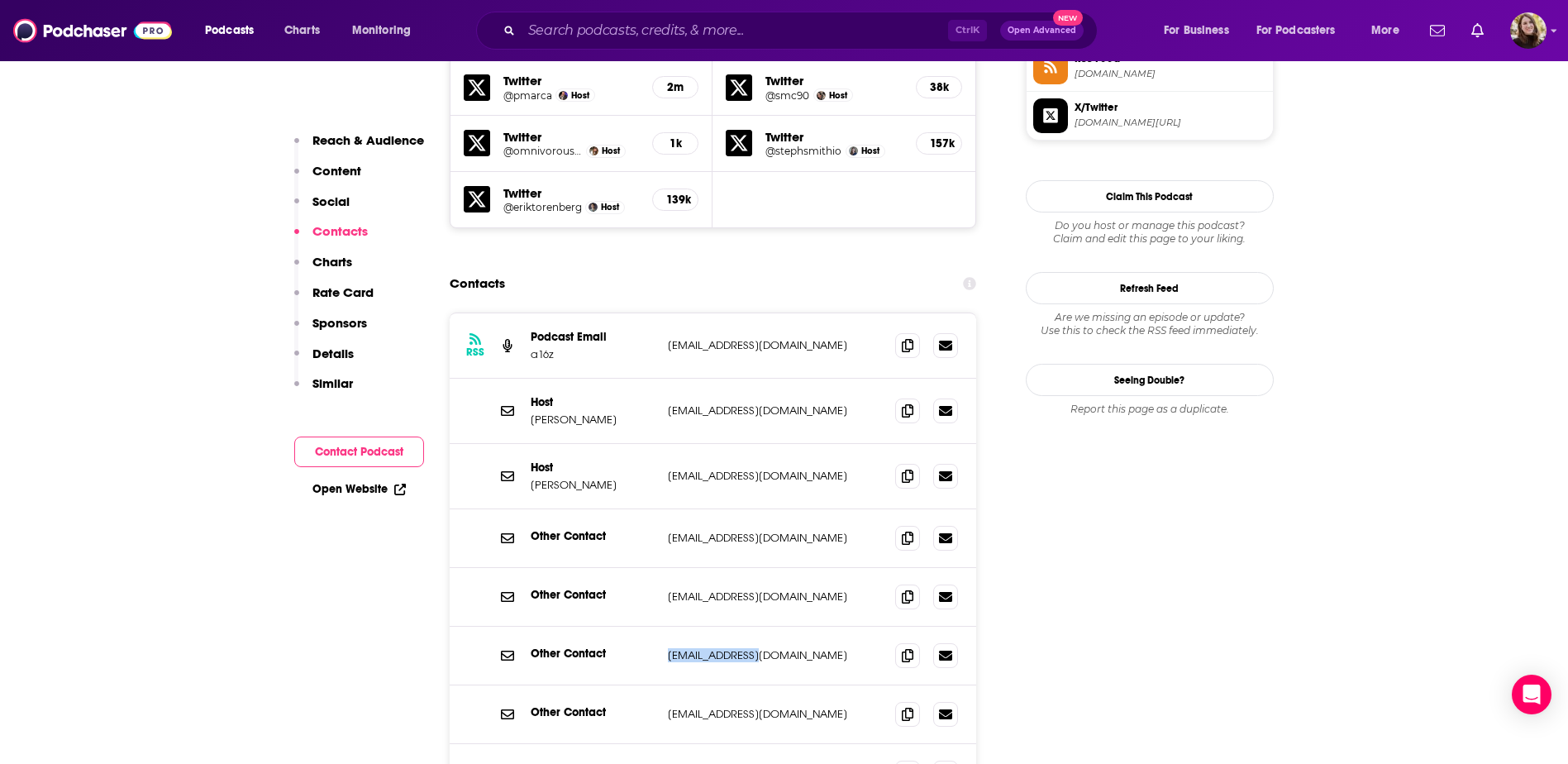
drag, startPoint x: 768, startPoint y: 557, endPoint x: 664, endPoint y: 561, distance: 104.1
click at [664, 627] on div "Other Contact talent@a16z.com talent@a16z.com" at bounding box center [714, 656] width 527 height 59
copy p "talent@a16z.com"
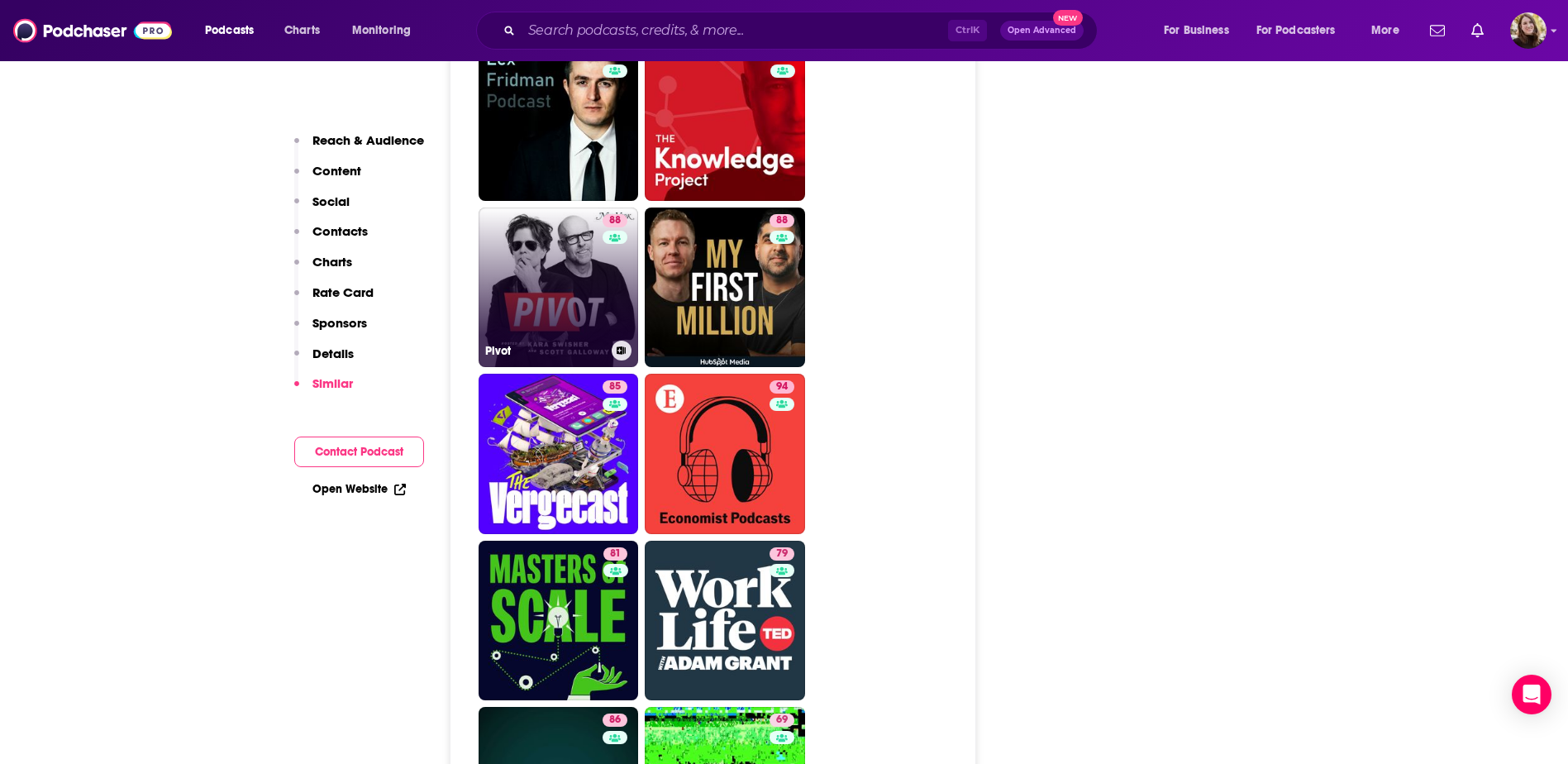
scroll to position [4796, 0]
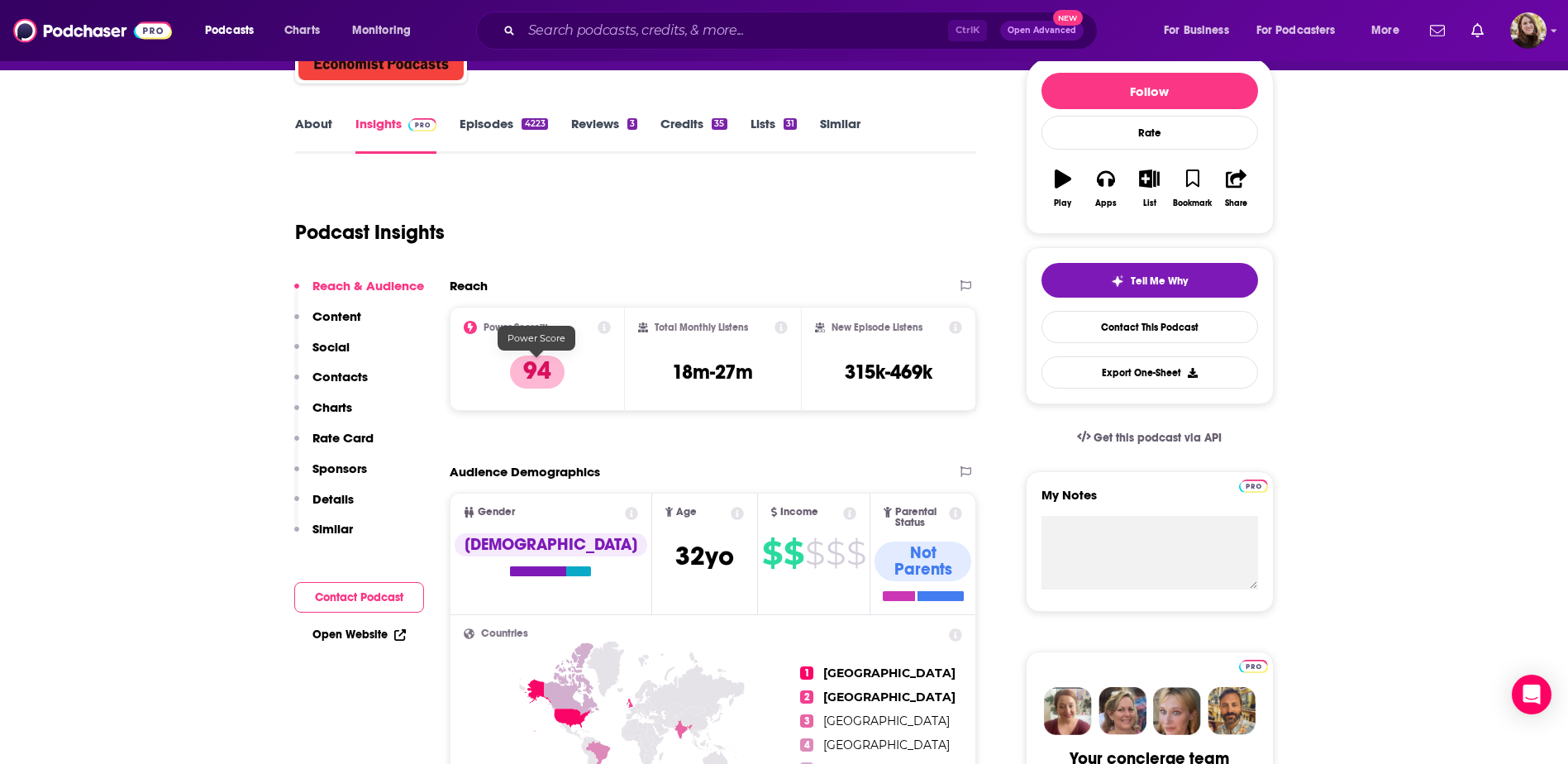
scroll to position [166, 0]
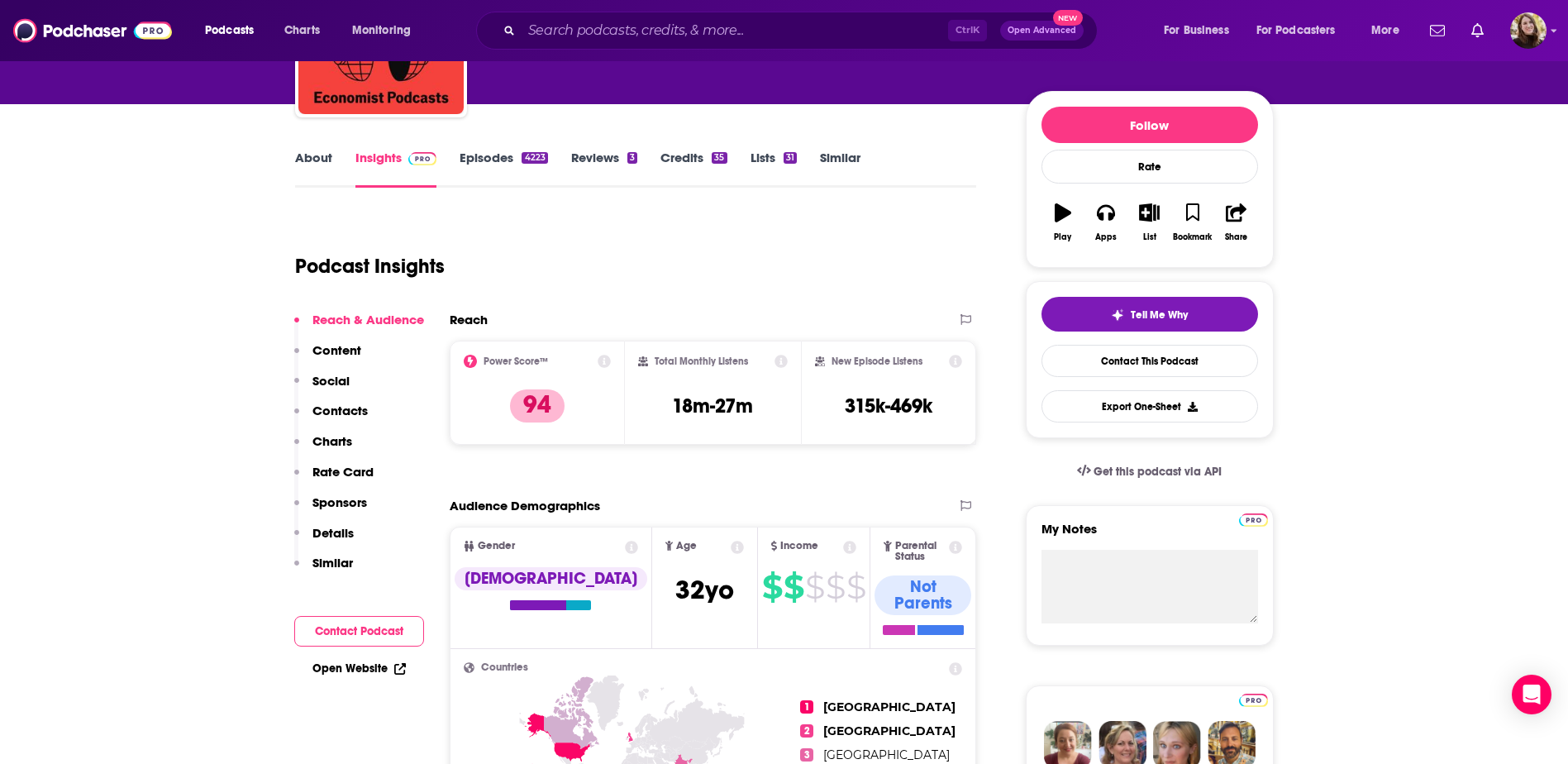
click at [491, 152] on link "Episodes 4223" at bounding box center [503, 168] width 88 height 38
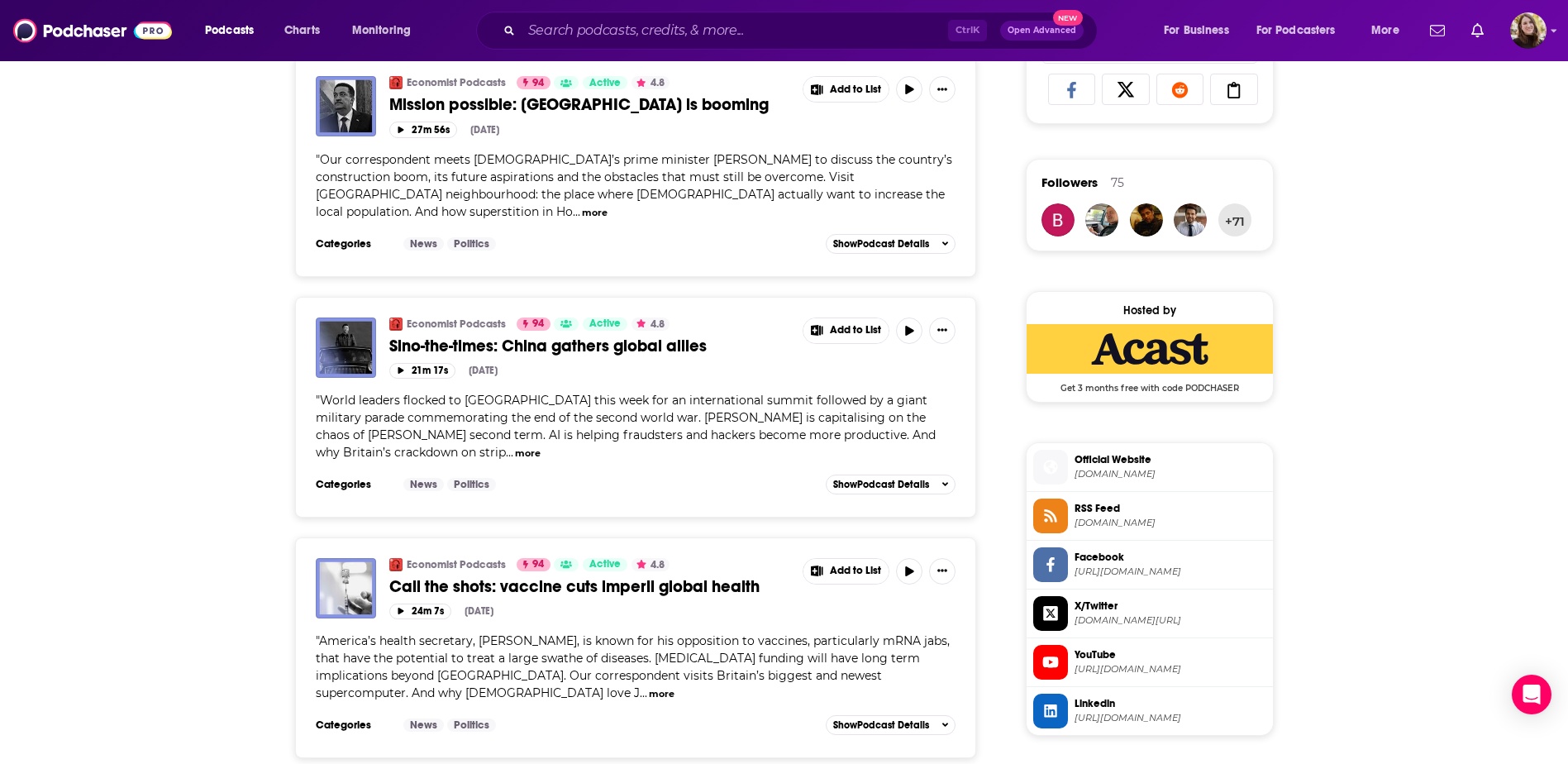
scroll to position [1157, 0]
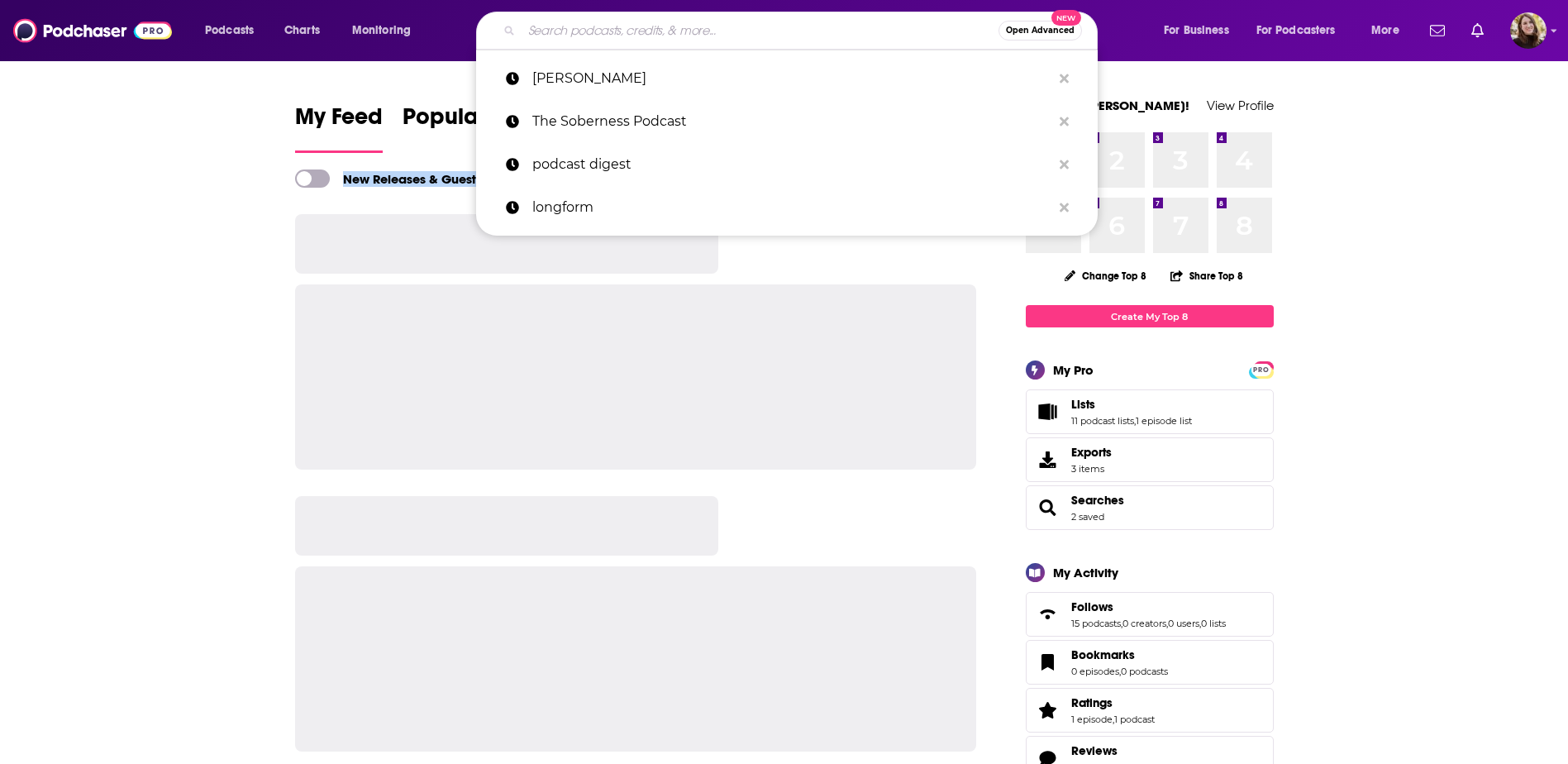
click at [587, 23] on input "Search podcasts, credits, & more..." at bounding box center [760, 31] width 477 height 27
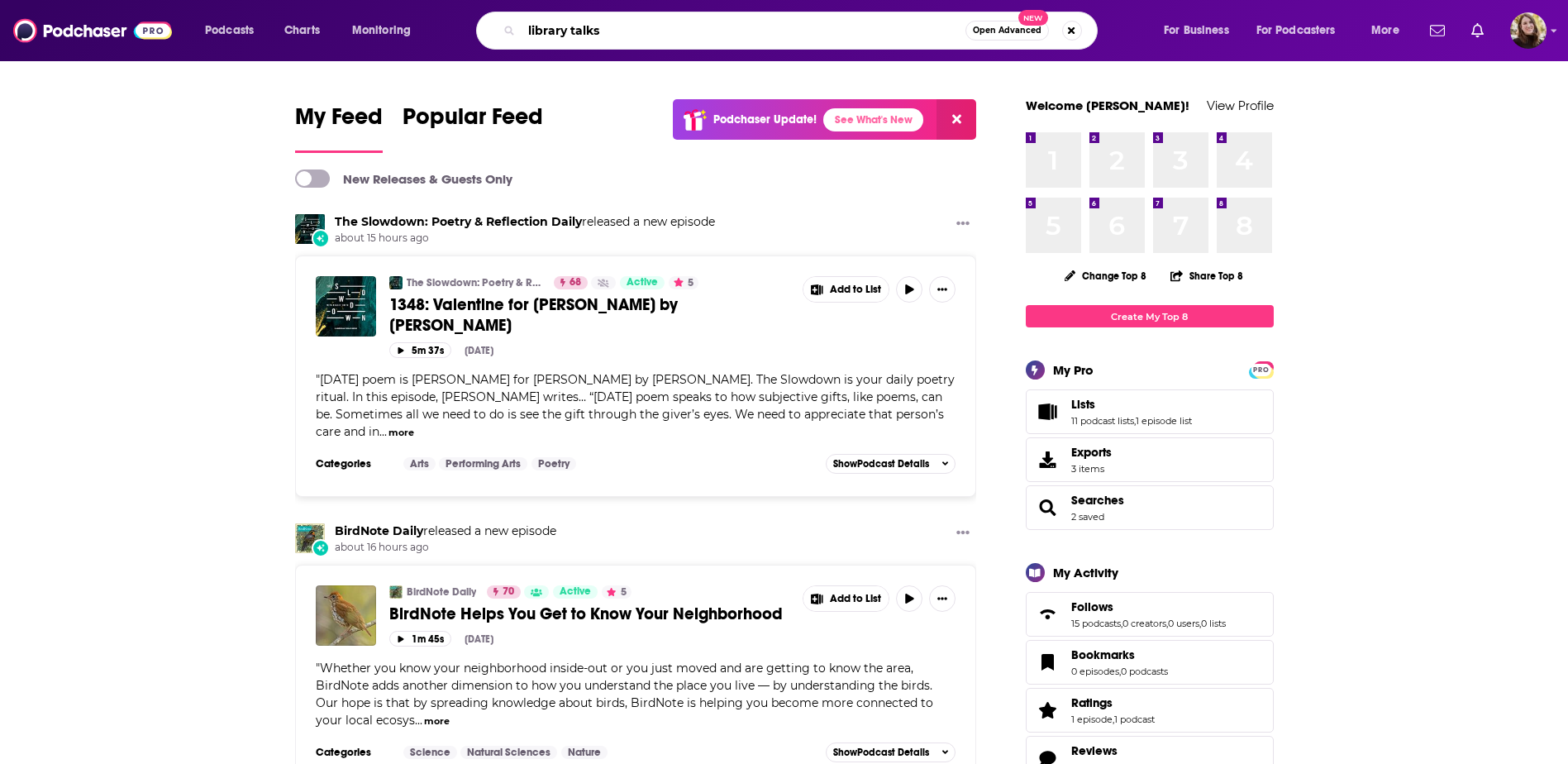
type input "library talks"
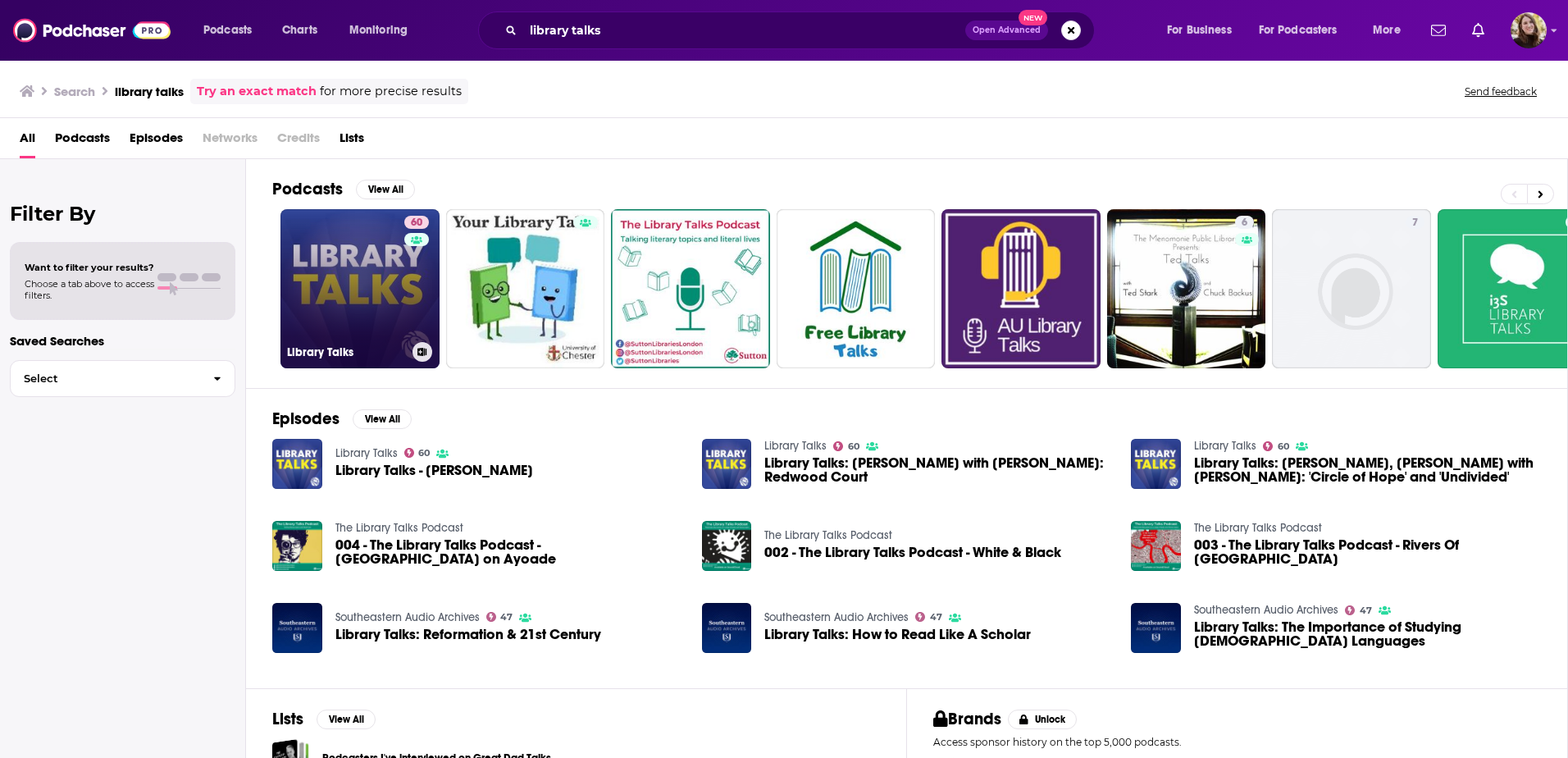
click at [355, 253] on link "60 Library Talks" at bounding box center [360, 289] width 159 height 159
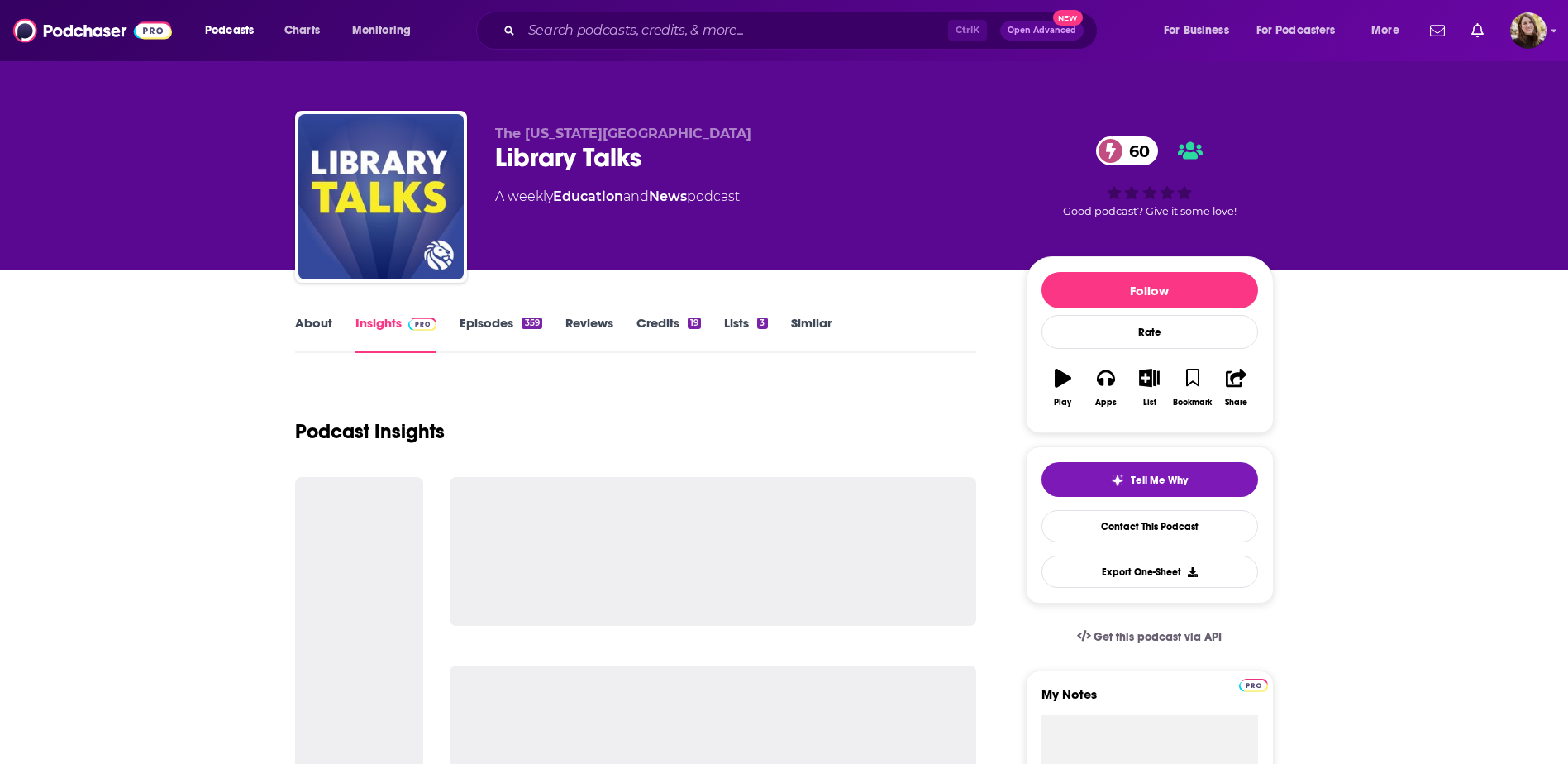
click at [491, 321] on link "Episodes 359" at bounding box center [500, 333] width 82 height 38
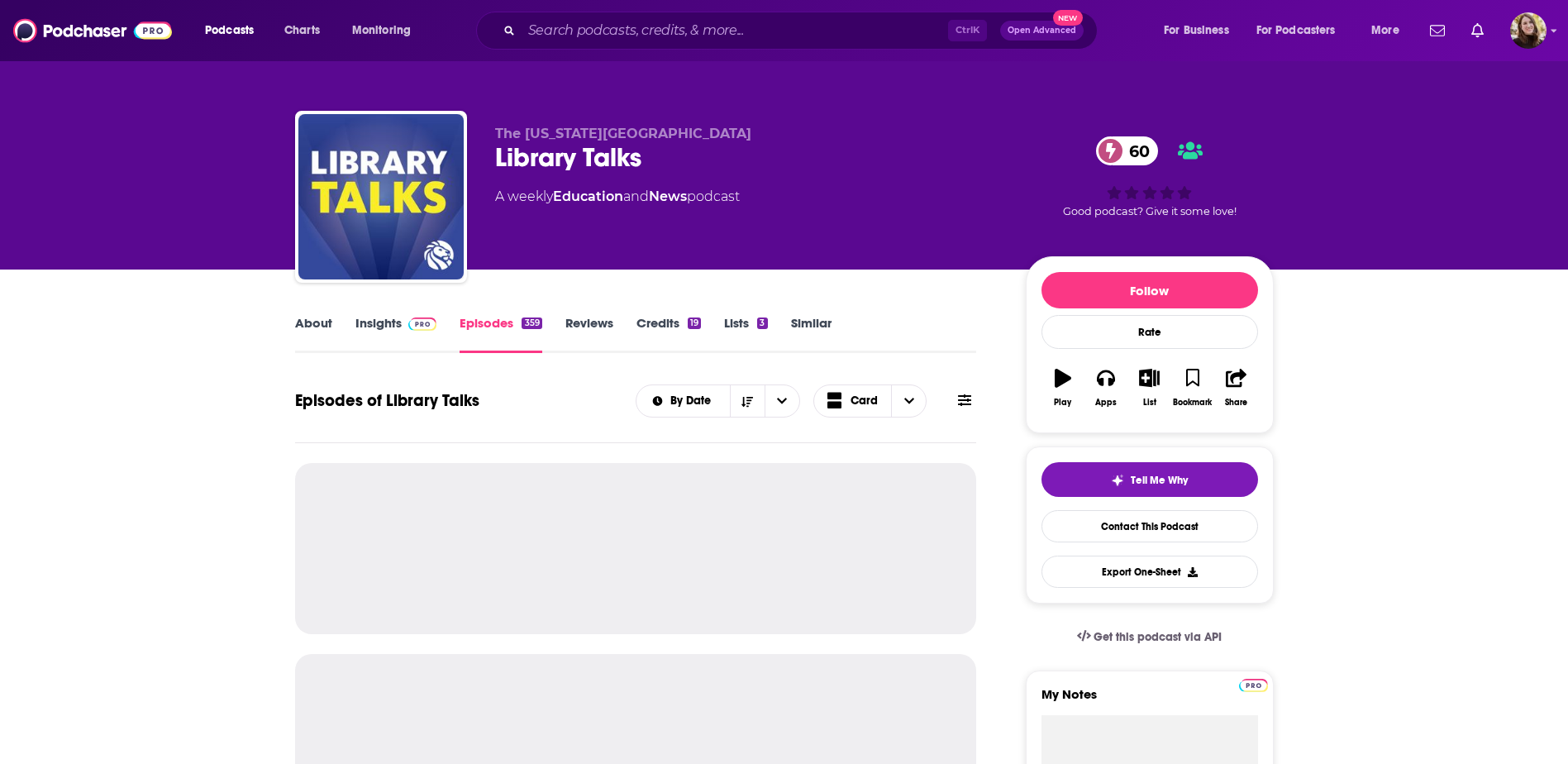
click at [406, 325] on span at bounding box center [419, 322] width 35 height 16
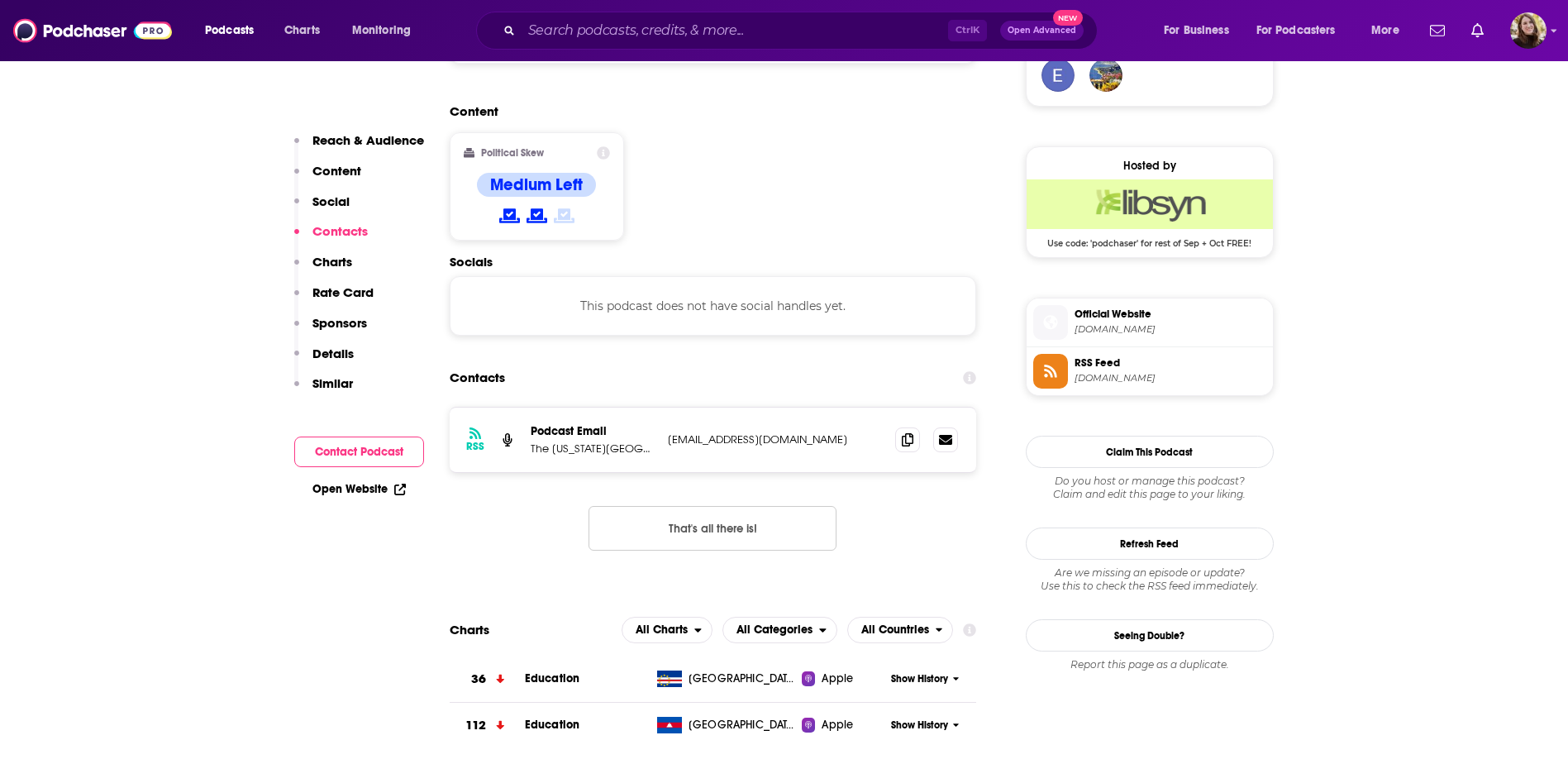
scroll to position [1240, 0]
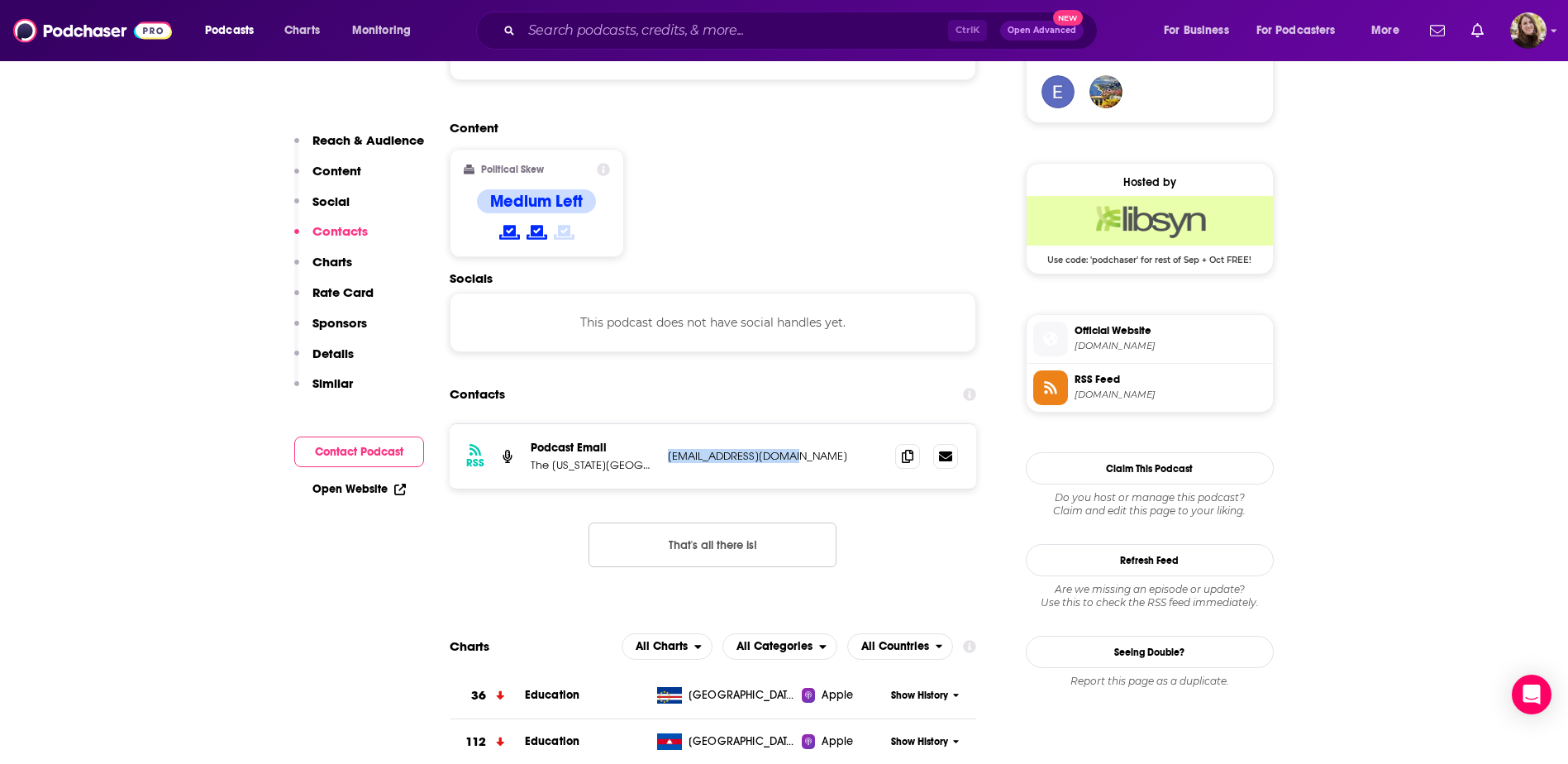
drag, startPoint x: 792, startPoint y: 364, endPoint x: 664, endPoint y: 366, distance: 128.0
click at [664, 424] on div "RSS Podcast Email The [US_STATE][GEOGRAPHIC_DATA] [EMAIL_ADDRESS][DOMAIN_NAME] …" at bounding box center [714, 456] width 527 height 64
copy p "[EMAIL_ADDRESS][DOMAIN_NAME]"
